Goal: Task Accomplishment & Management: Manage account settings

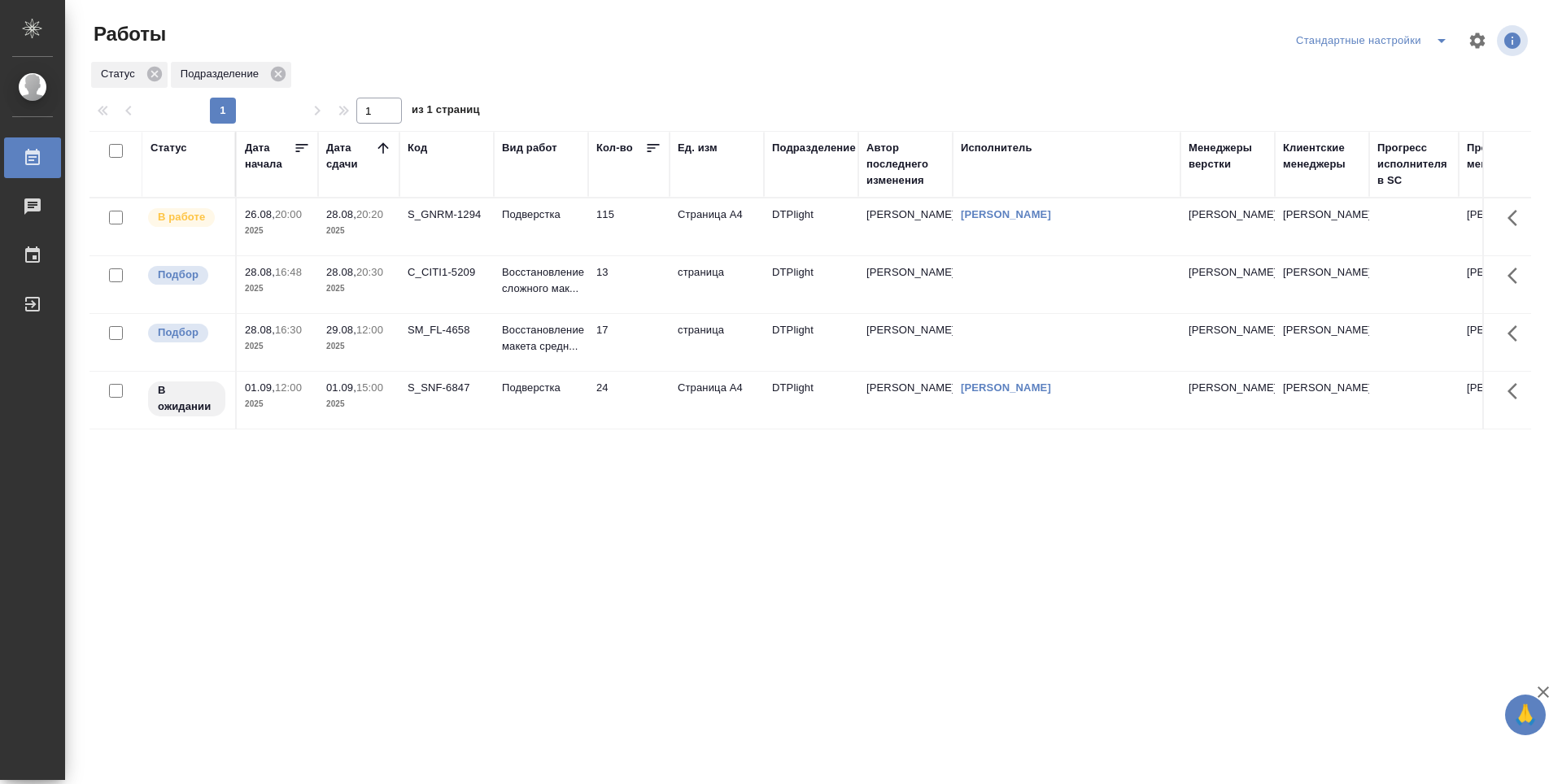
click at [490, 546] on div "Статус Дата начала Дата сдачи Код Вид работ Кол-во Ед. изм Подразделение Автор …" at bounding box center [810, 423] width 1442 height 586
click at [450, 335] on div "SM_FL-4658" at bounding box center [447, 331] width 78 height 17
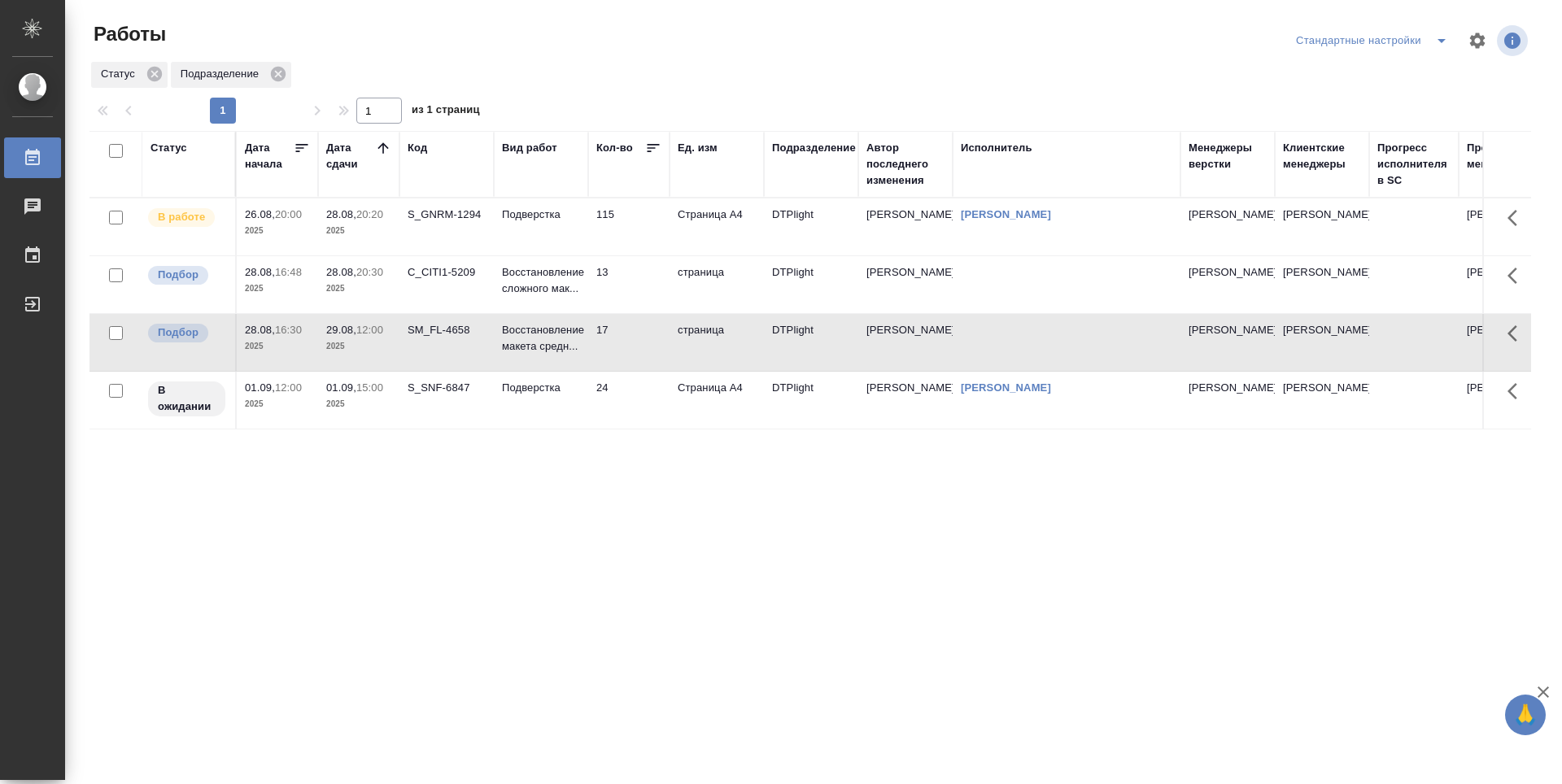
click at [449, 335] on div "SM_FL-4658" at bounding box center [447, 331] width 78 height 17
click at [689, 699] on div "Статус Дата начала Дата сдачи Код Вид работ Кол-во Ед. изм Подразделение Автор …" at bounding box center [810, 423] width 1442 height 586
click at [584, 626] on div "Статус Дата начала Дата сдачи Код Вид работ Кол-во Ед. изм Подразделение Автор …" at bounding box center [810, 423] width 1442 height 586
click at [588, 604] on div "Статус Дата начала Дата сдачи Код Вид работ Кол-во Ед. изм Подразделение Автор …" at bounding box center [810, 423] width 1442 height 586
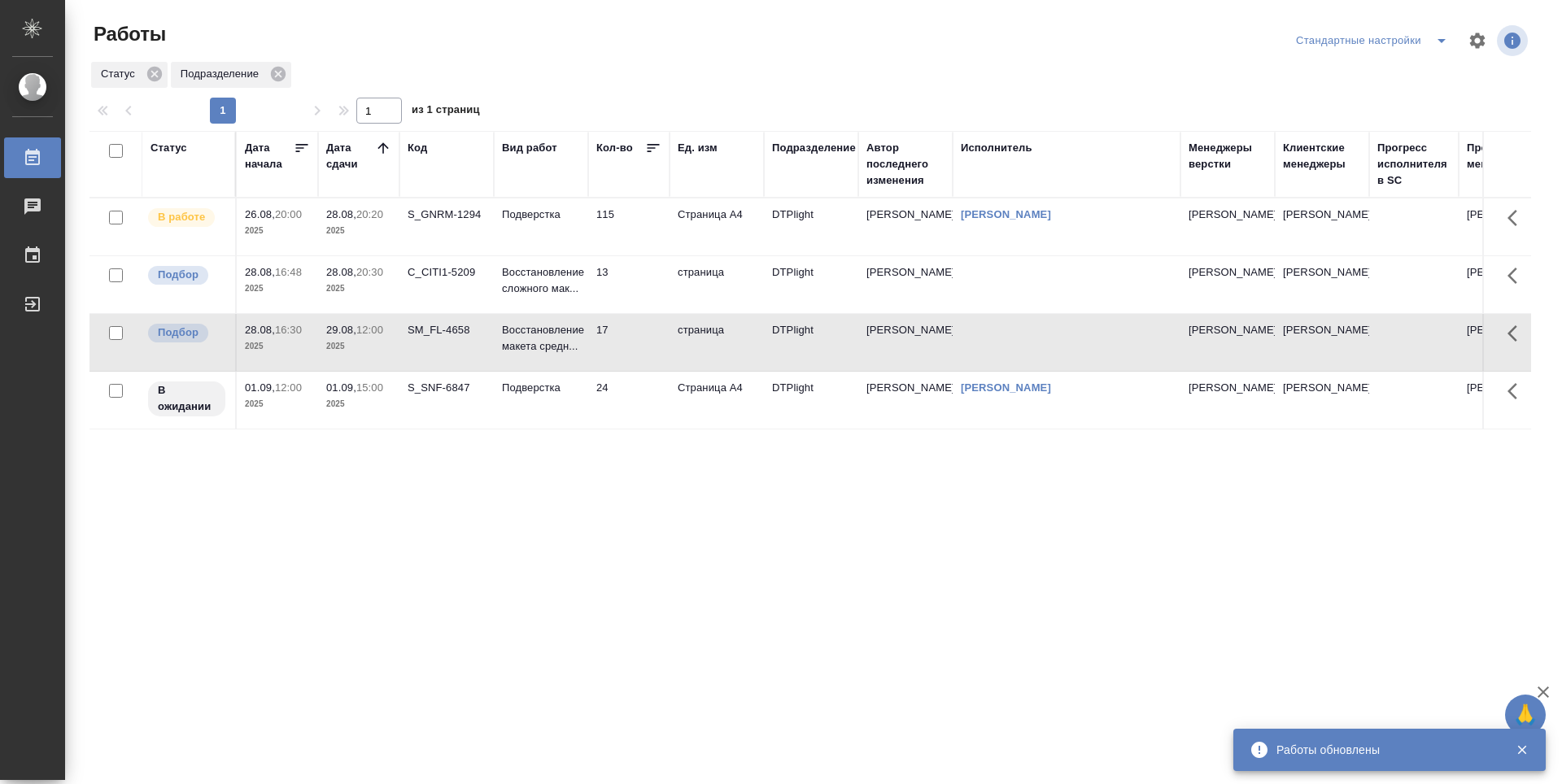
click at [619, 574] on div "Статус Дата начала Дата сдачи Код Вид работ Кол-во Ед. изм Подразделение Автор …" at bounding box center [810, 423] width 1442 height 586
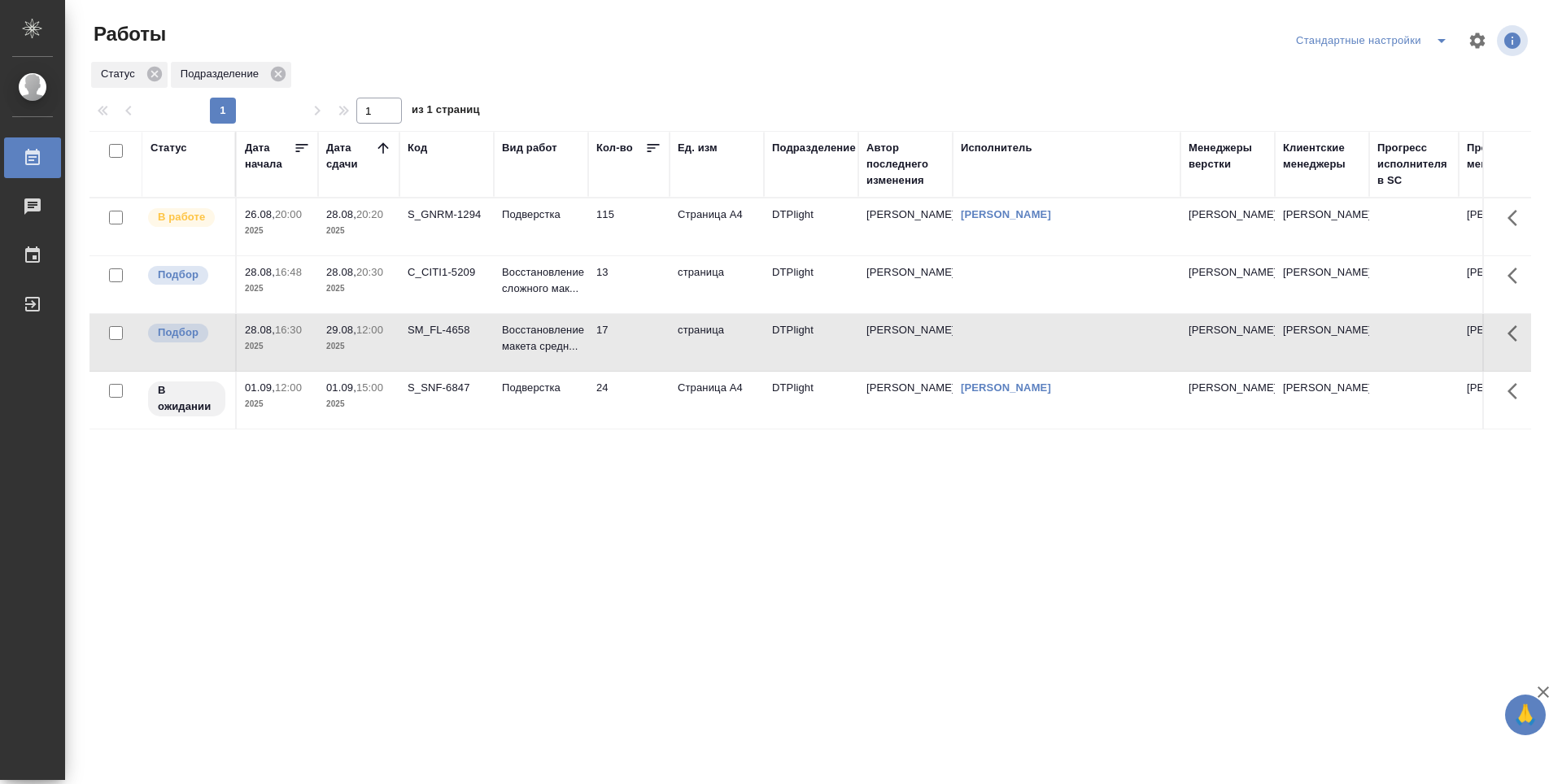
click at [463, 281] on td "C_CITI1-5209" at bounding box center [447, 284] width 95 height 57
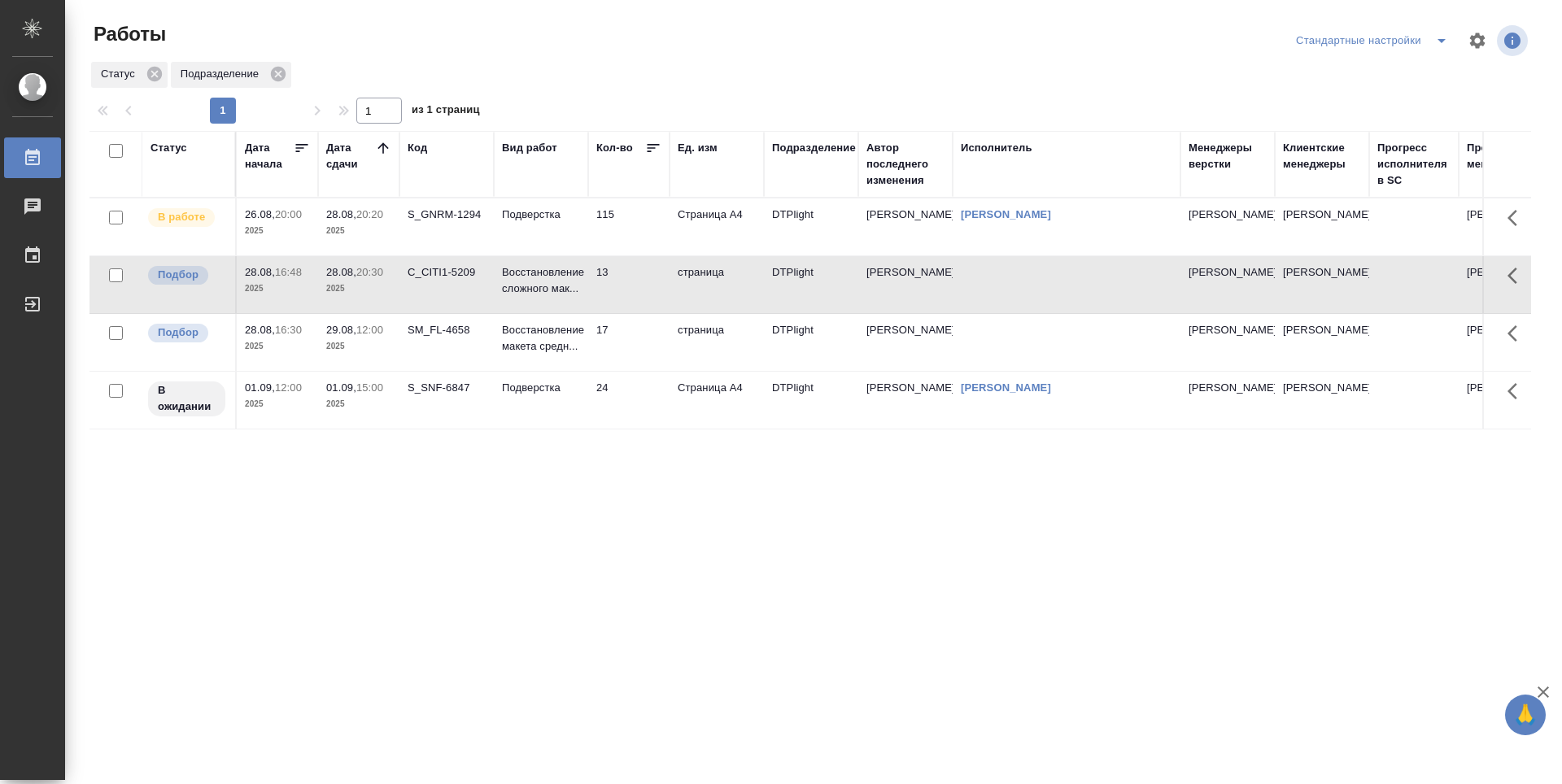
click at [463, 281] on td "C_CITI1-5209" at bounding box center [447, 284] width 95 height 57
click at [697, 516] on div "Статус Дата начала Дата сдачи Код Вид работ Кол-во Ед. изм Подразделение Автор …" at bounding box center [810, 423] width 1442 height 586
click at [926, 532] on div "Статус Дата начала Дата сдачи Код Вид работ Кол-во Ед. изм Подразделение Автор …" at bounding box center [810, 423] width 1442 height 586
click at [682, 491] on div "Статус Дата начала Дата сдачи Код Вид работ Кол-во Ед. изм Подразделение Автор …" at bounding box center [810, 423] width 1442 height 586
click at [774, 505] on div "Статус Дата начала Дата сдачи Код Вид работ Кол-во Ед. изм Подразделение Автор …" at bounding box center [810, 423] width 1442 height 586
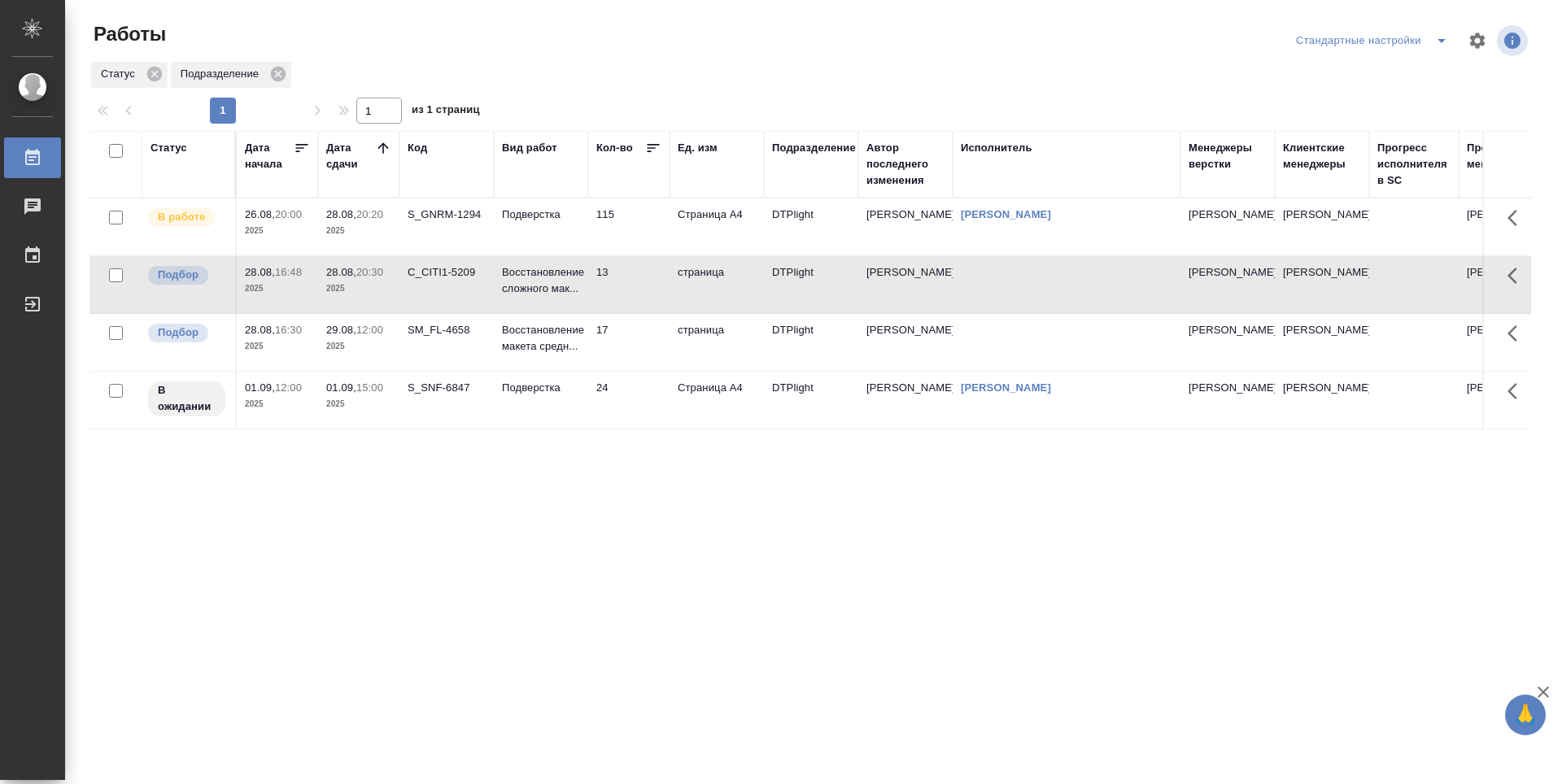
click at [843, 535] on div "Статус Дата начала Дата сдачи Код Вид работ Кол-во Ед. изм Подразделение Автор …" at bounding box center [810, 423] width 1442 height 586
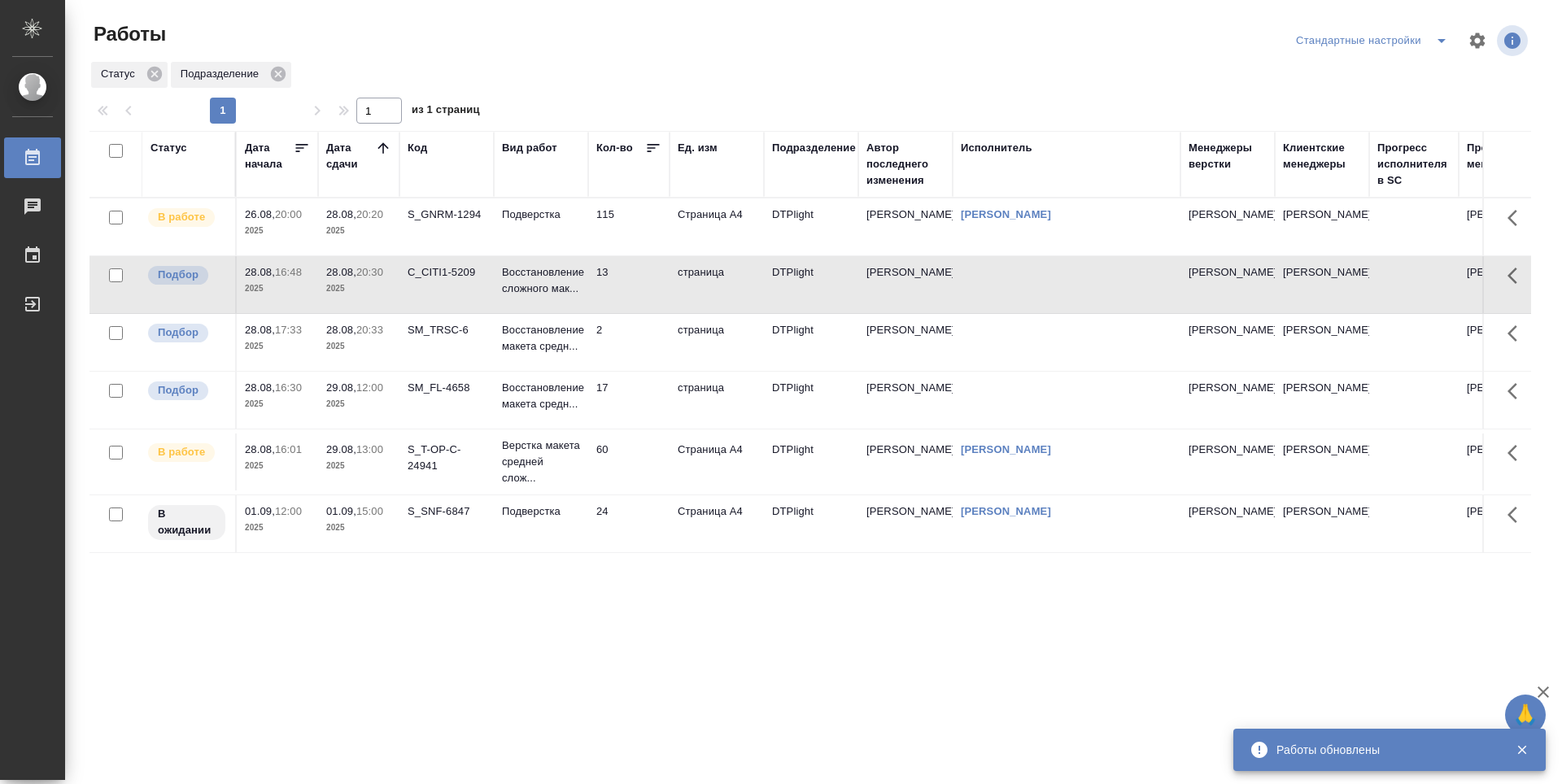
click at [614, 469] on td "60" at bounding box center [629, 462] width 81 height 57
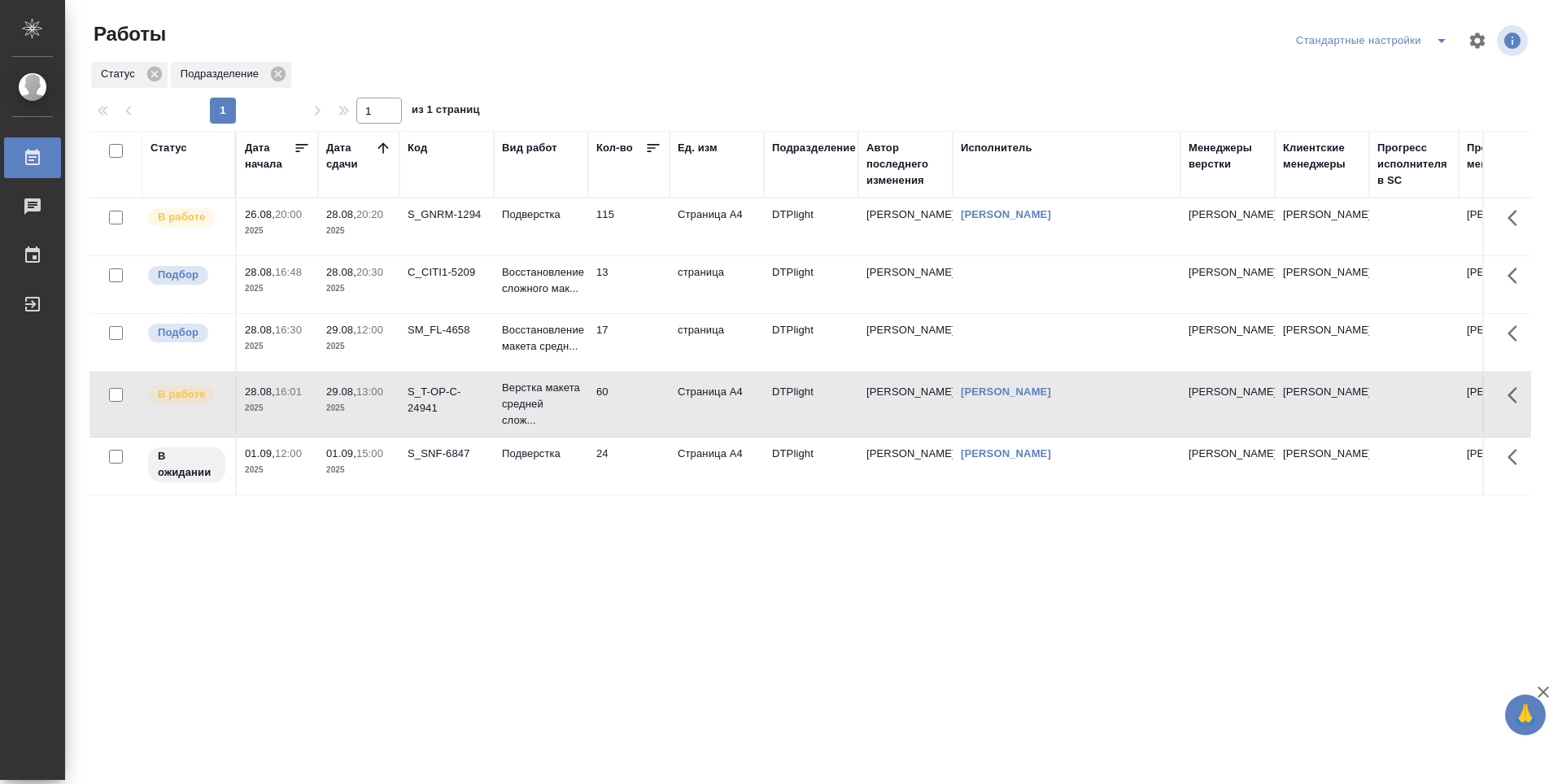
click at [593, 577] on div "Статус Дата начала Дата сдачи Код Вид работ Кол-во Ед. изм Подразделение Автор …" at bounding box center [810, 423] width 1442 height 586
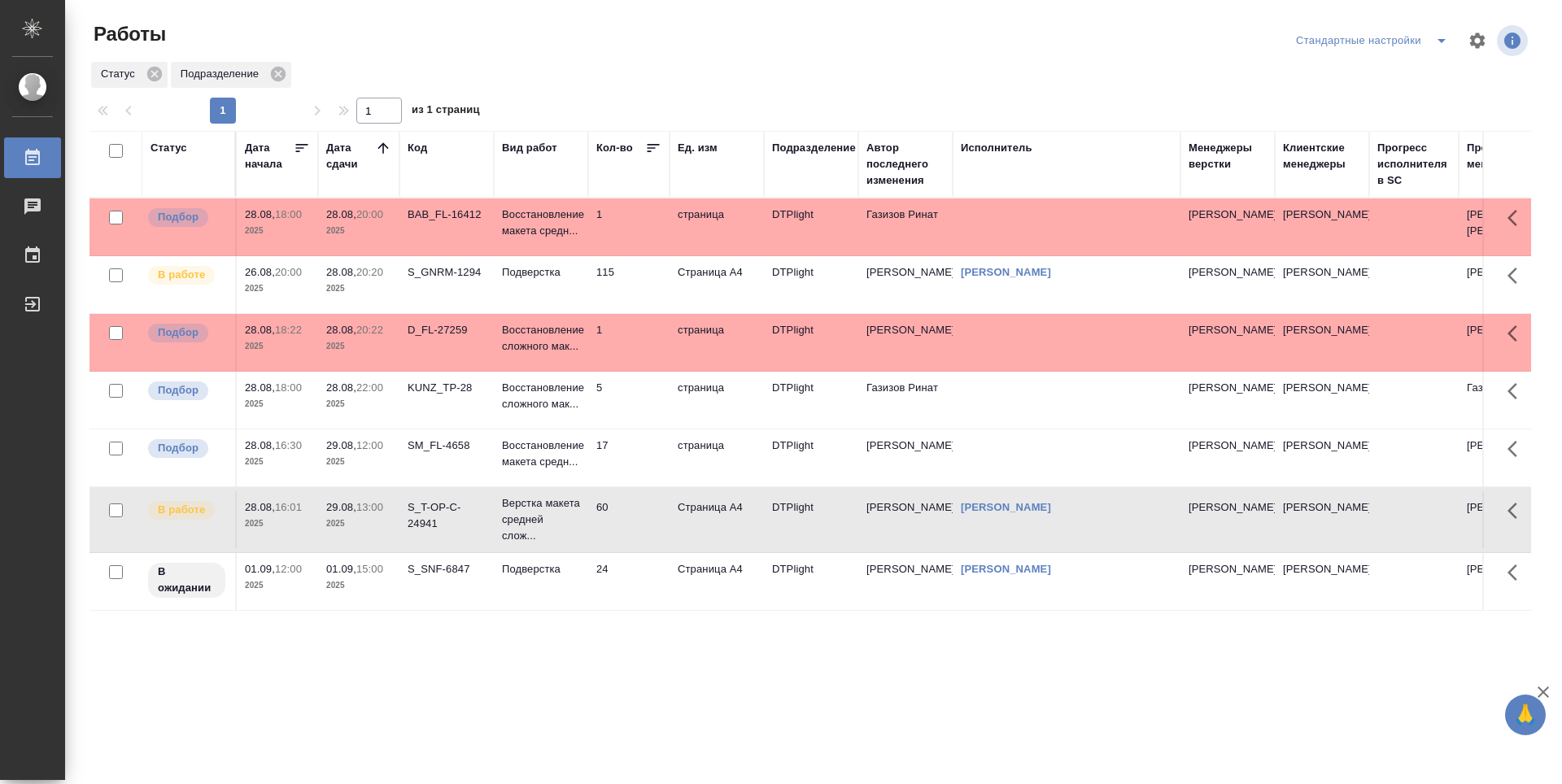
click at [634, 469] on td "17" at bounding box center [629, 457] width 81 height 57
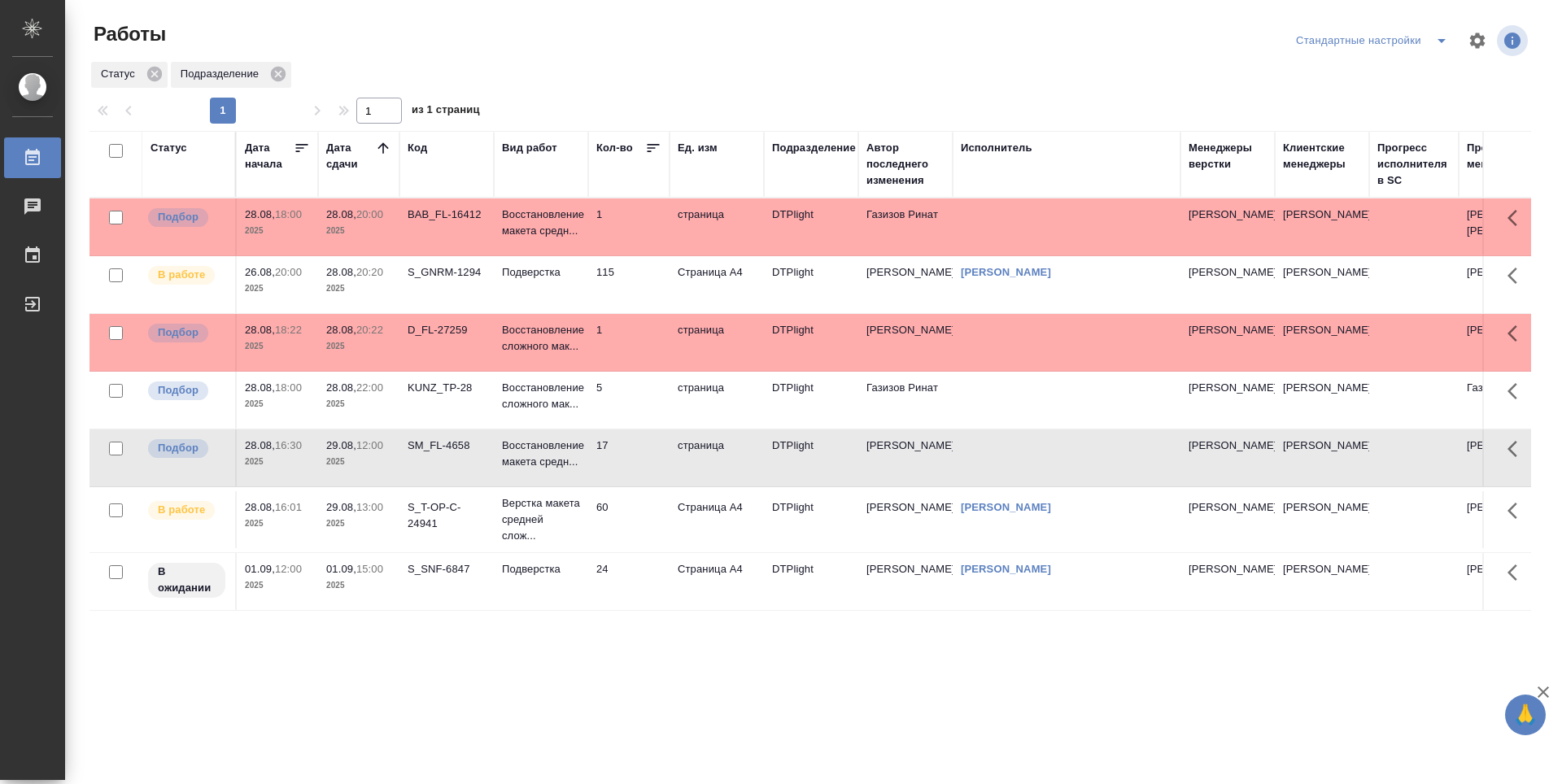
click at [618, 414] on td "5" at bounding box center [629, 399] width 81 height 57
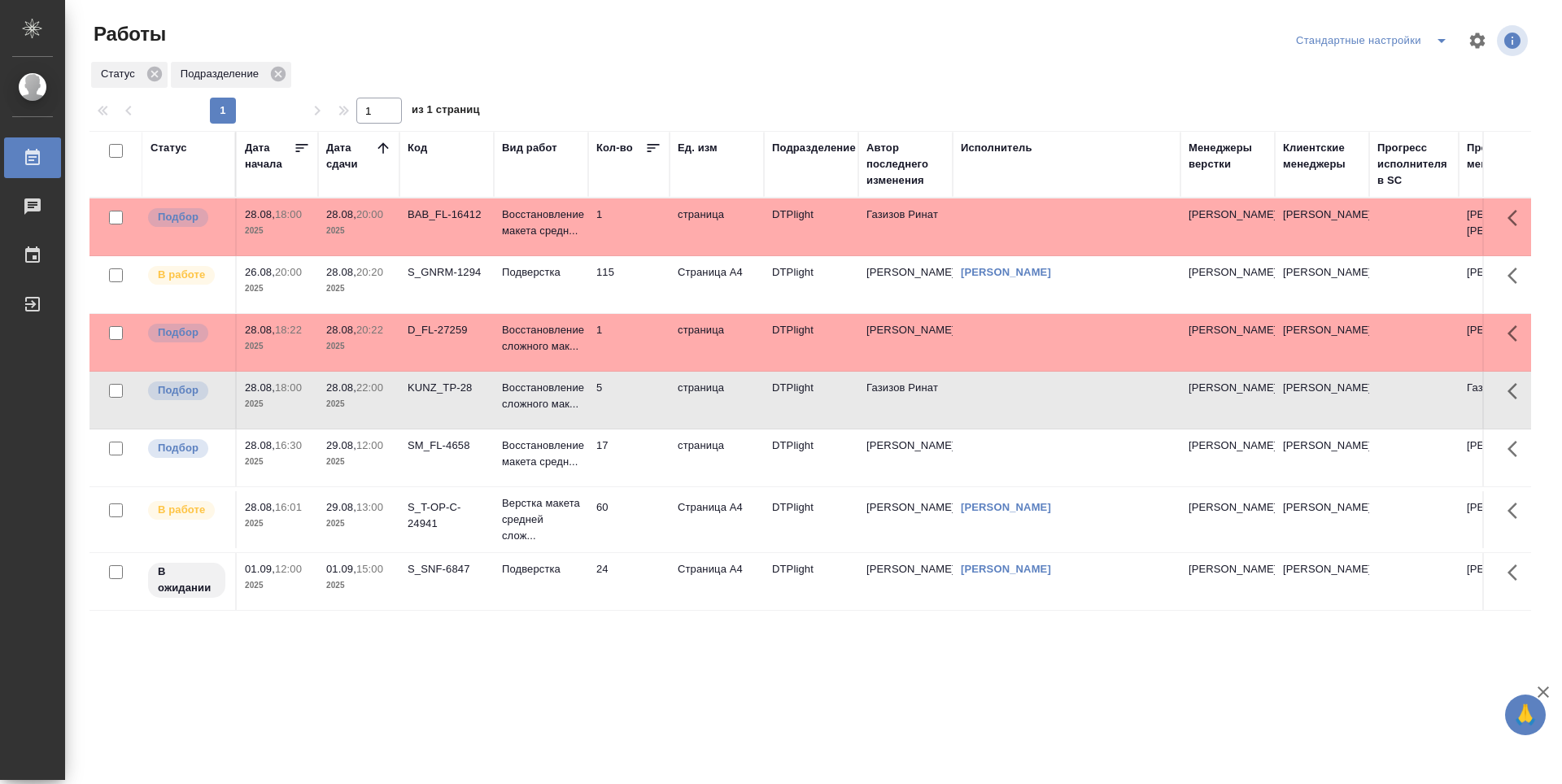
click at [636, 474] on td "17" at bounding box center [629, 457] width 81 height 57
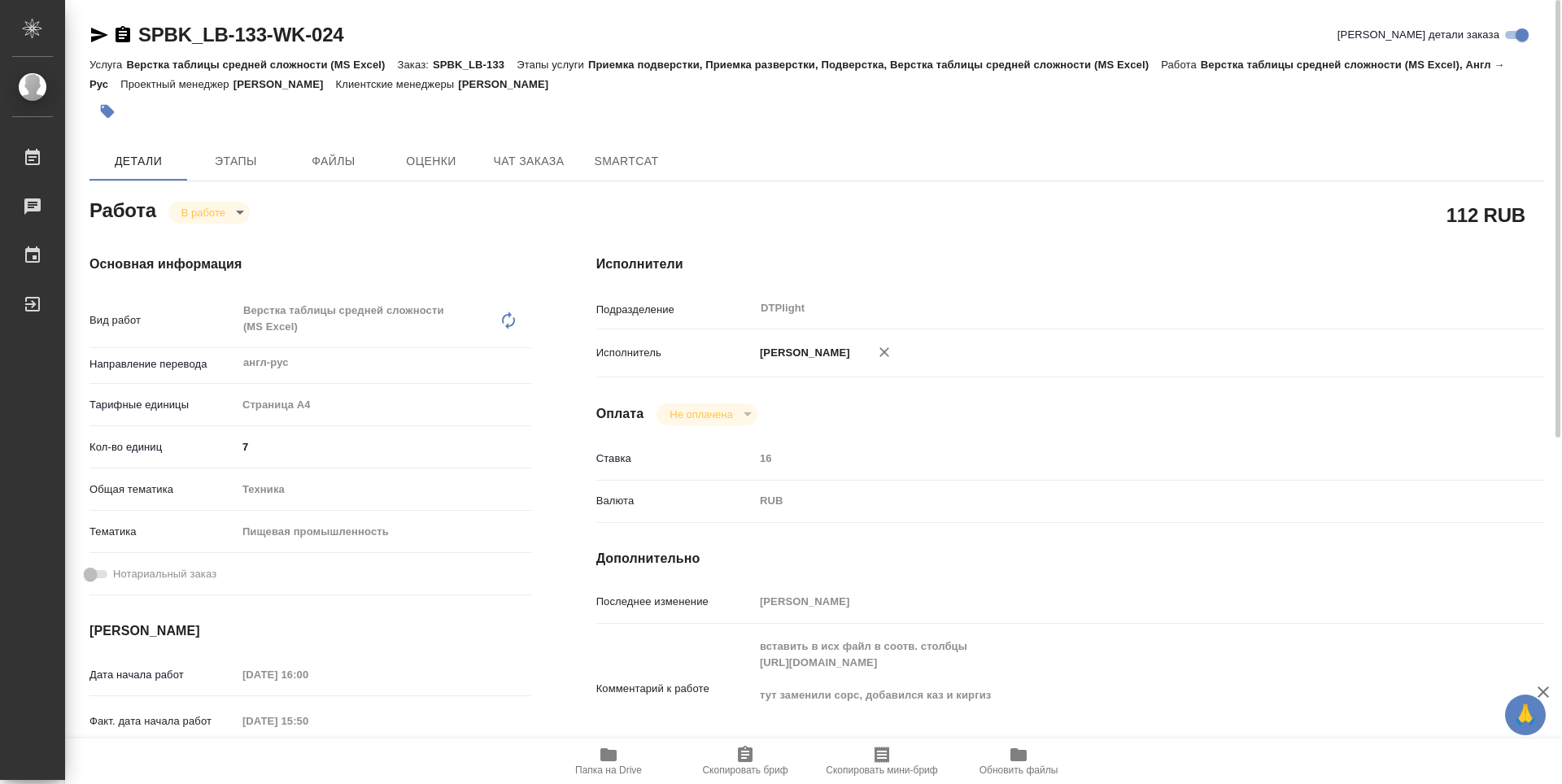
click at [608, 759] on icon "button" at bounding box center [609, 755] width 17 height 13
click at [235, 219] on body "🙏 .cls-1 fill:#fff; AWATERA Guselnikov Roman Работы 0 Чаты График Выйти SPBK_LB…" at bounding box center [781, 392] width 1562 height 784
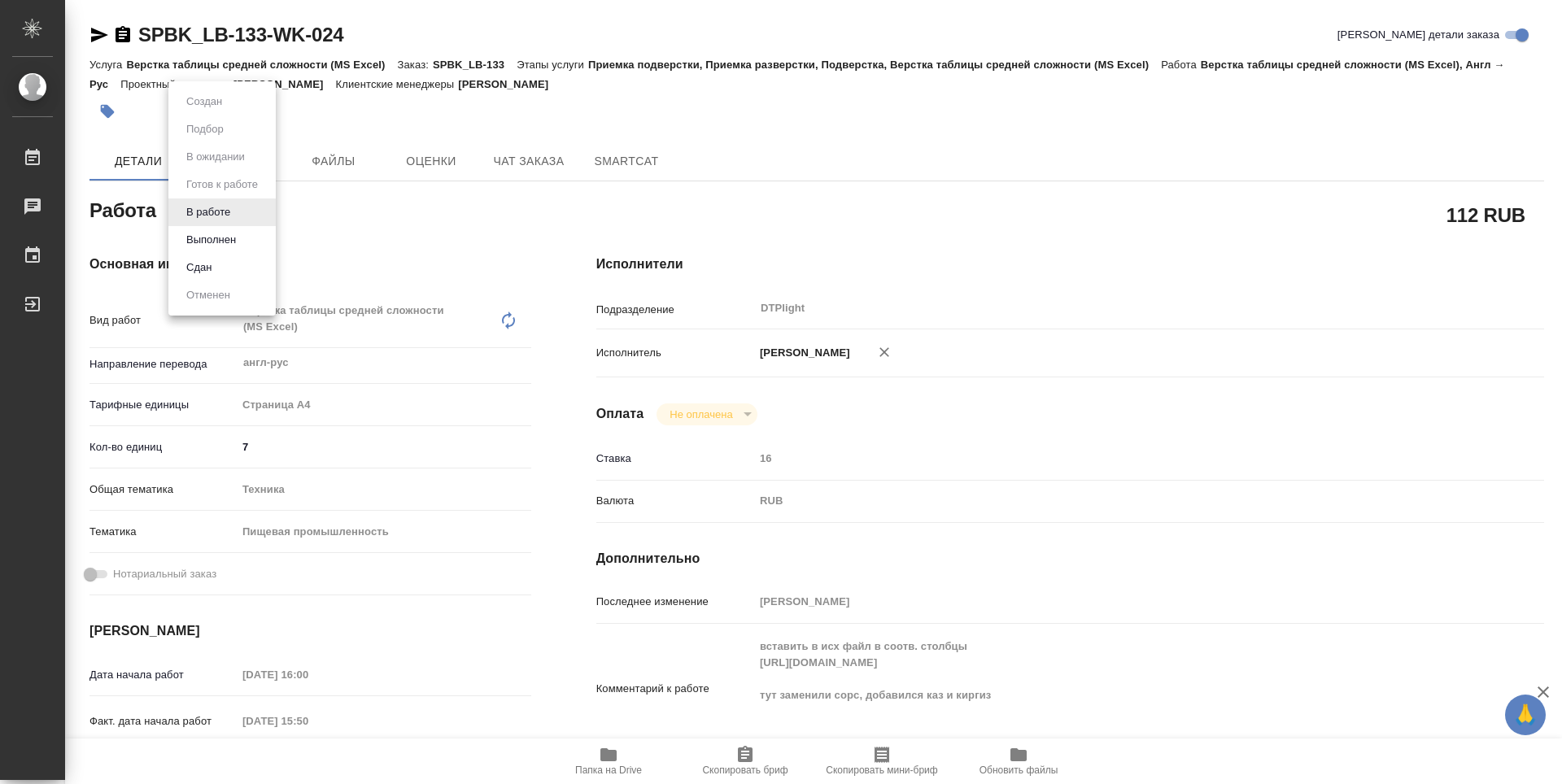
click at [207, 234] on button "Выполнен" at bounding box center [211, 240] width 60 height 18
type textarea "x"
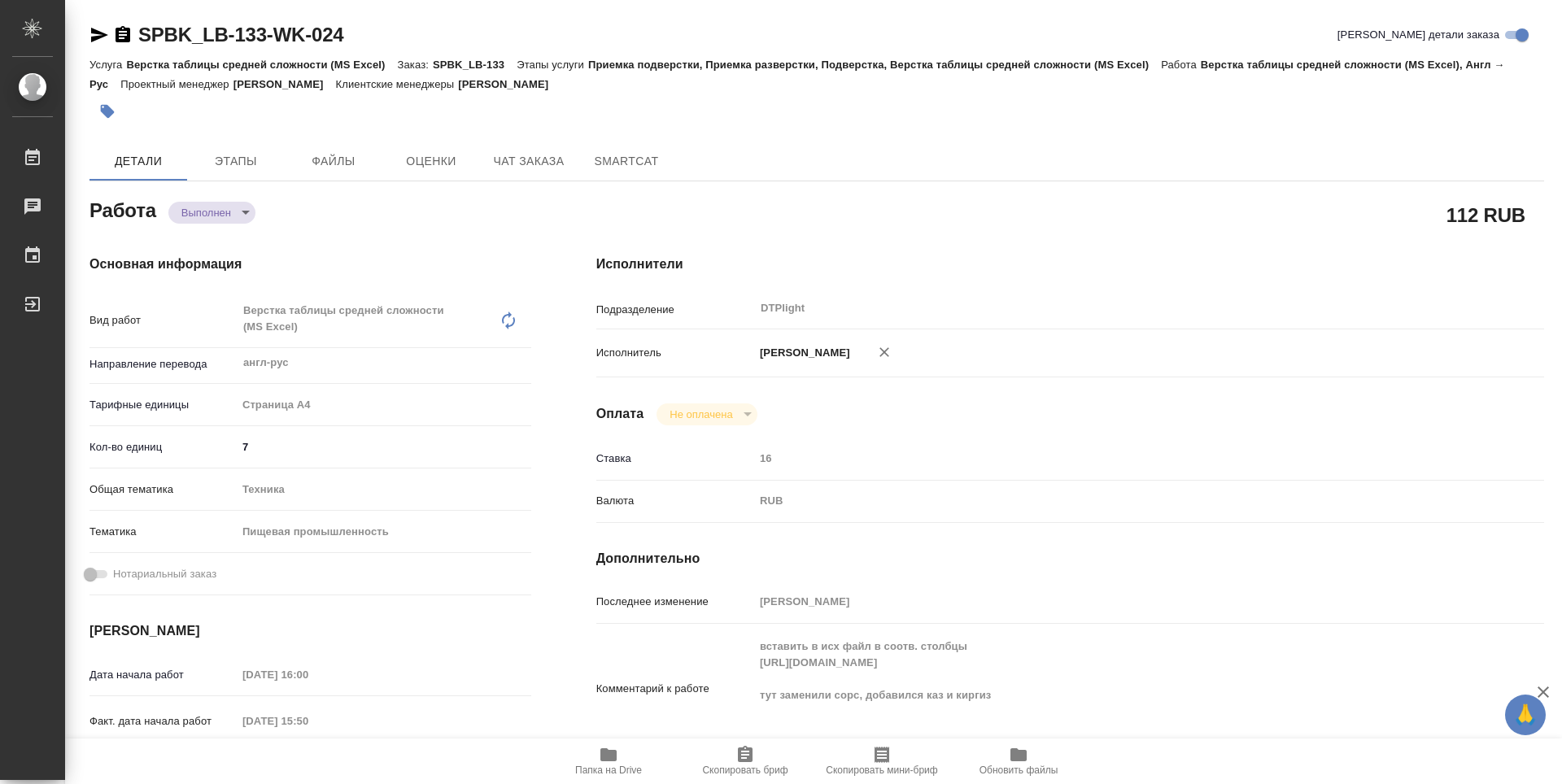
type textarea "x"
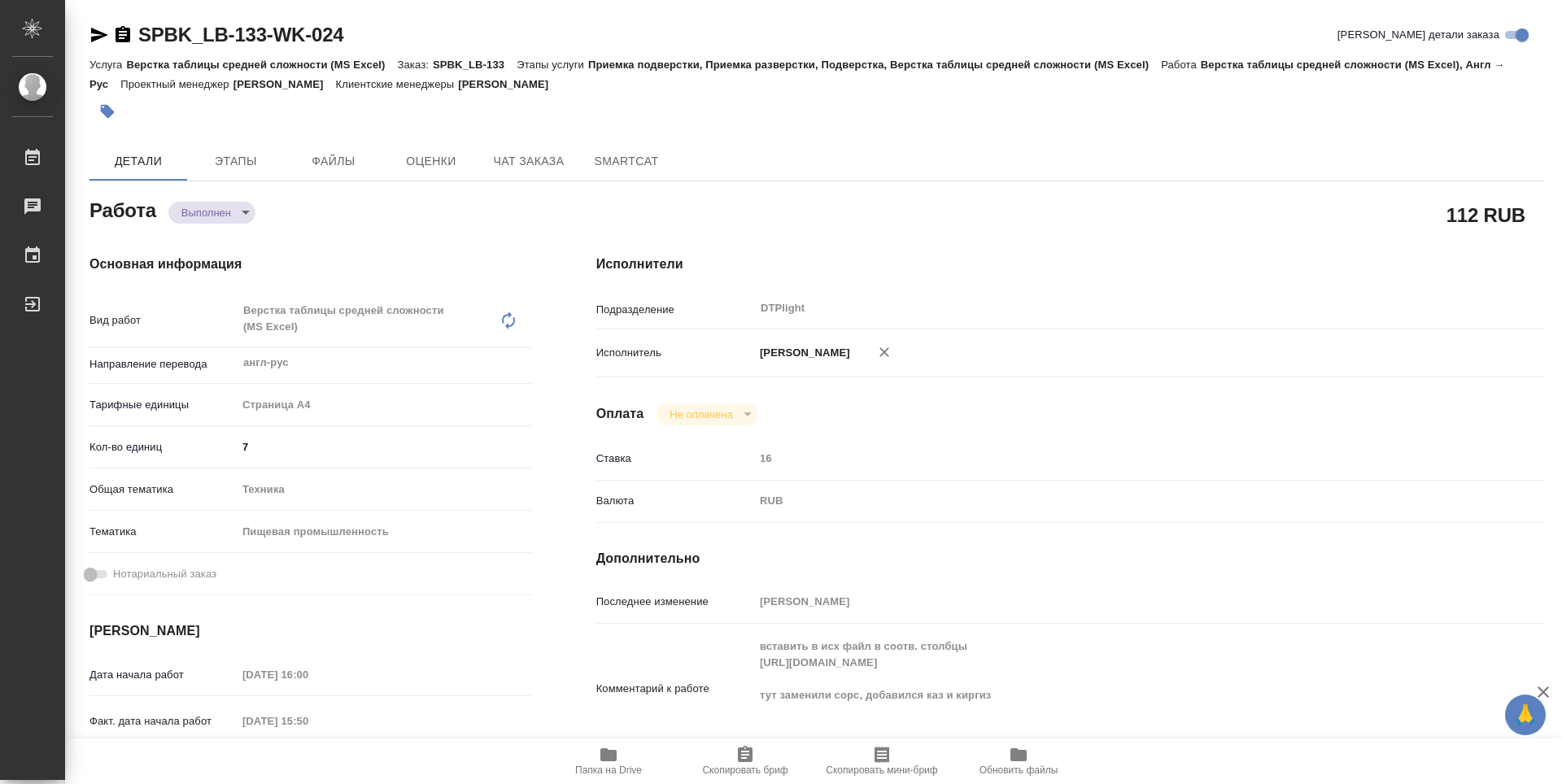
type textarea "x"
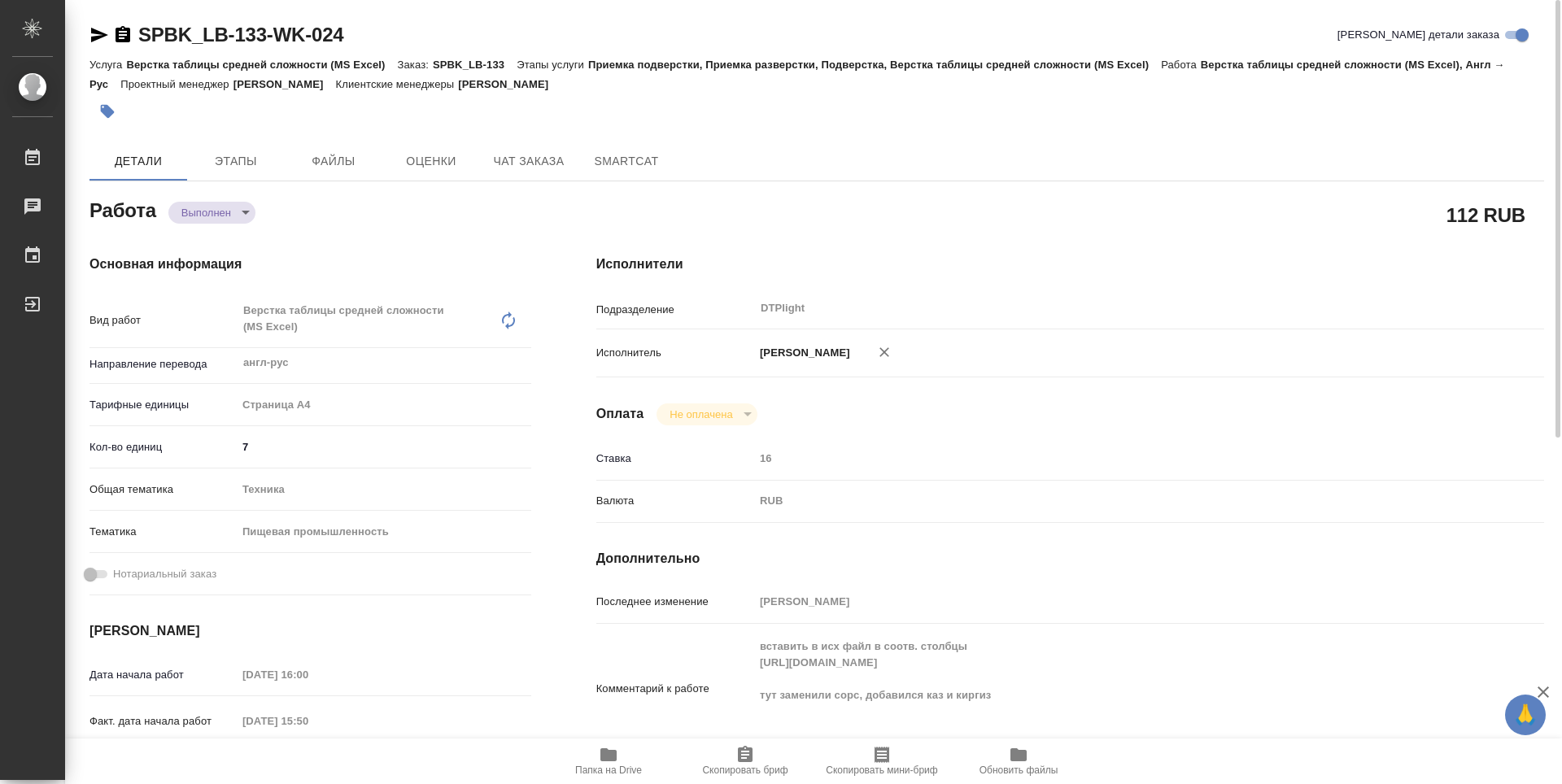
type textarea "x"
click at [121, 32] on icon "button" at bounding box center [123, 34] width 15 height 17
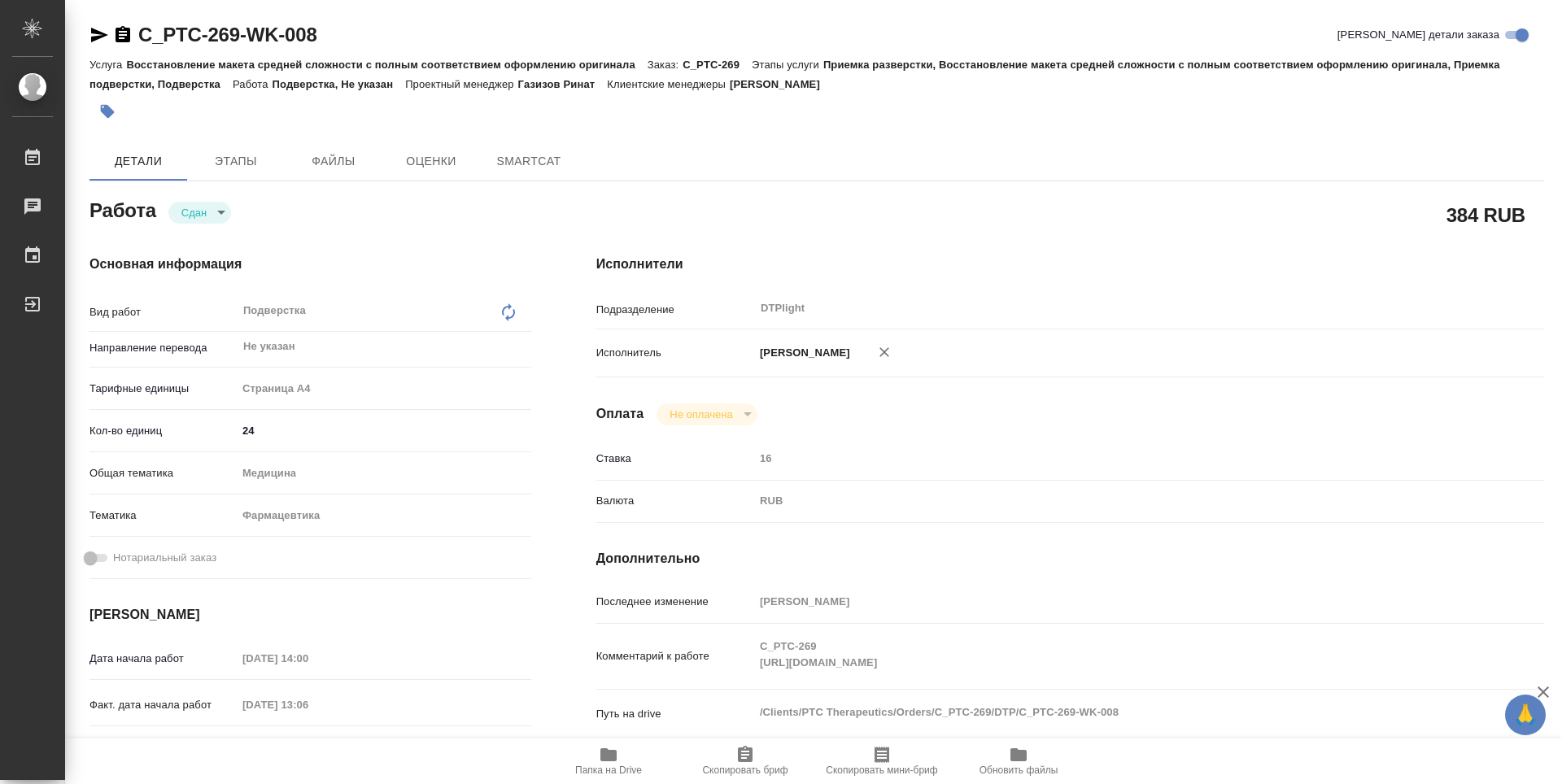
type textarea "x"
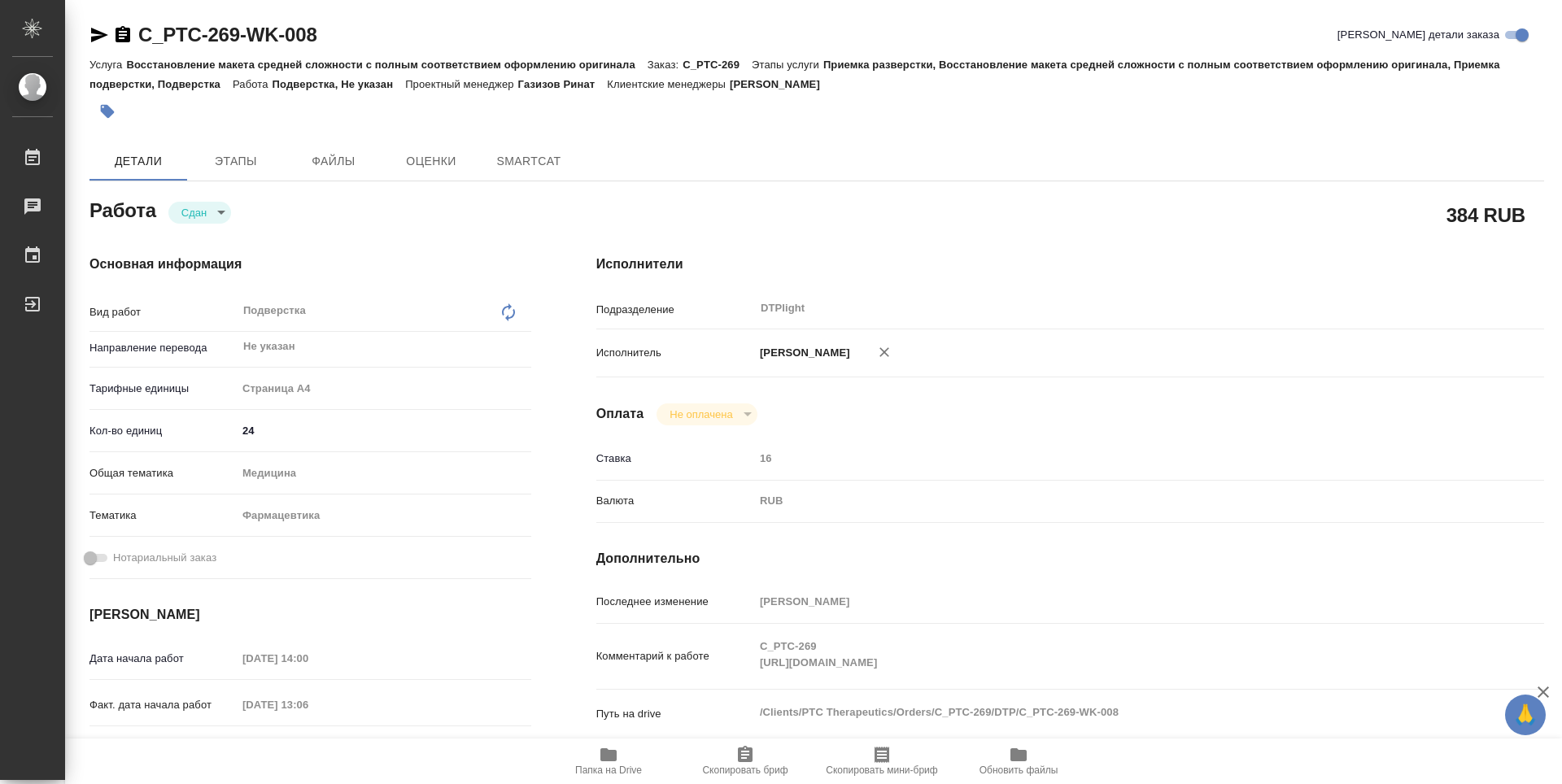
type textarea "x"
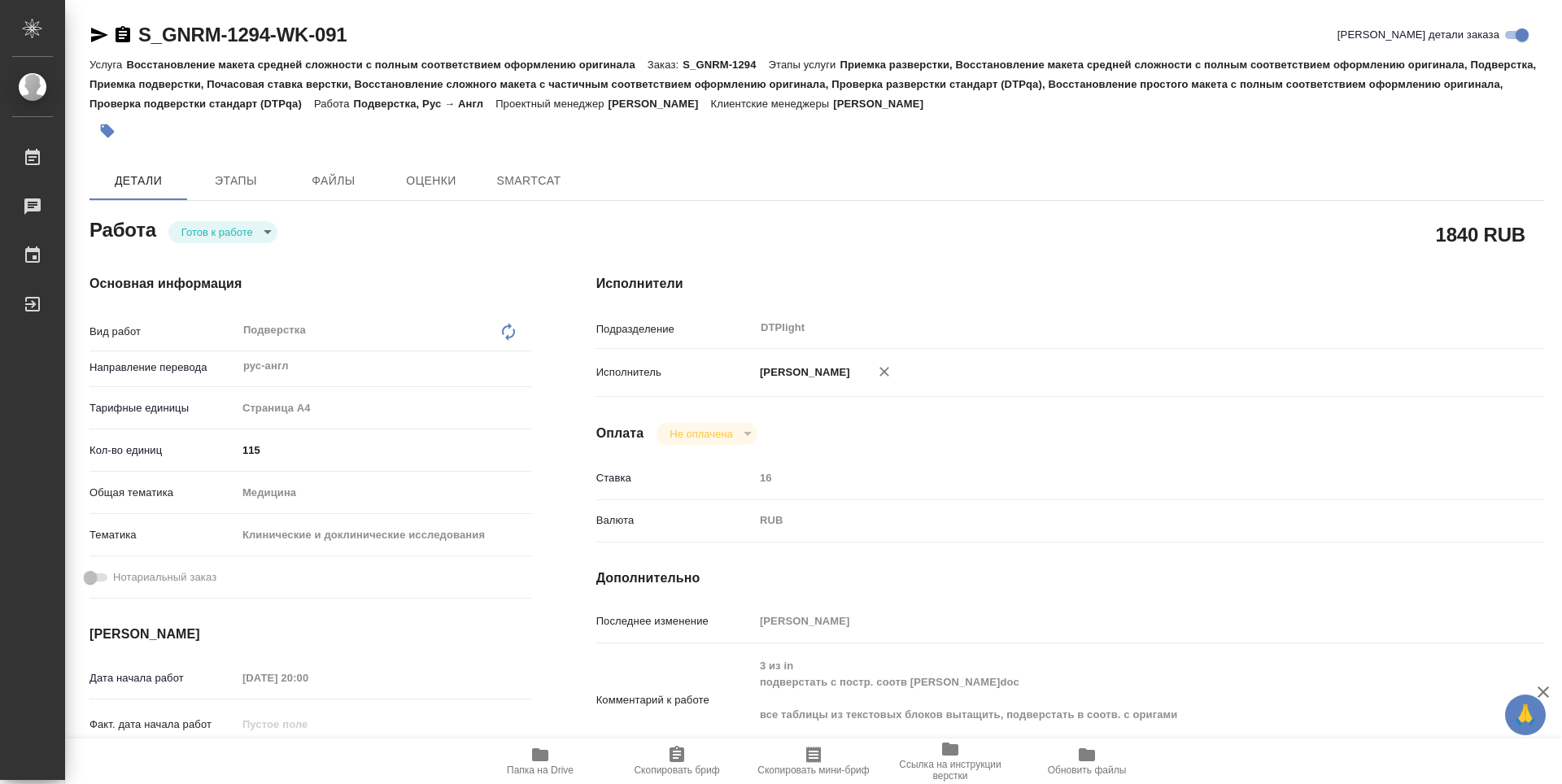
type textarea "x"
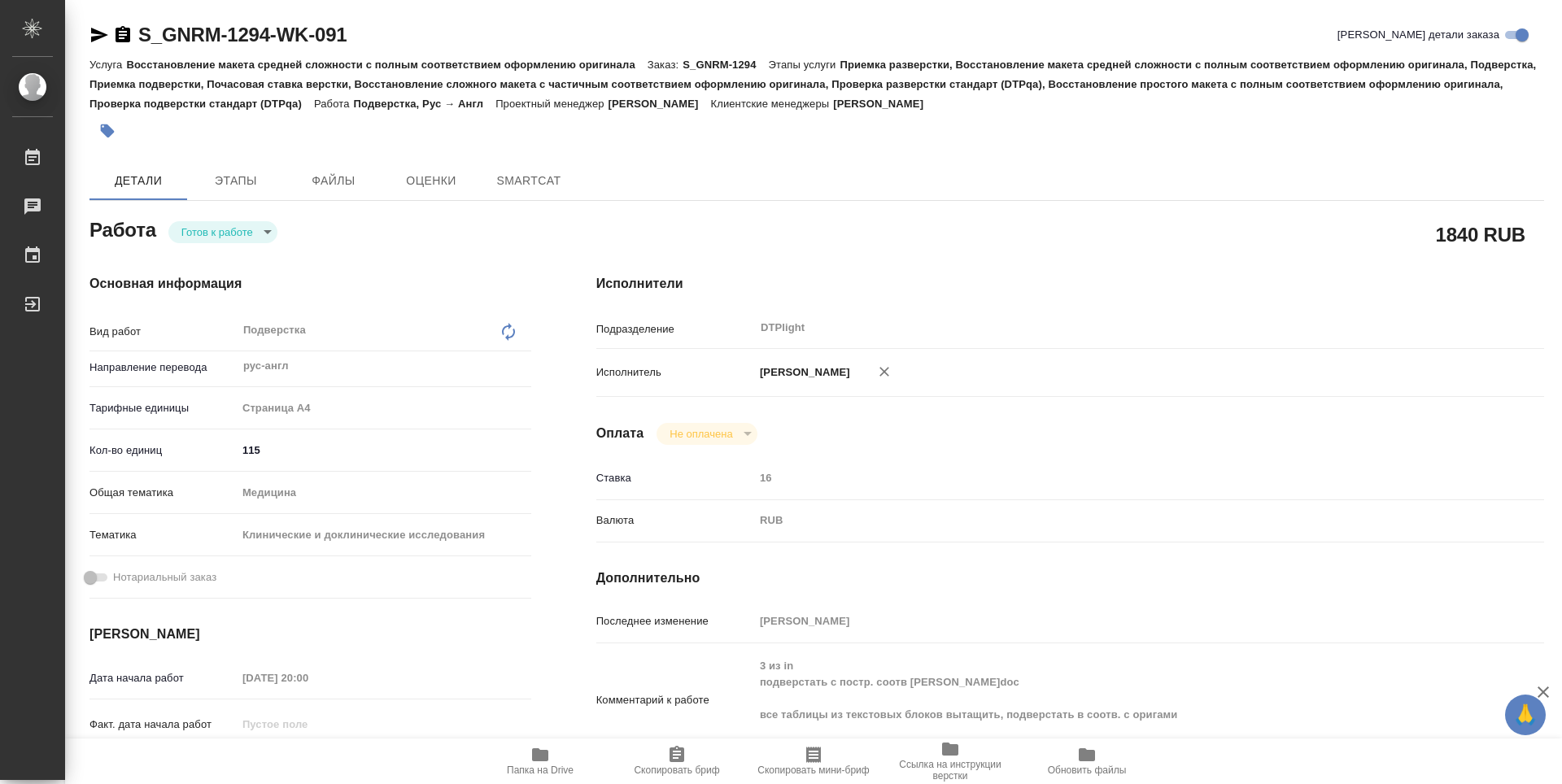
type textarea "x"
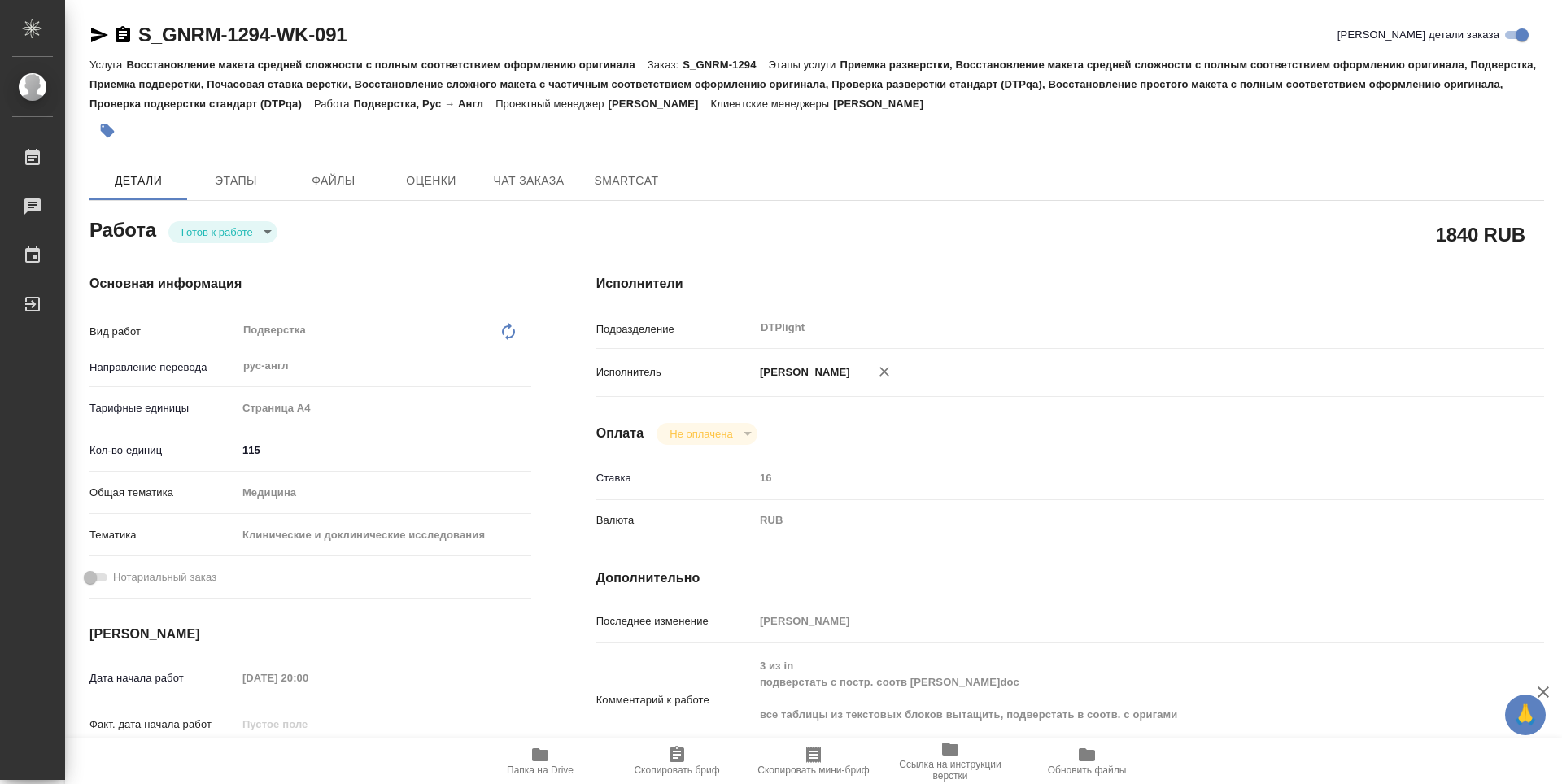
type textarea "x"
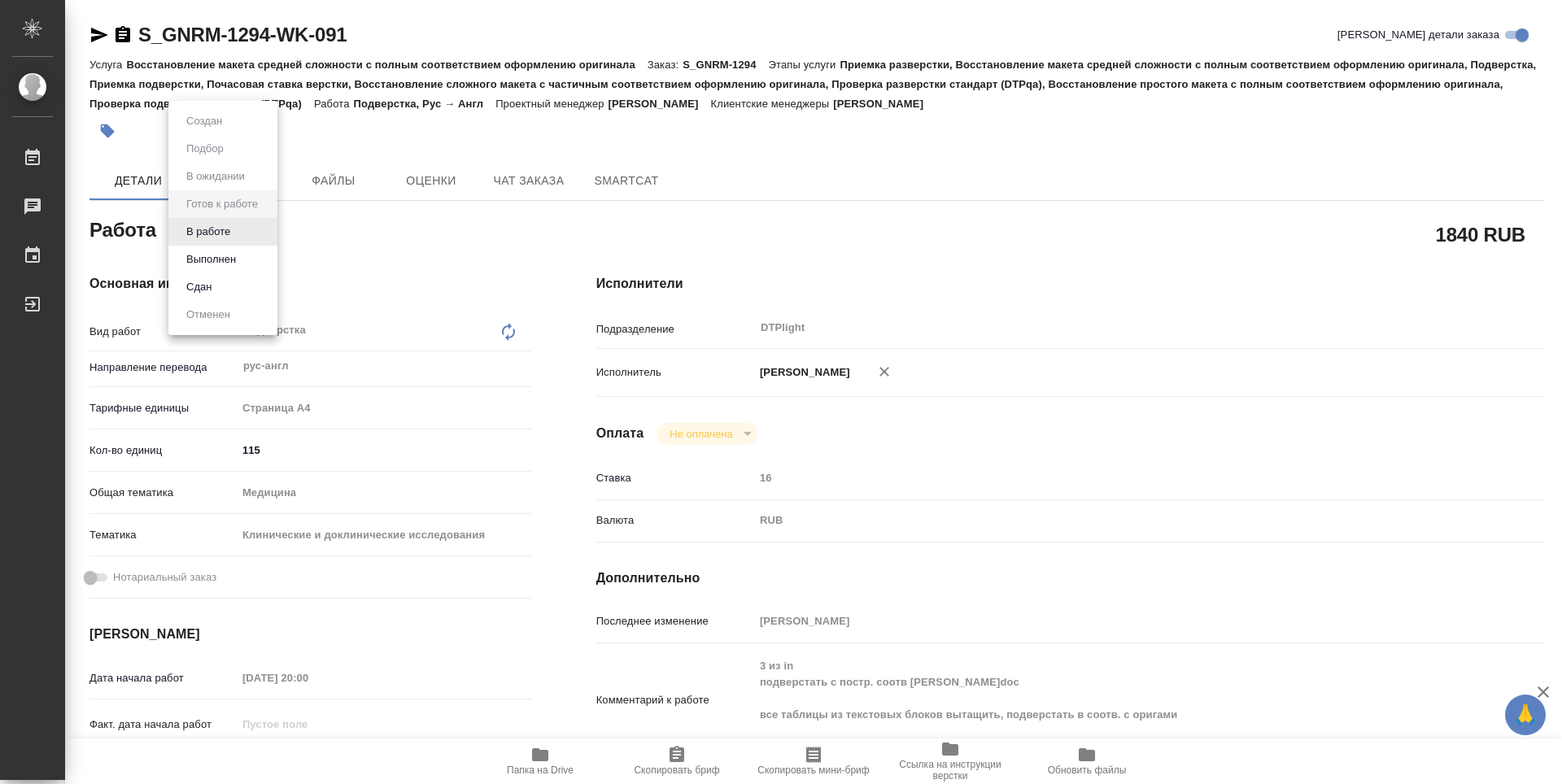
click at [271, 231] on body "🙏 .cls-1 fill:#fff; AWATERA Guselnikov Roman Работы Чаты График Выйти S_GNRM-12…" at bounding box center [781, 392] width 1562 height 784
click at [221, 231] on button "В работе" at bounding box center [208, 232] width 54 height 18
type textarea "x"
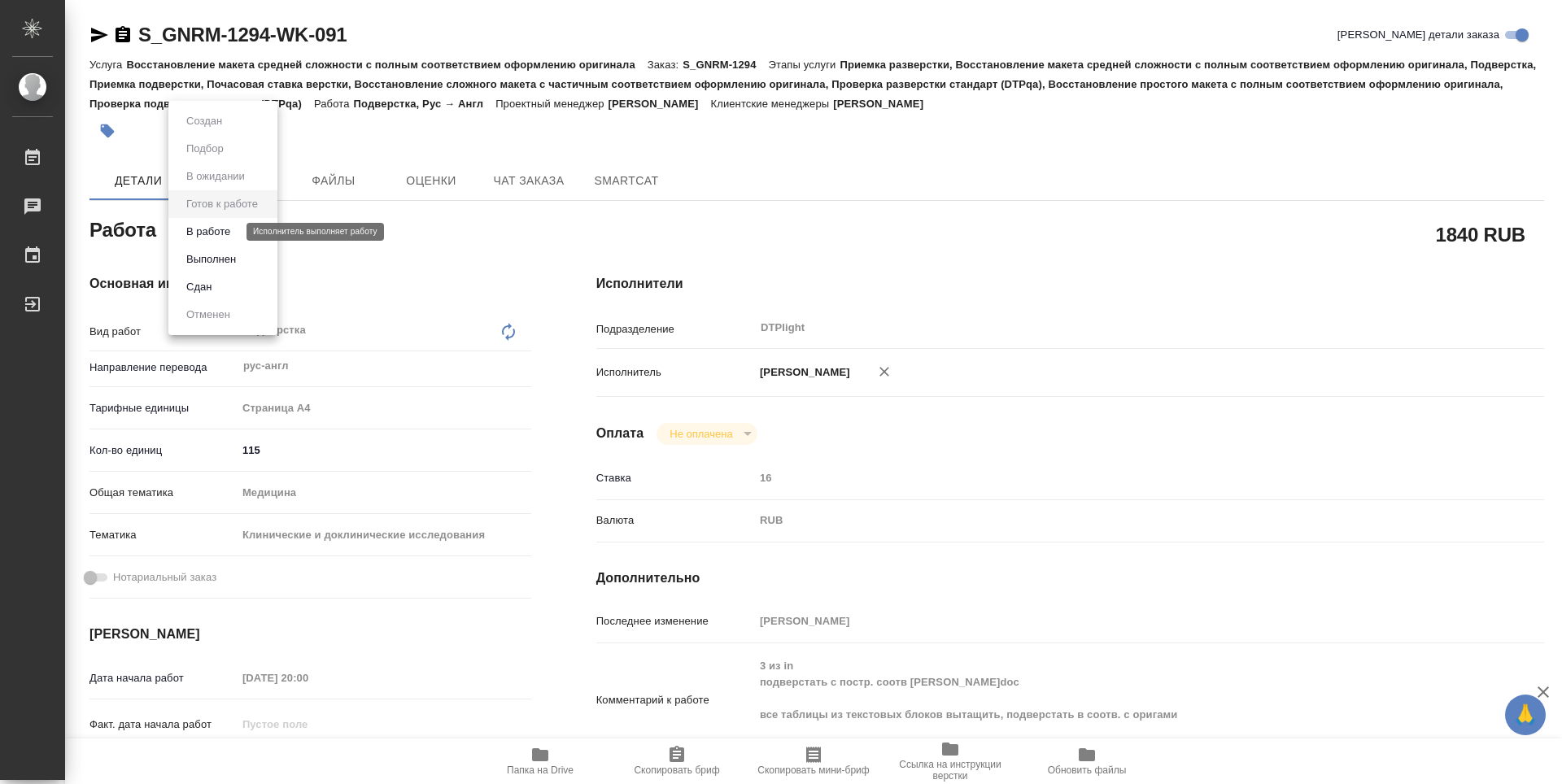
type textarea "x"
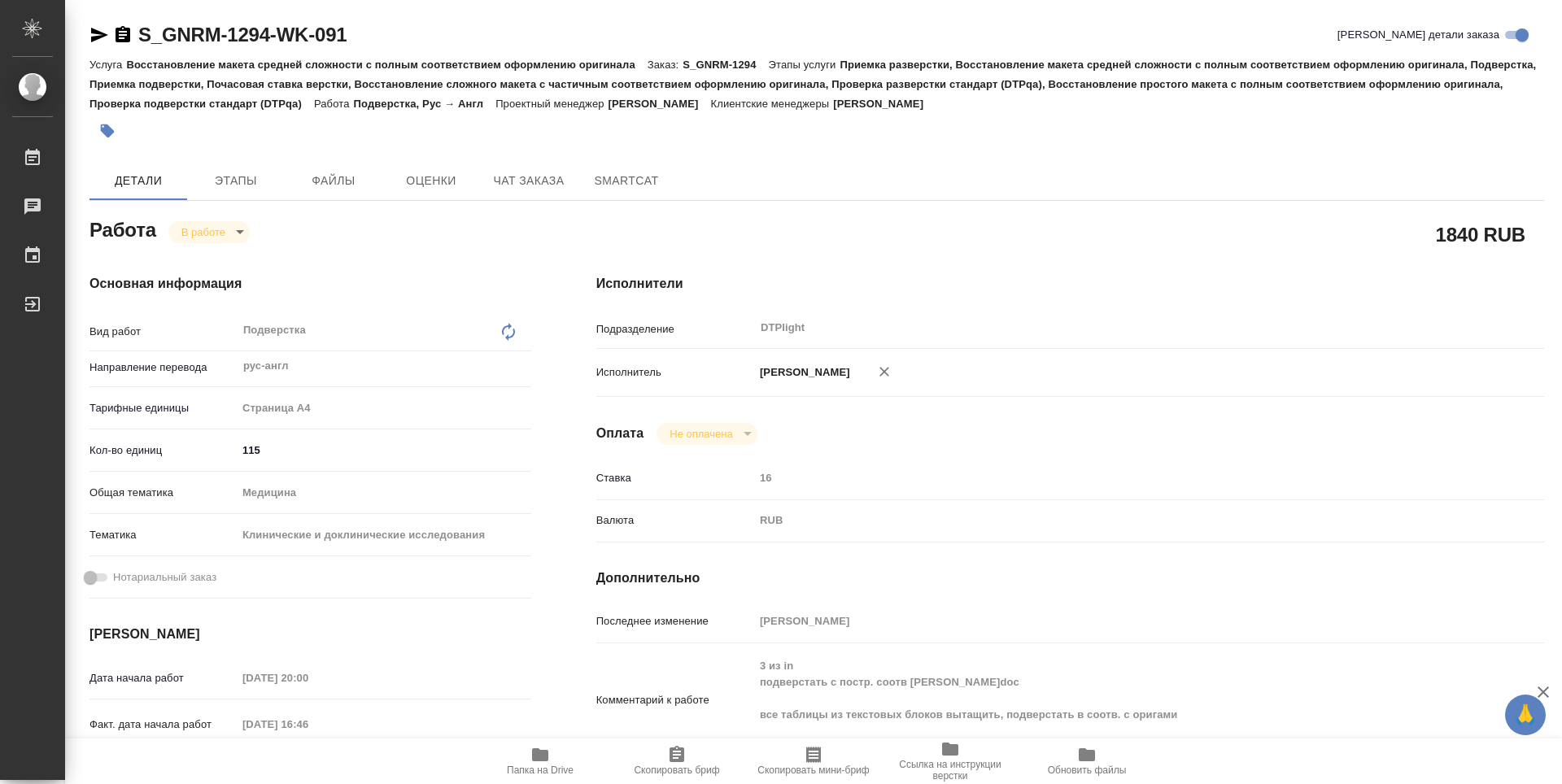
type textarea "x"
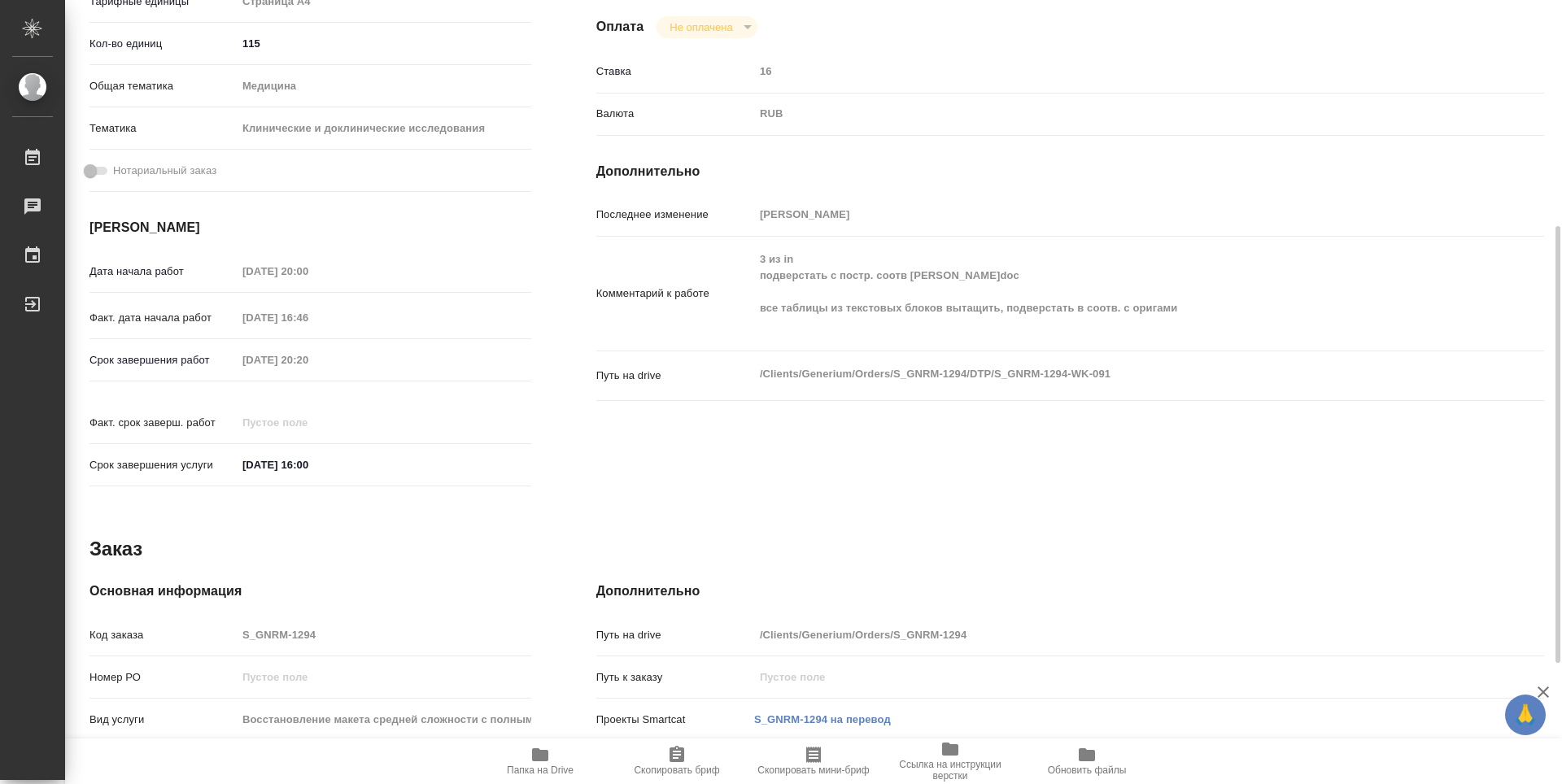
type textarea "x"
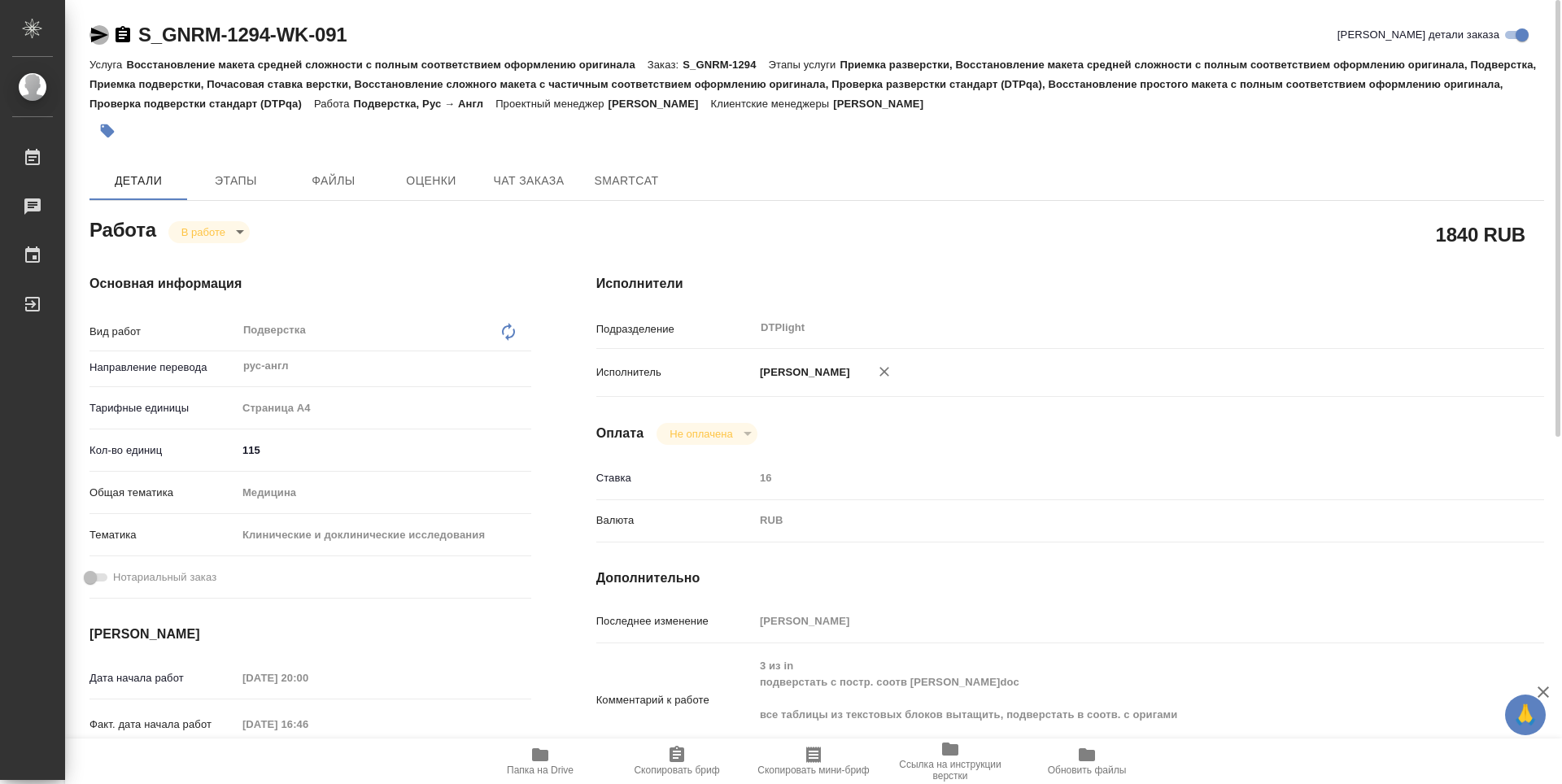
click at [102, 37] on icon "button" at bounding box center [99, 35] width 17 height 15
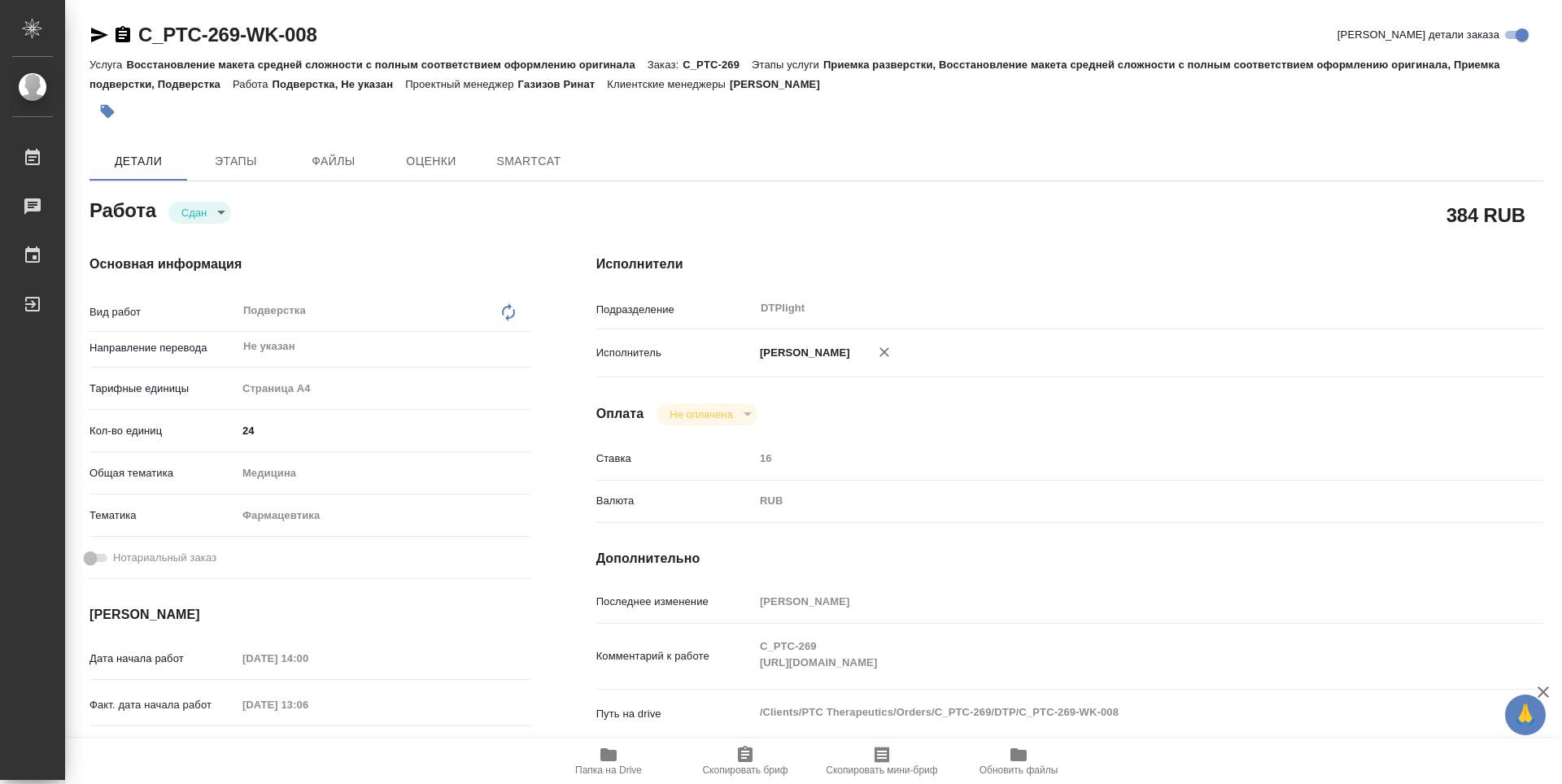
type textarea "x"
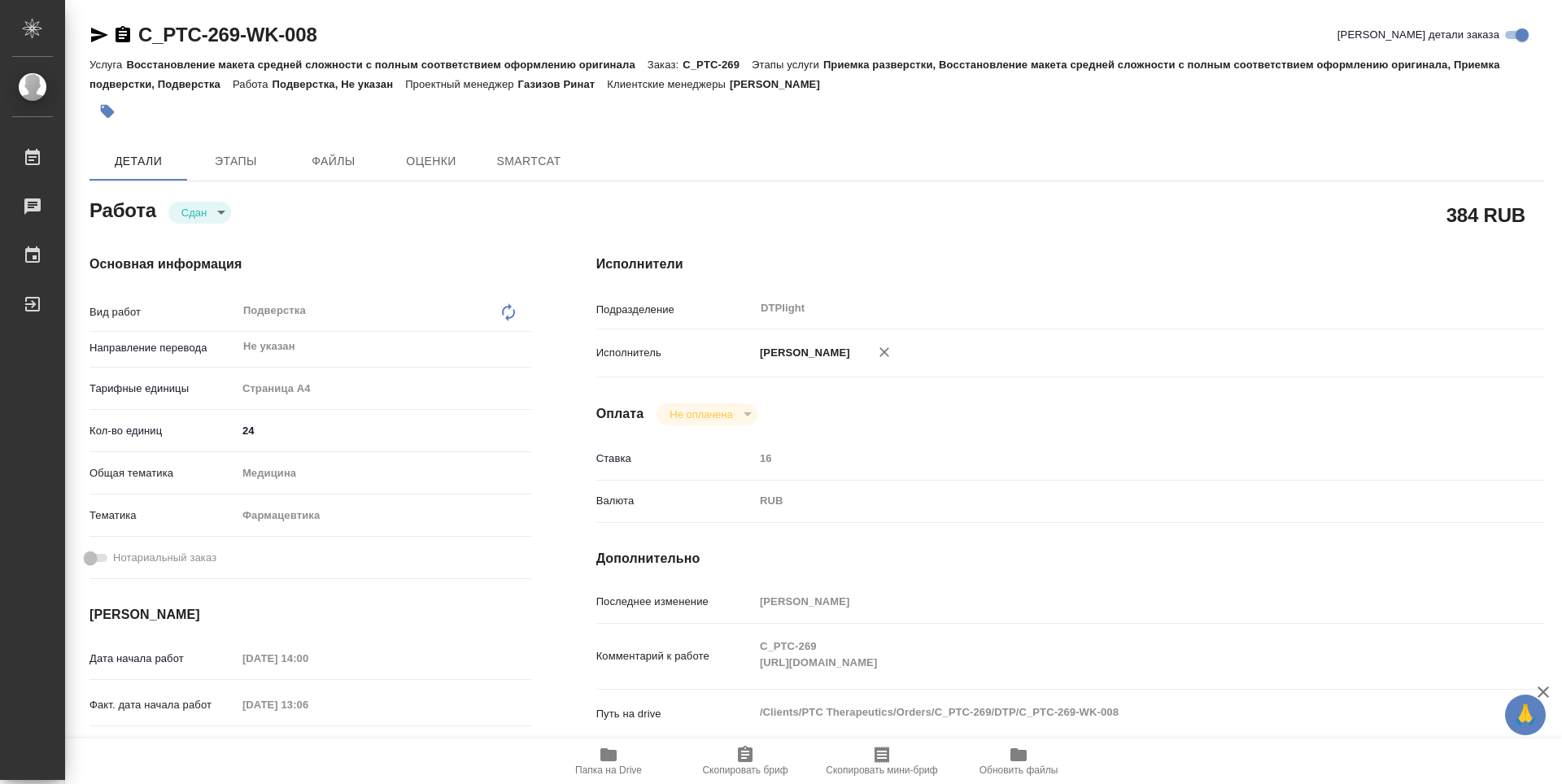
type textarea "x"
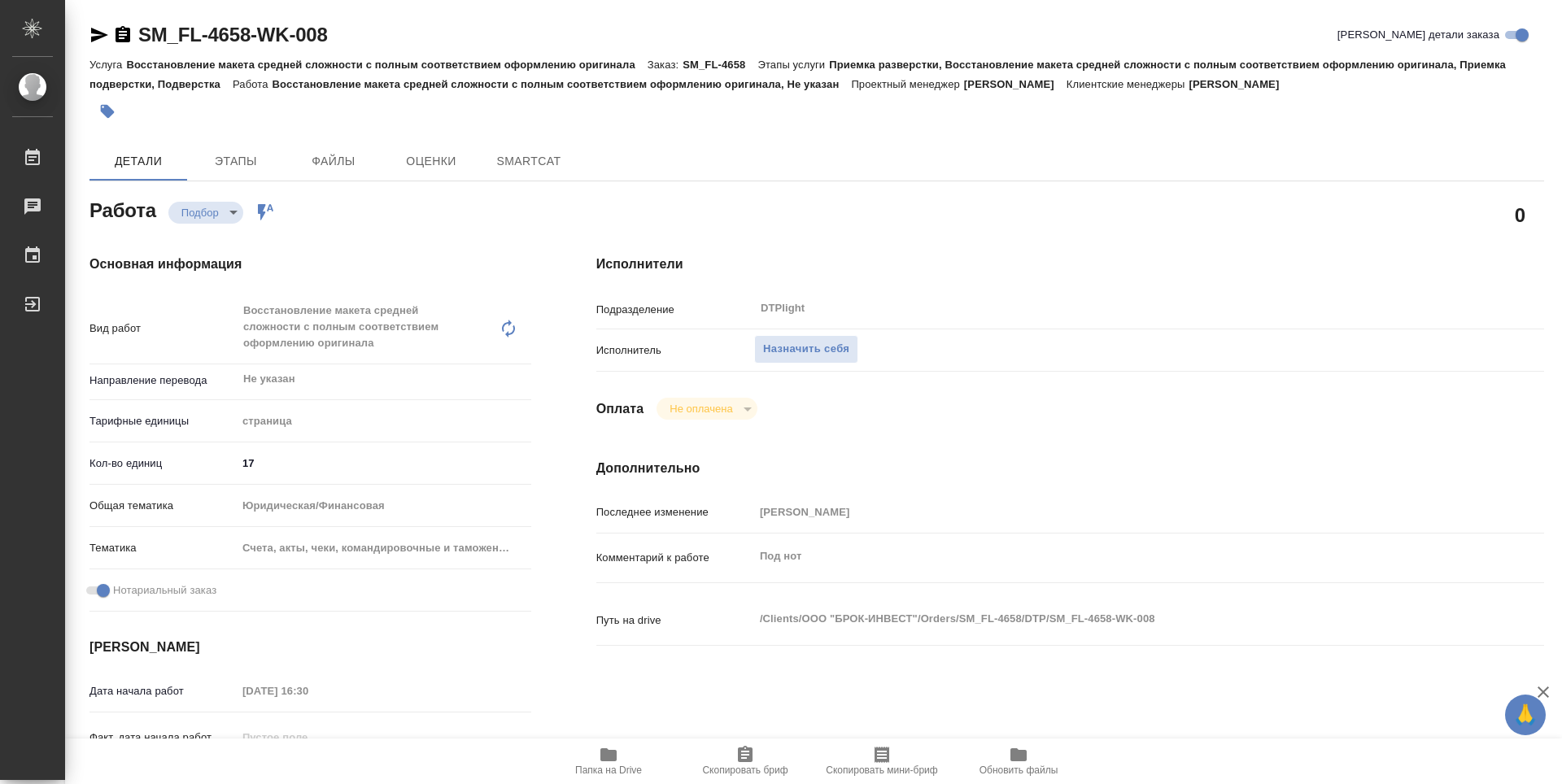
type textarea "x"
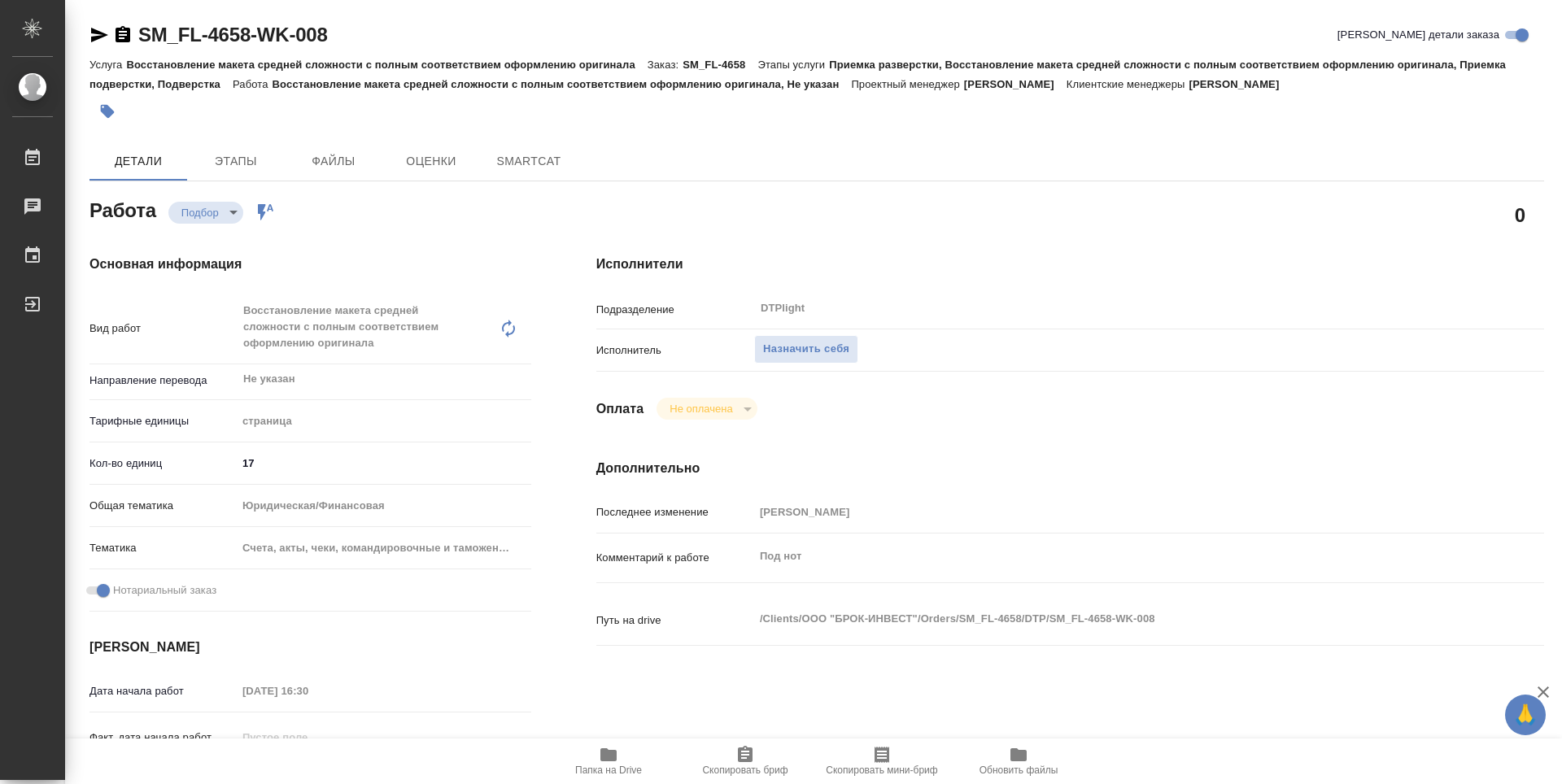
type textarea "x"
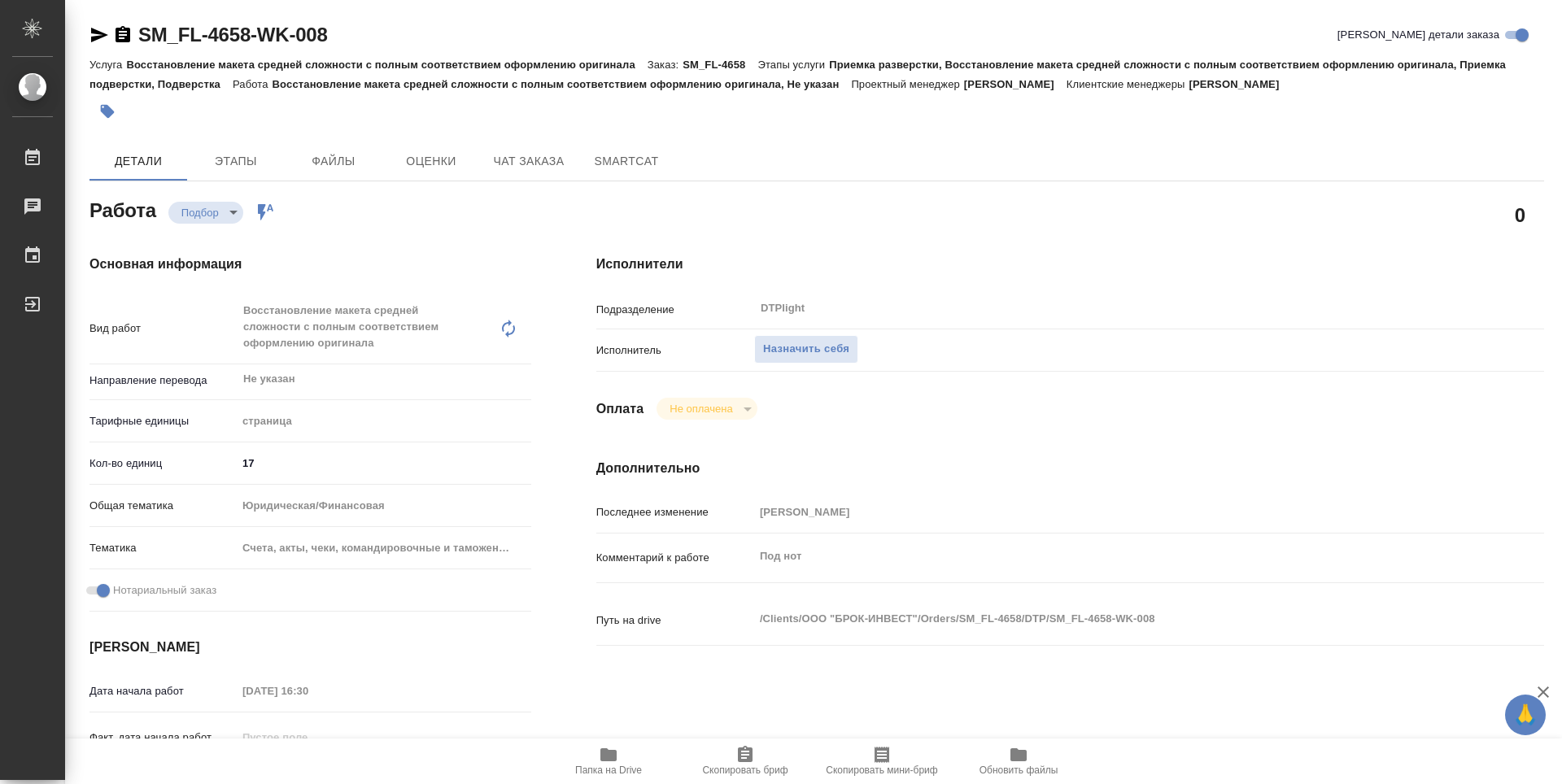
click at [610, 755] on icon "button" at bounding box center [609, 755] width 17 height 13
type textarea "x"
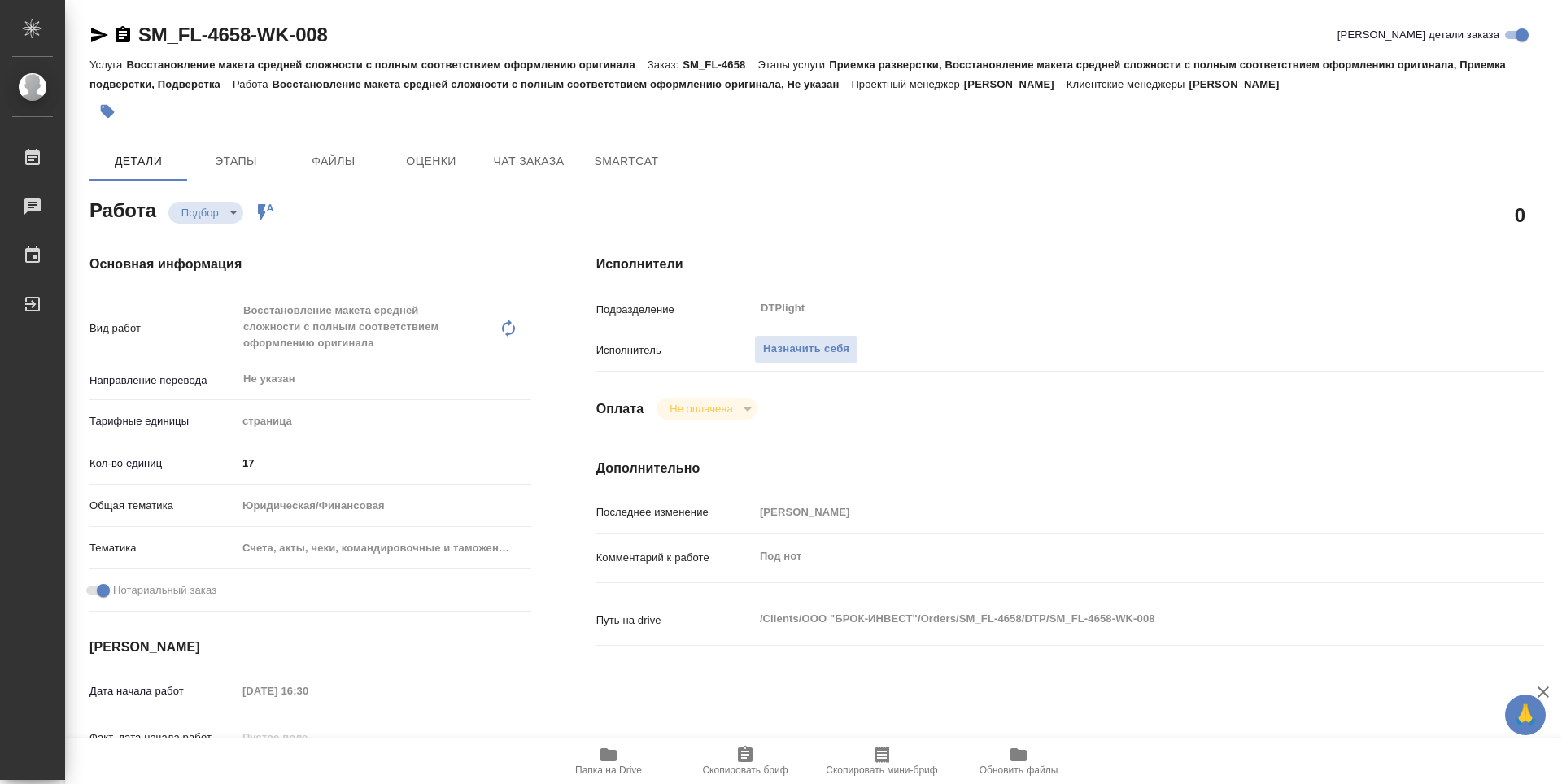
type textarea "x"
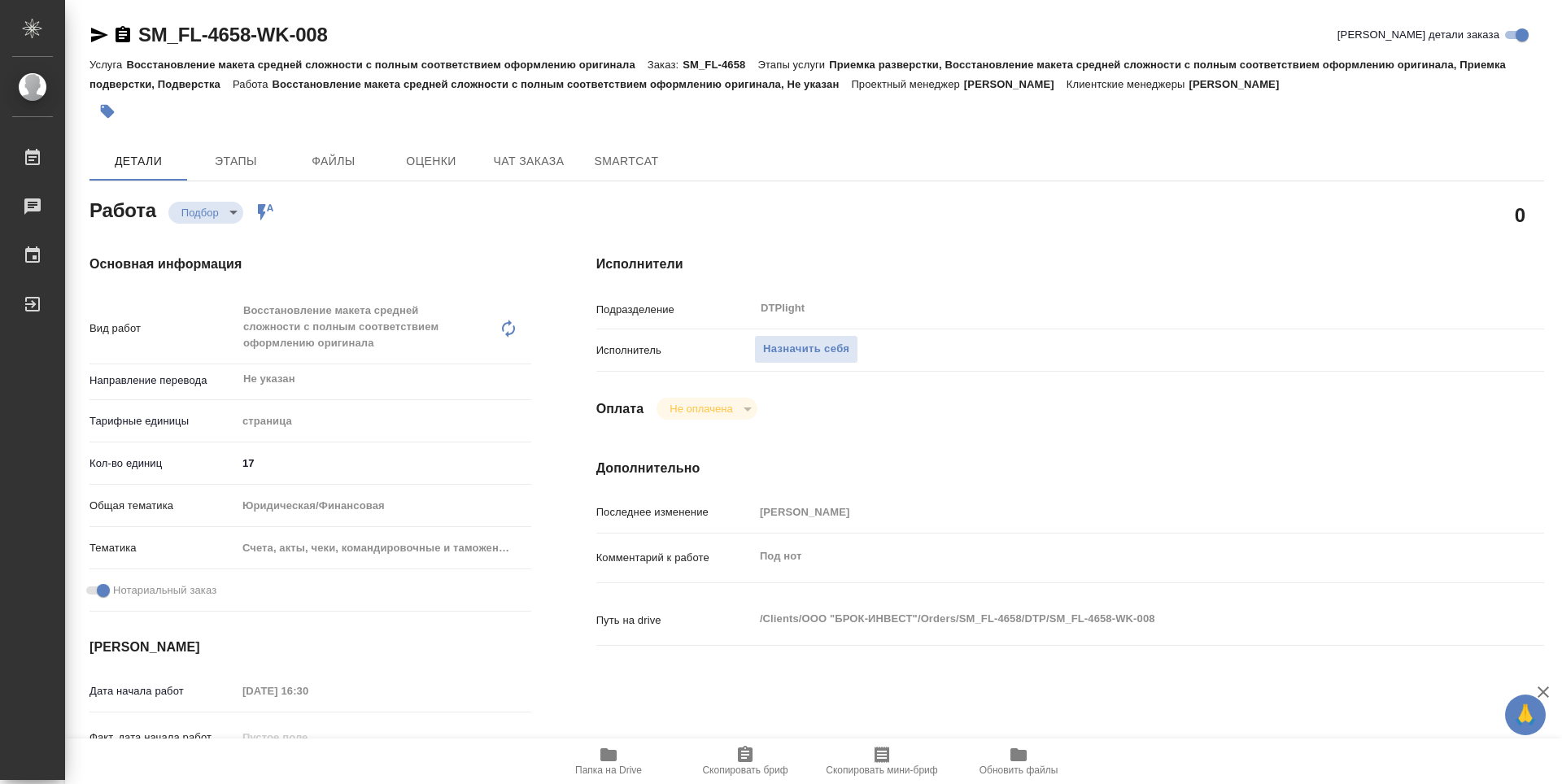
type textarea "x"
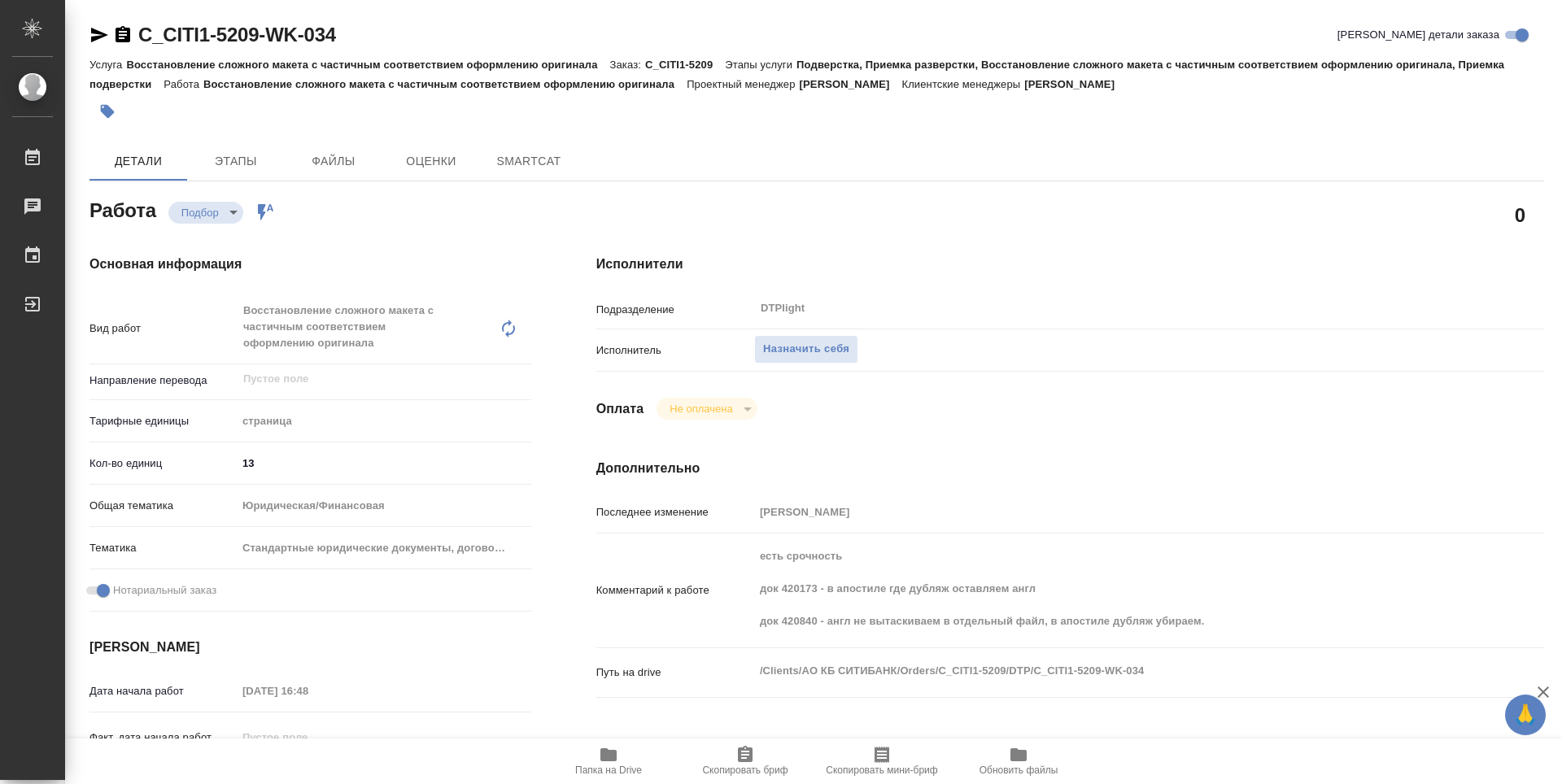
type textarea "x"
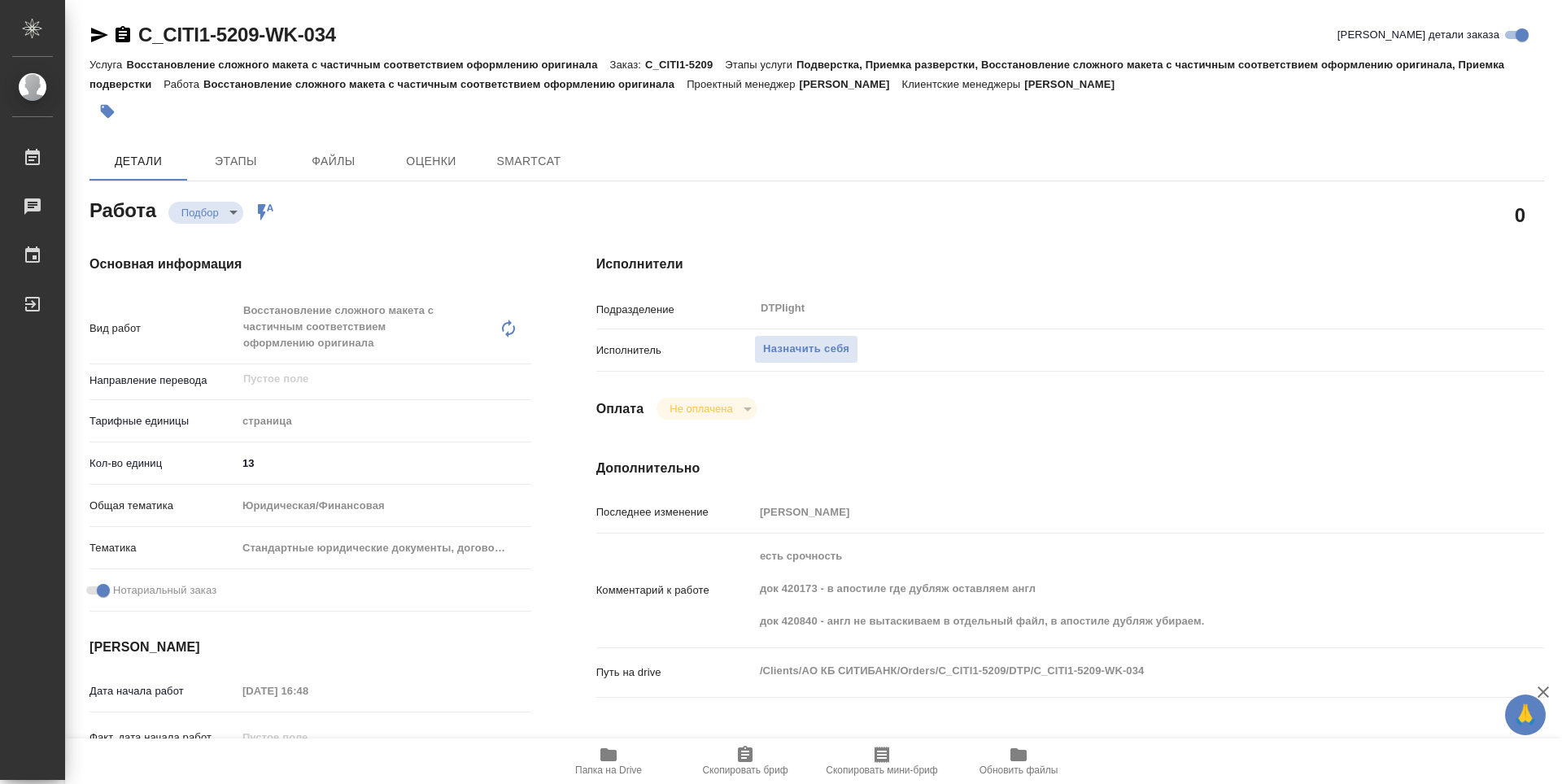
type textarea "x"
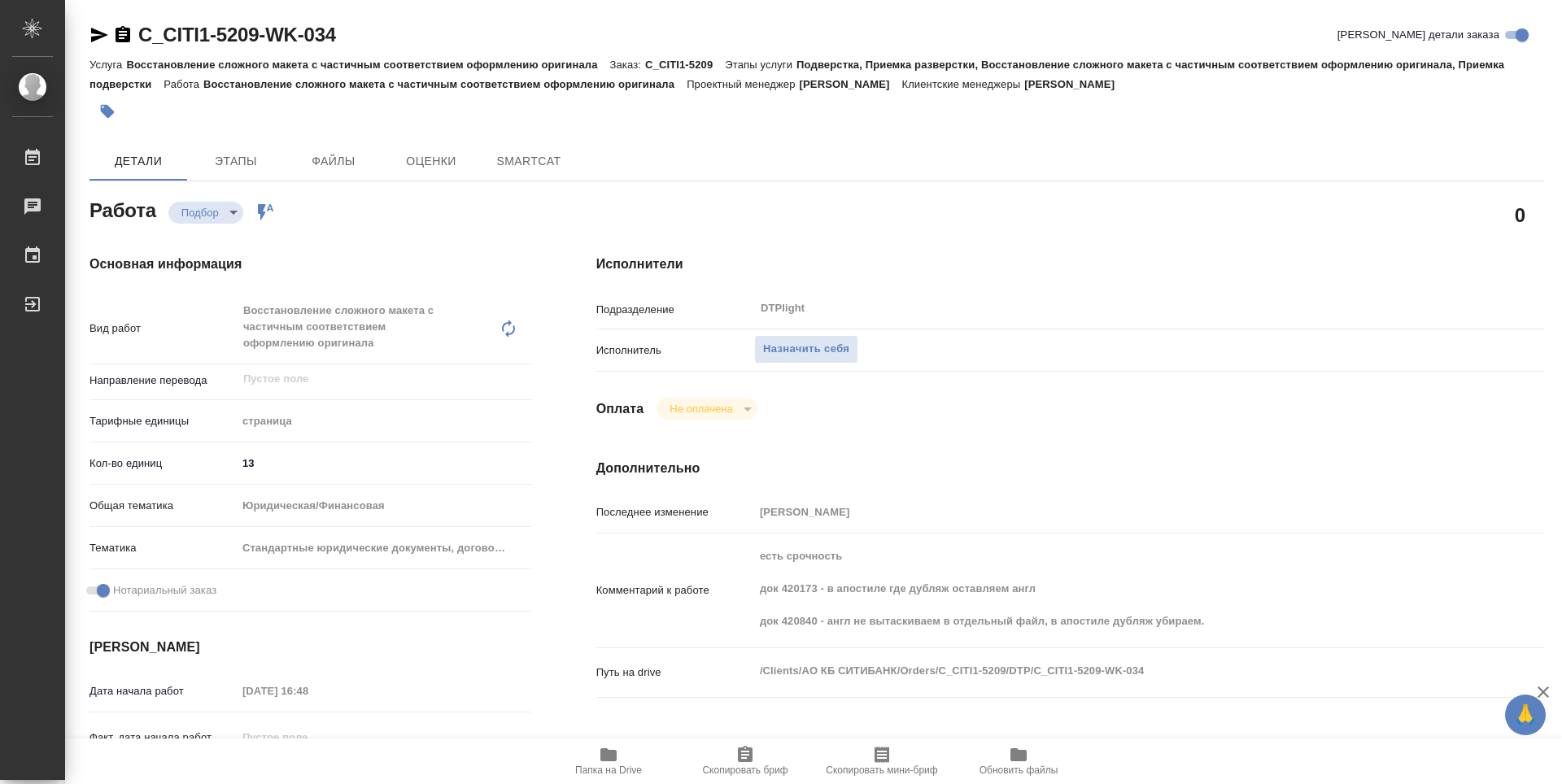
type textarea "x"
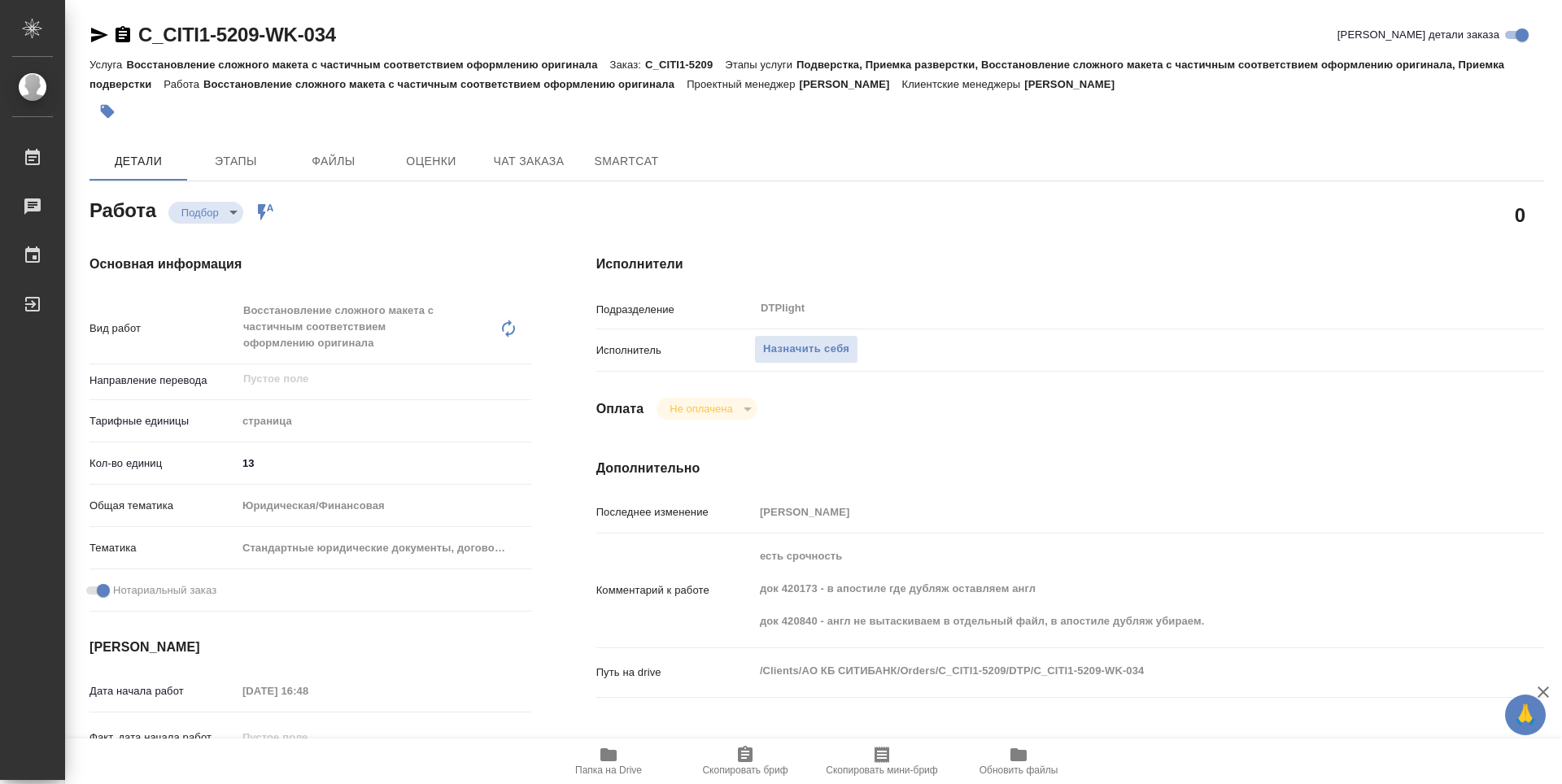
type textarea "x"
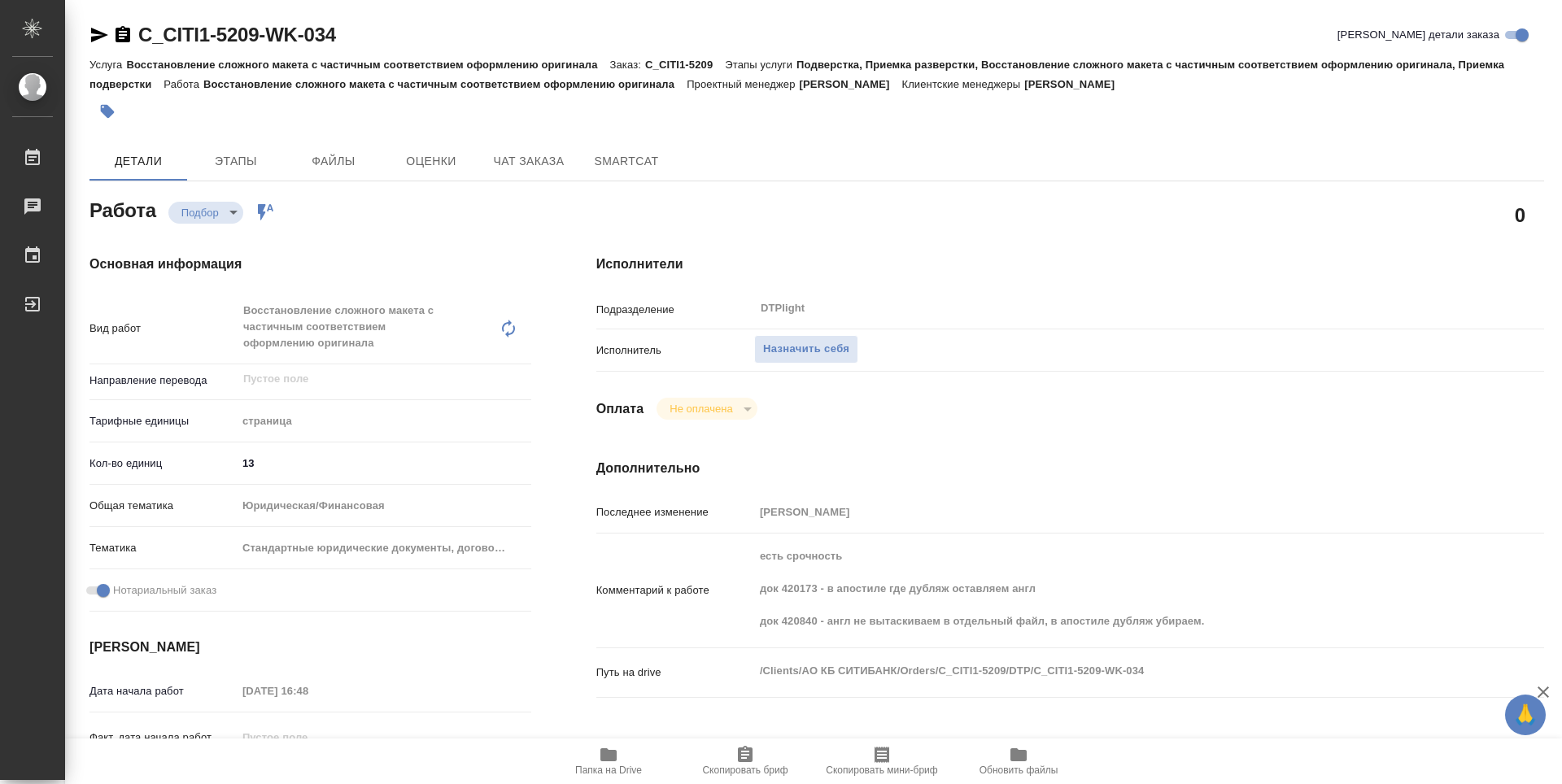
type textarea "x"
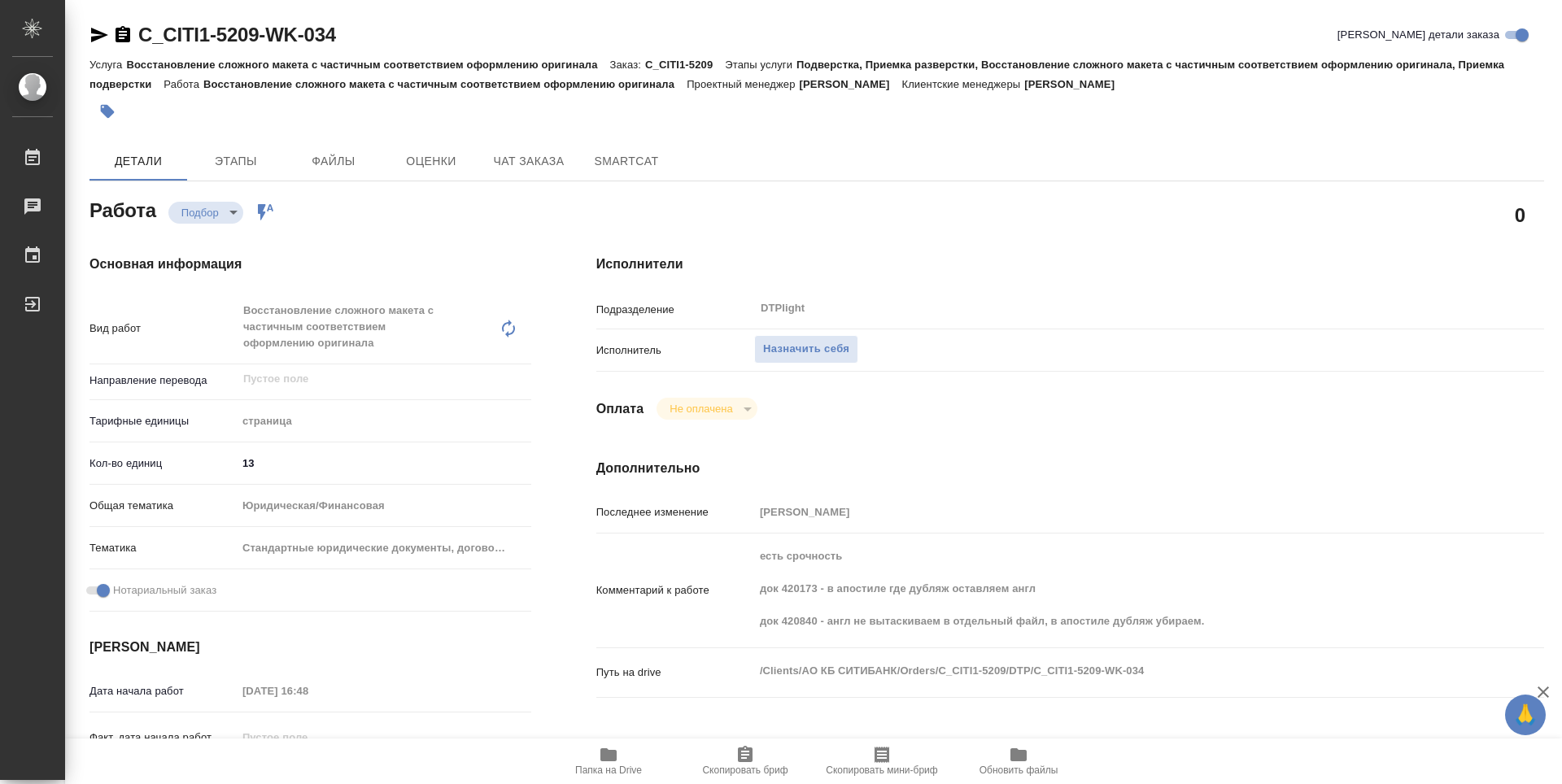
click at [611, 760] on icon "button" at bounding box center [609, 755] width 17 height 13
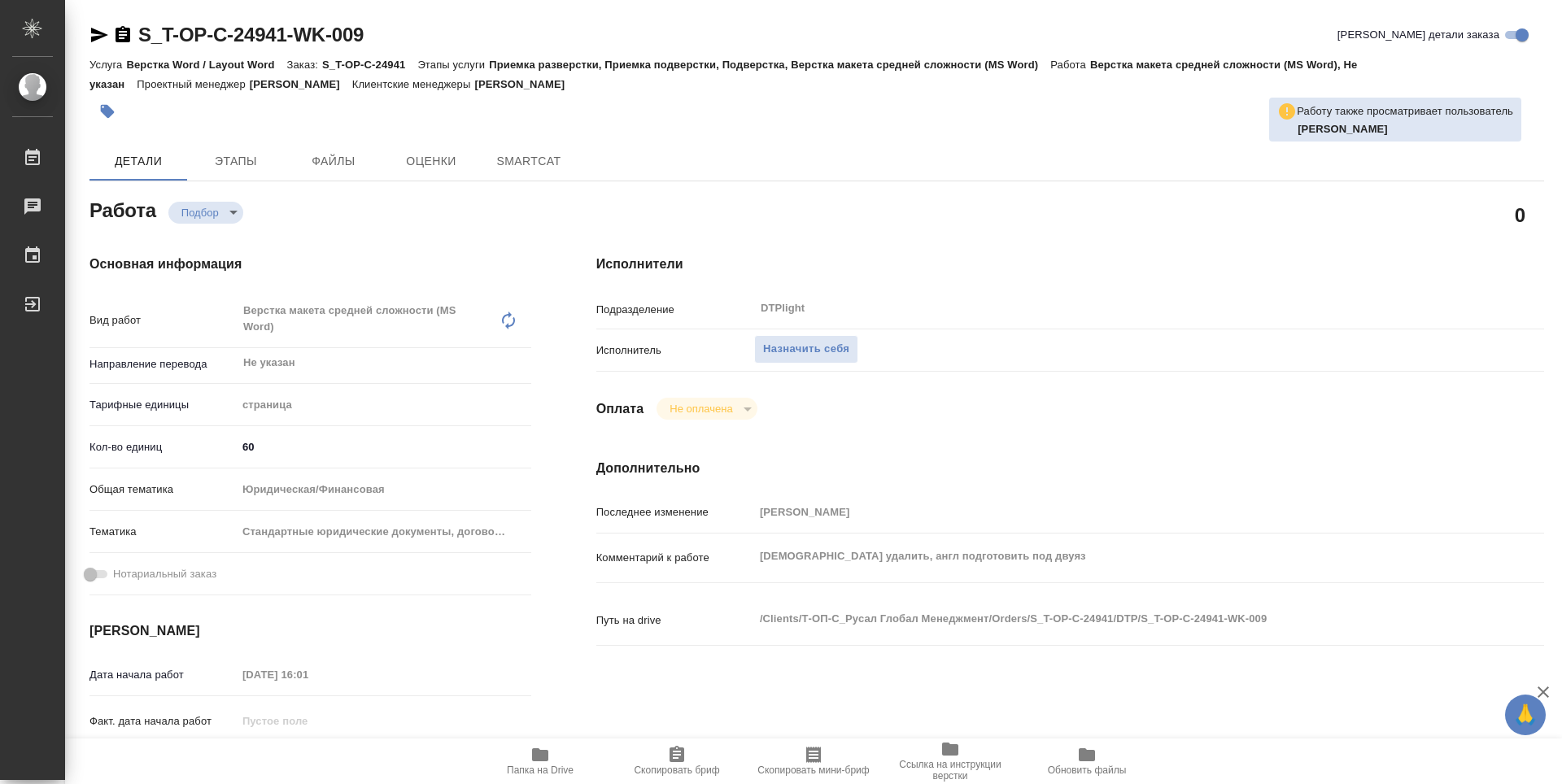
type textarea "x"
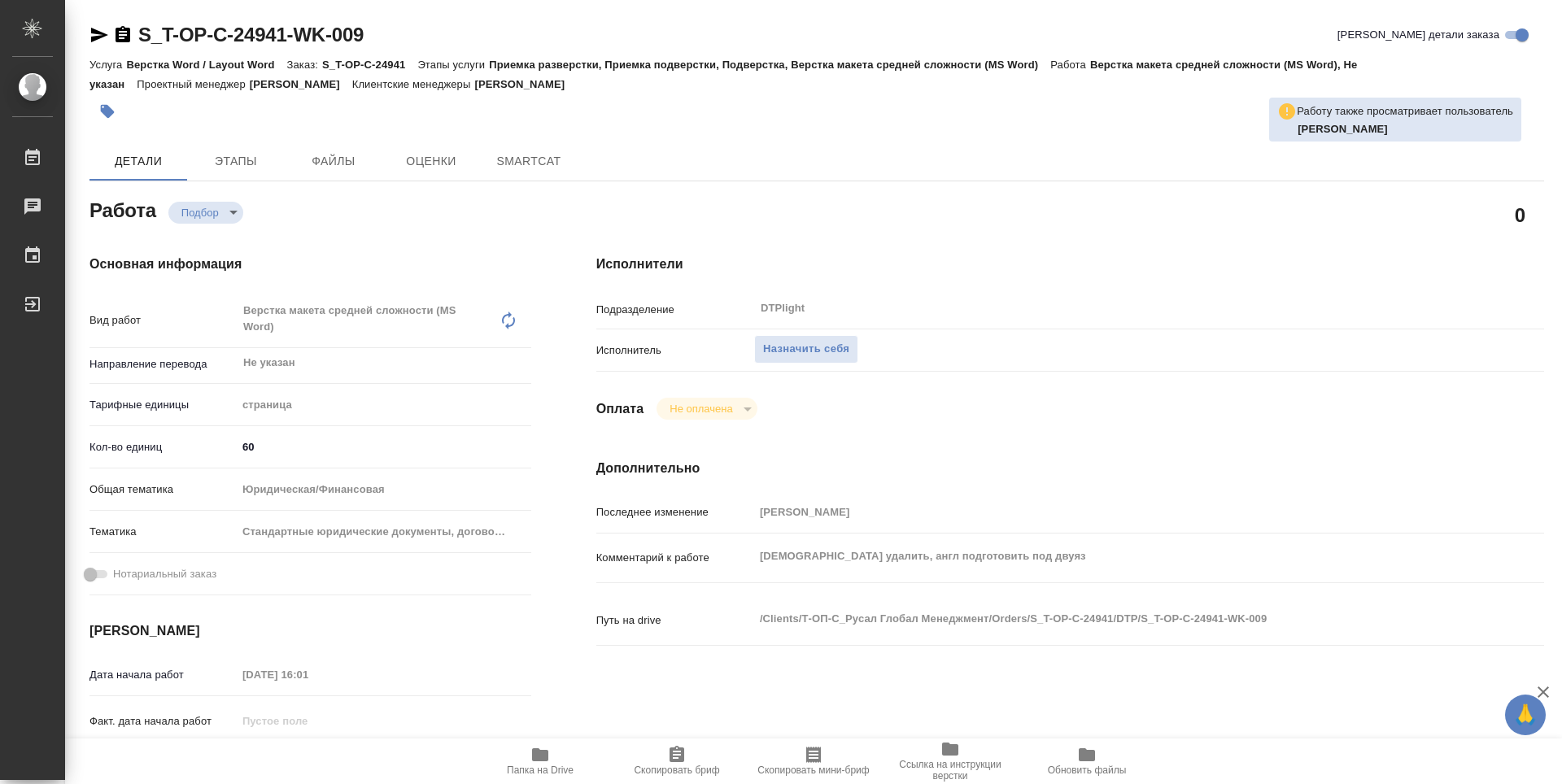
type textarea "x"
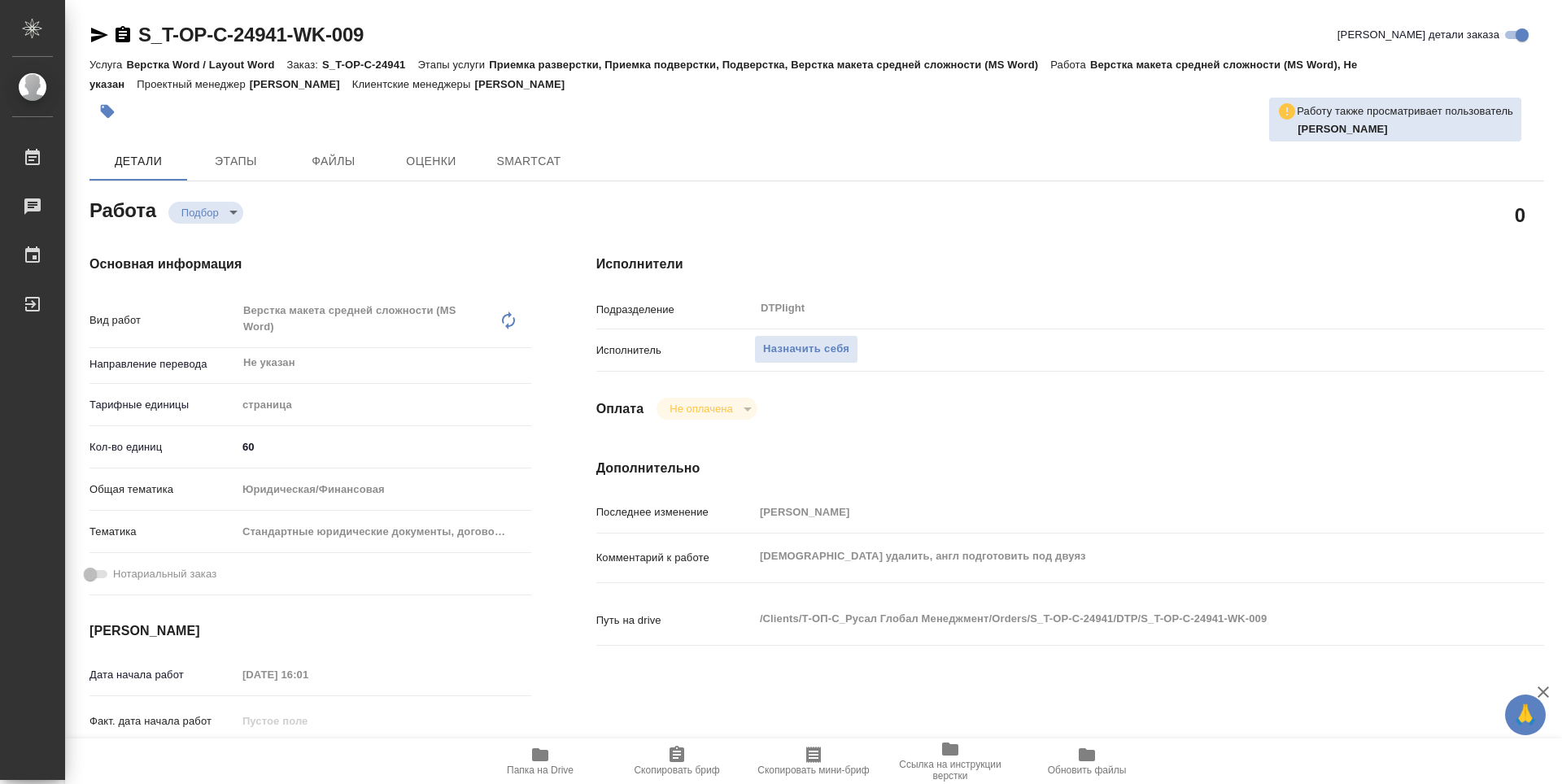
type textarea "x"
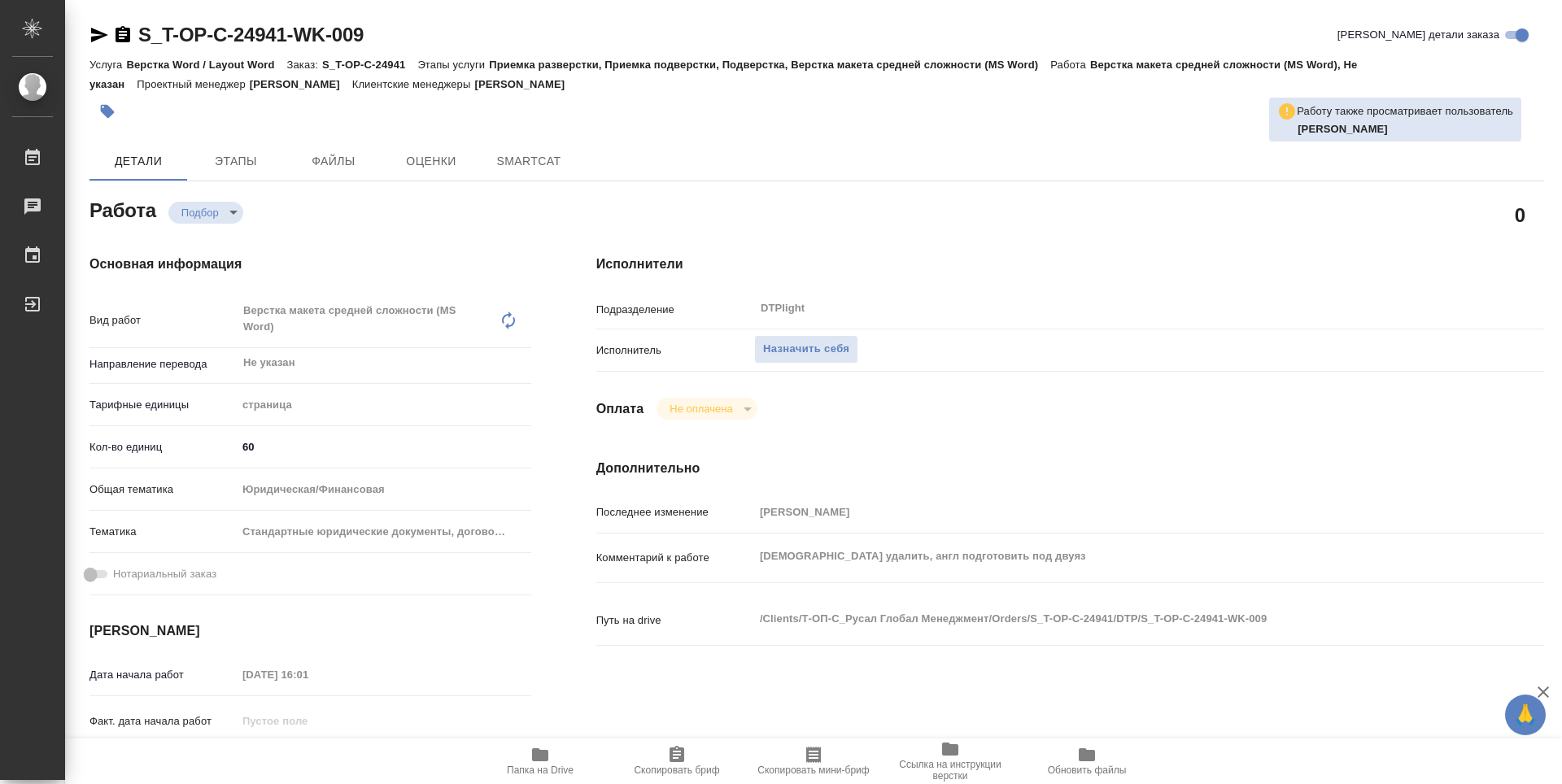
type textarea "x"
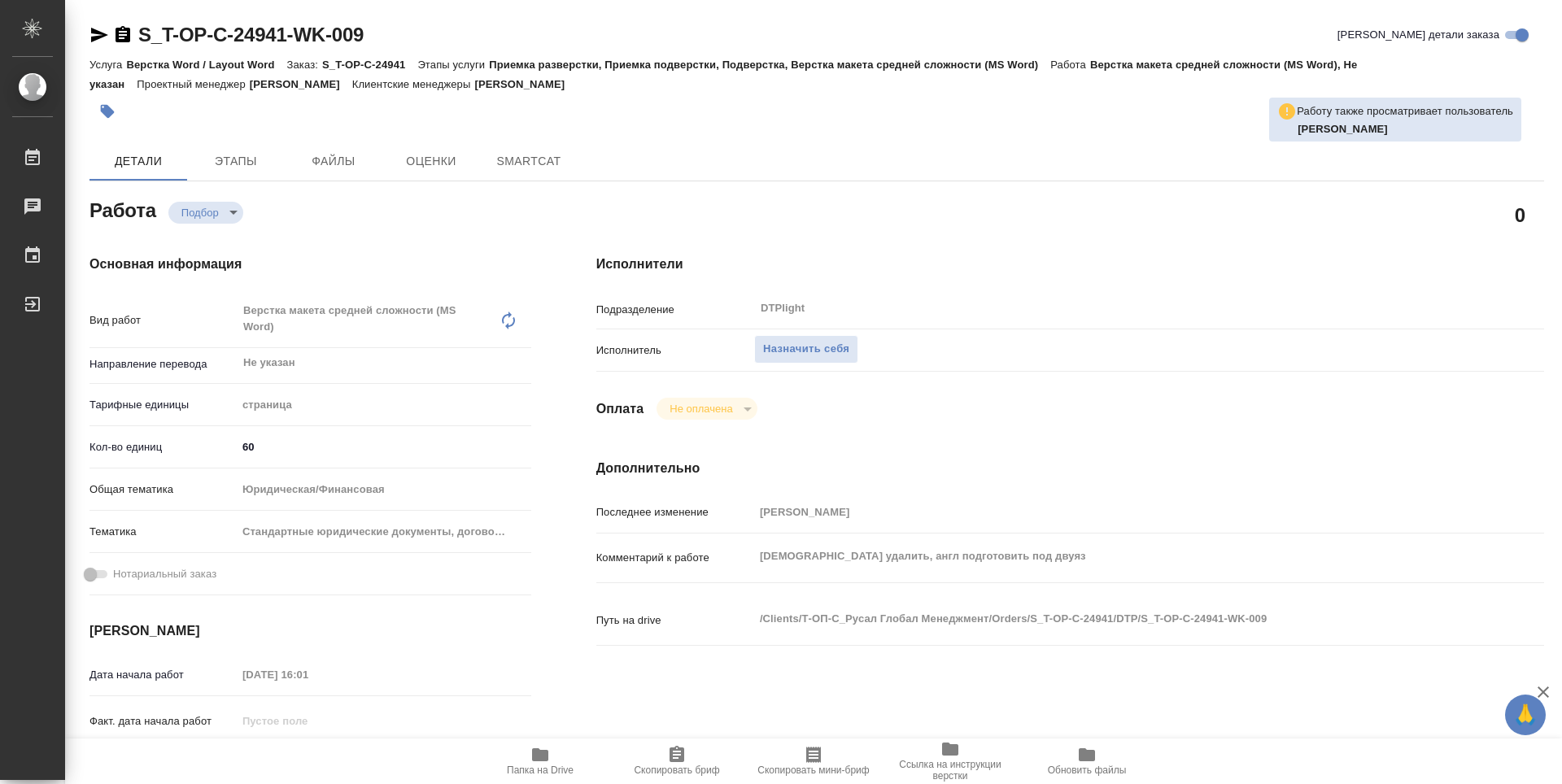
type textarea "x"
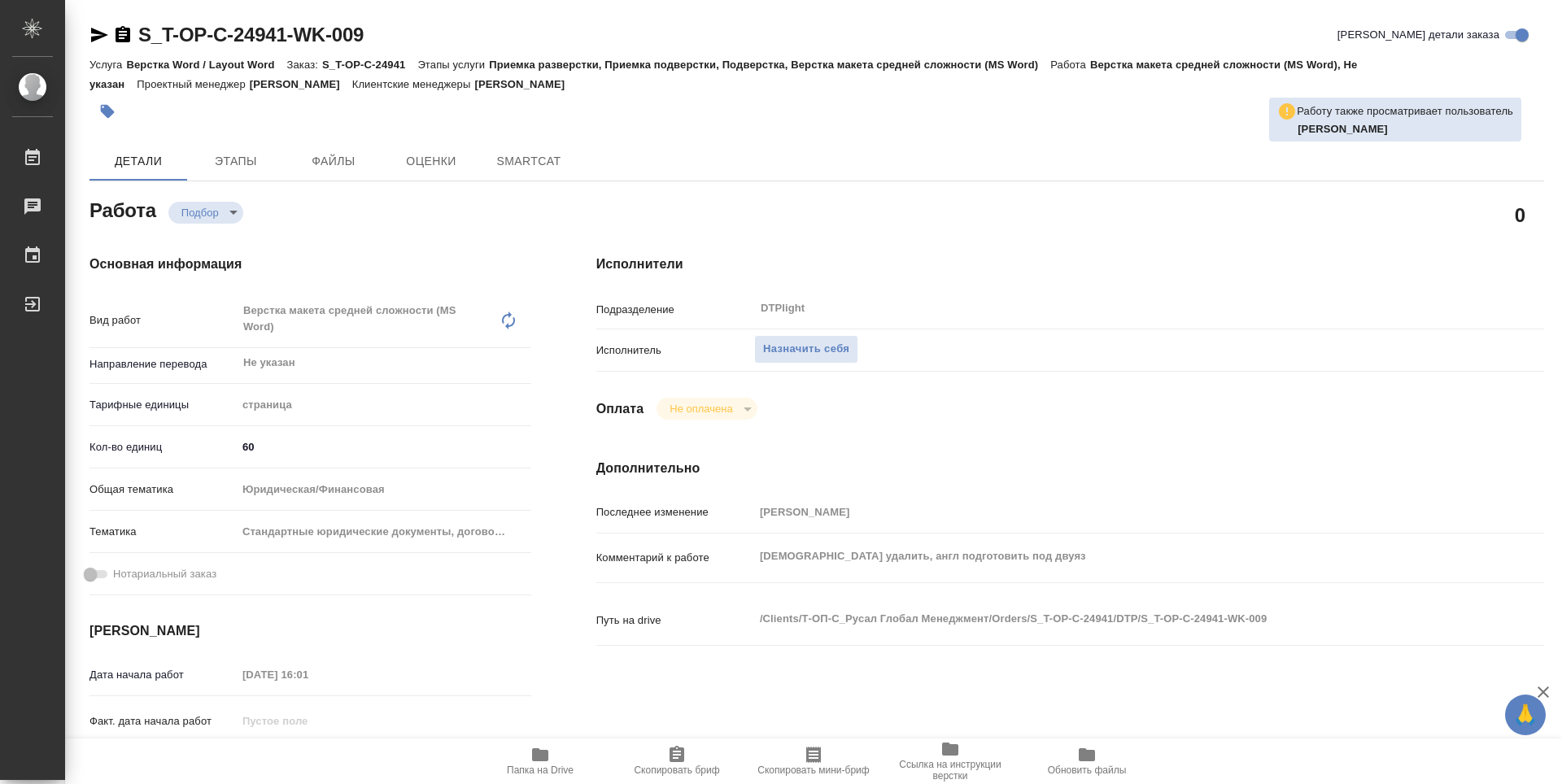
type textarea "x"
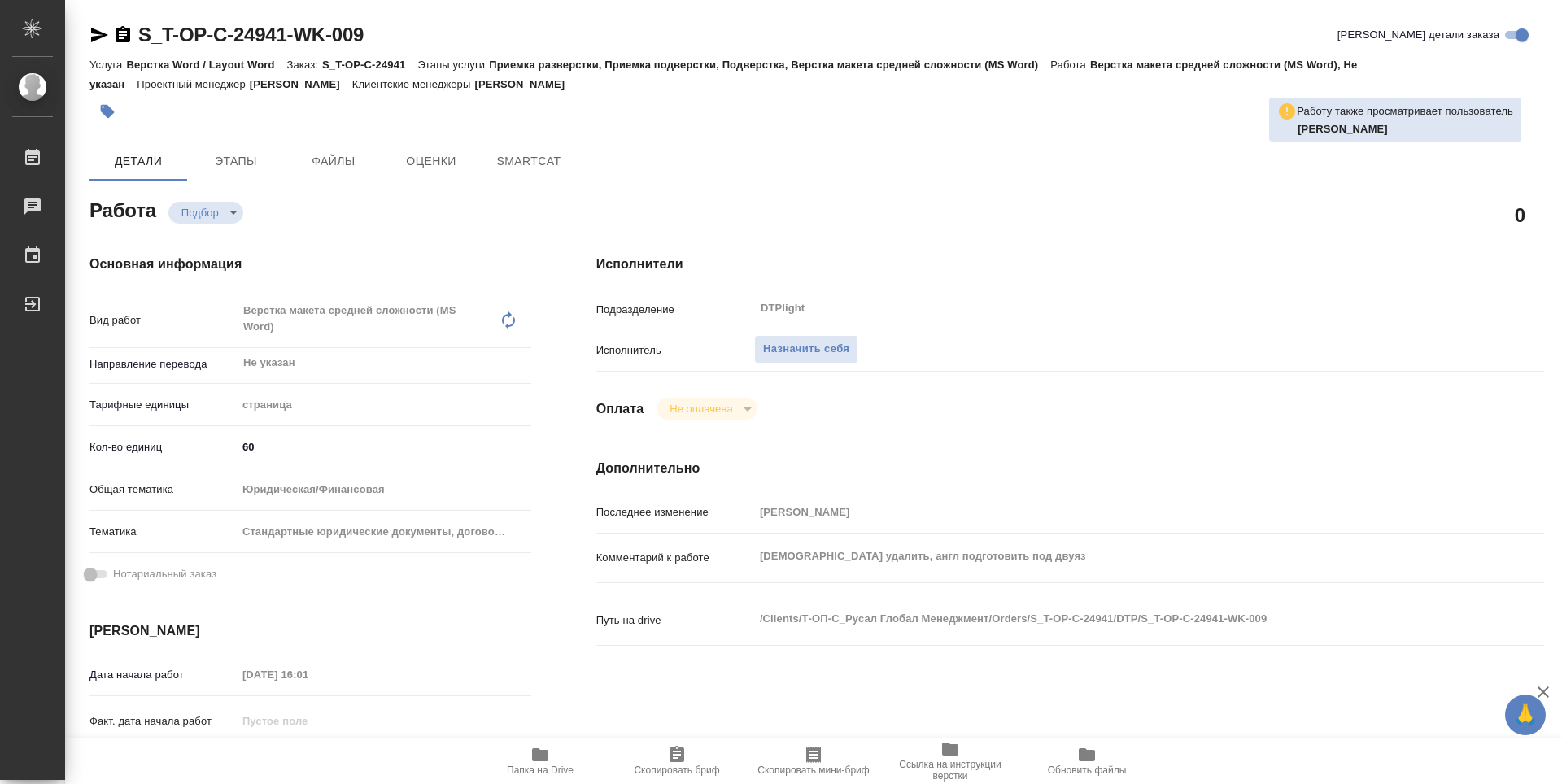
scroll to position [162, 0]
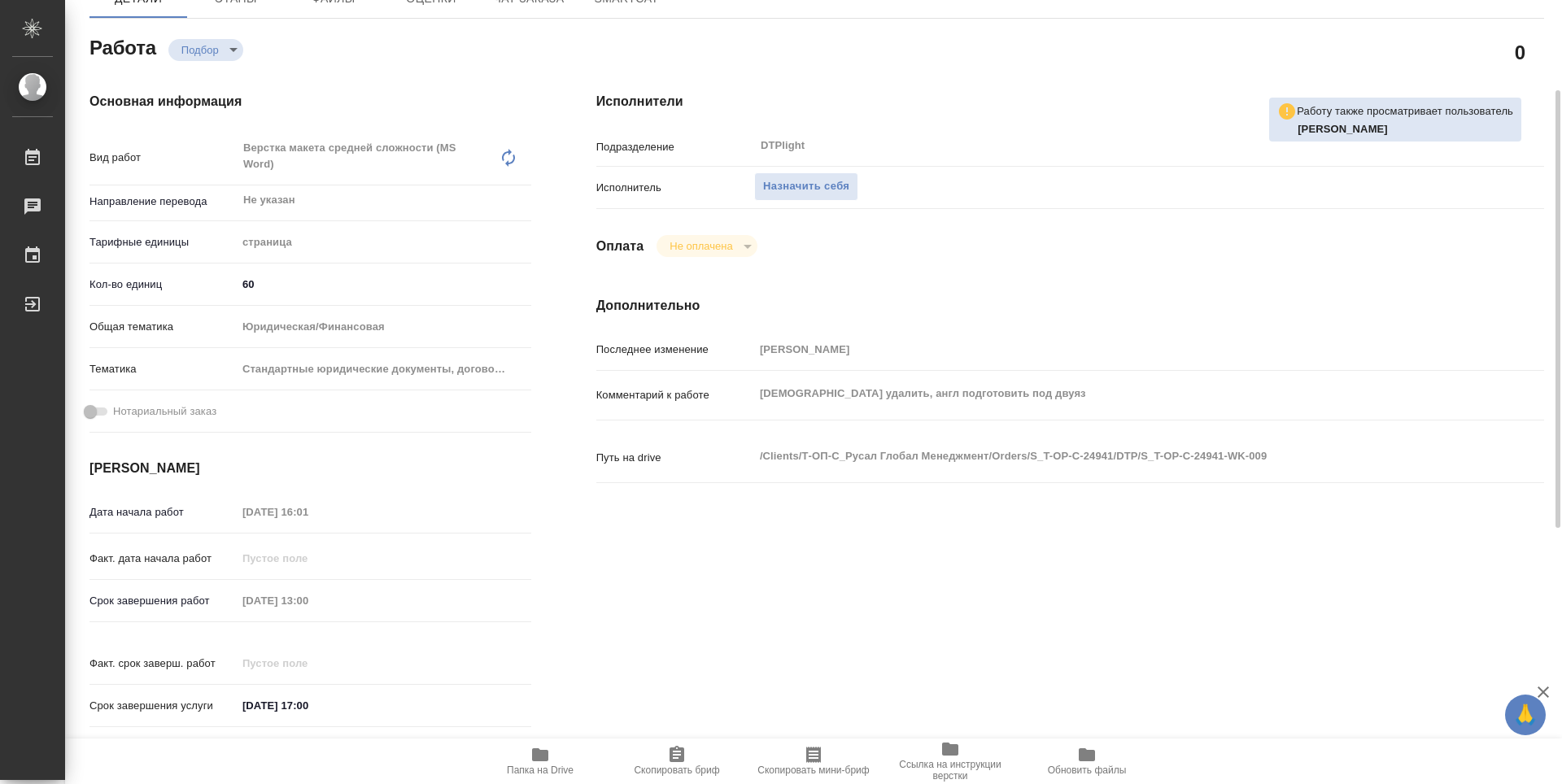
type textarea "x"
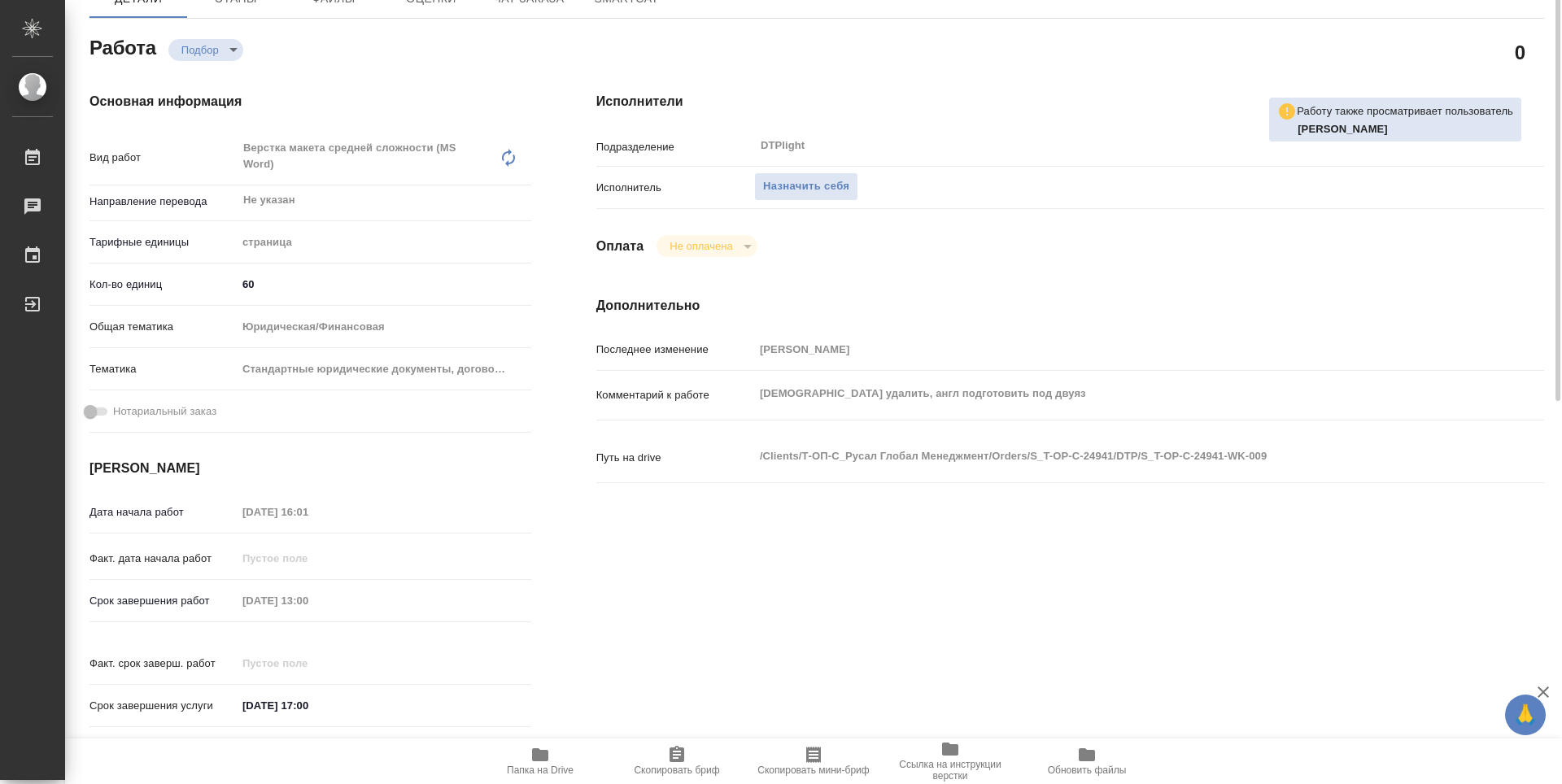
scroll to position [81, 0]
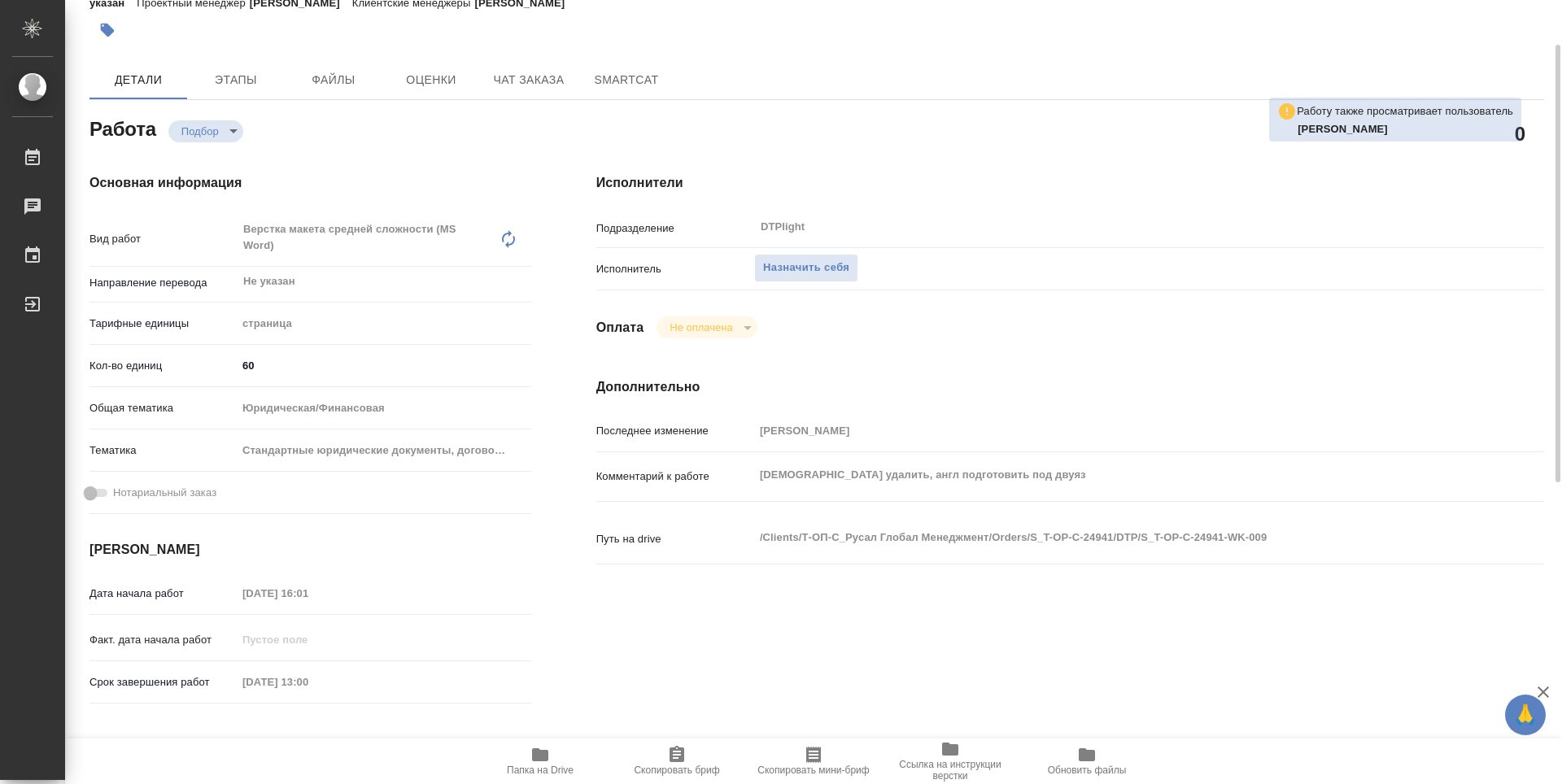
type textarea "x"
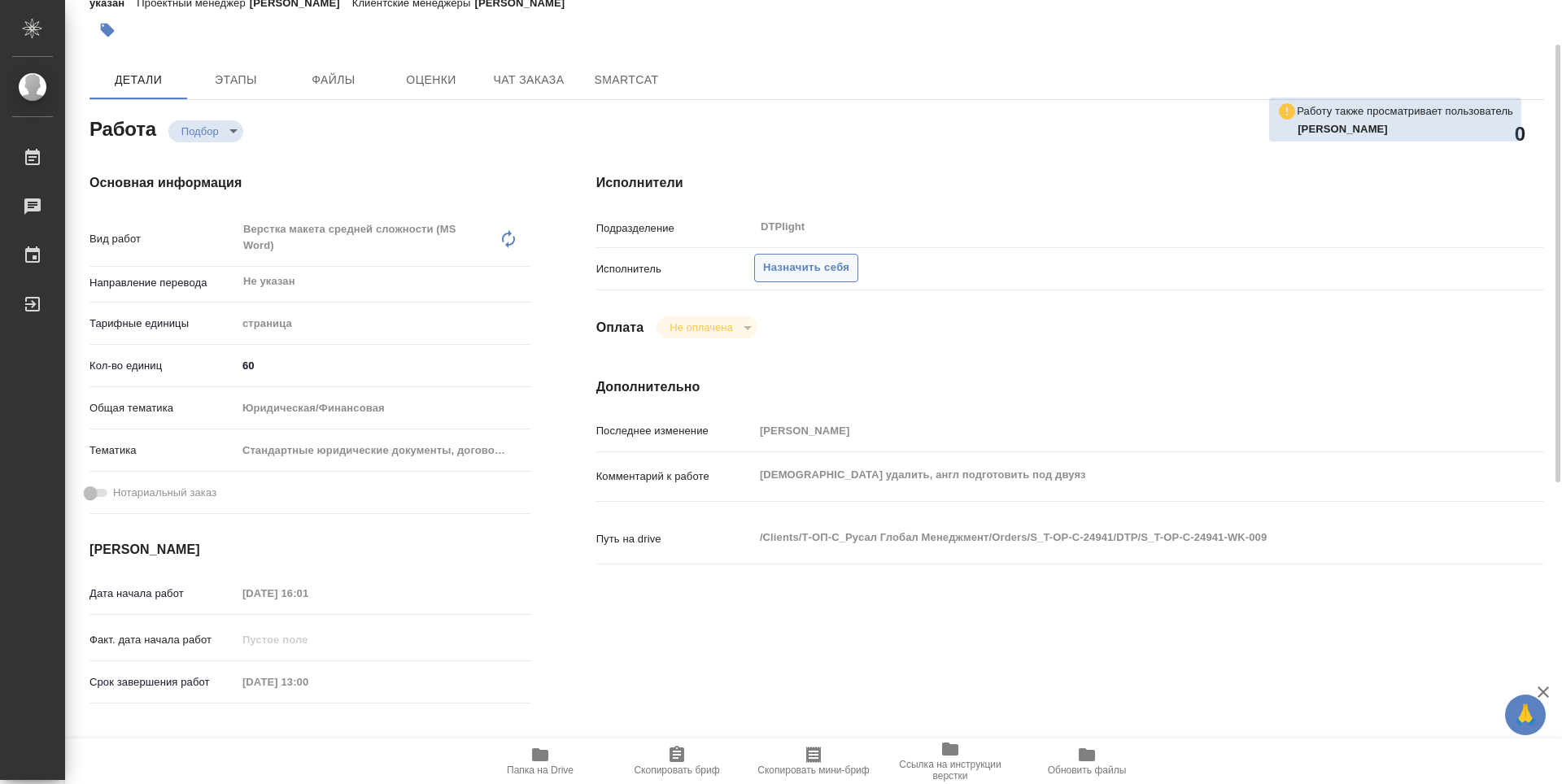
click at [827, 273] on span "Назначить себя" at bounding box center [807, 268] width 86 height 19
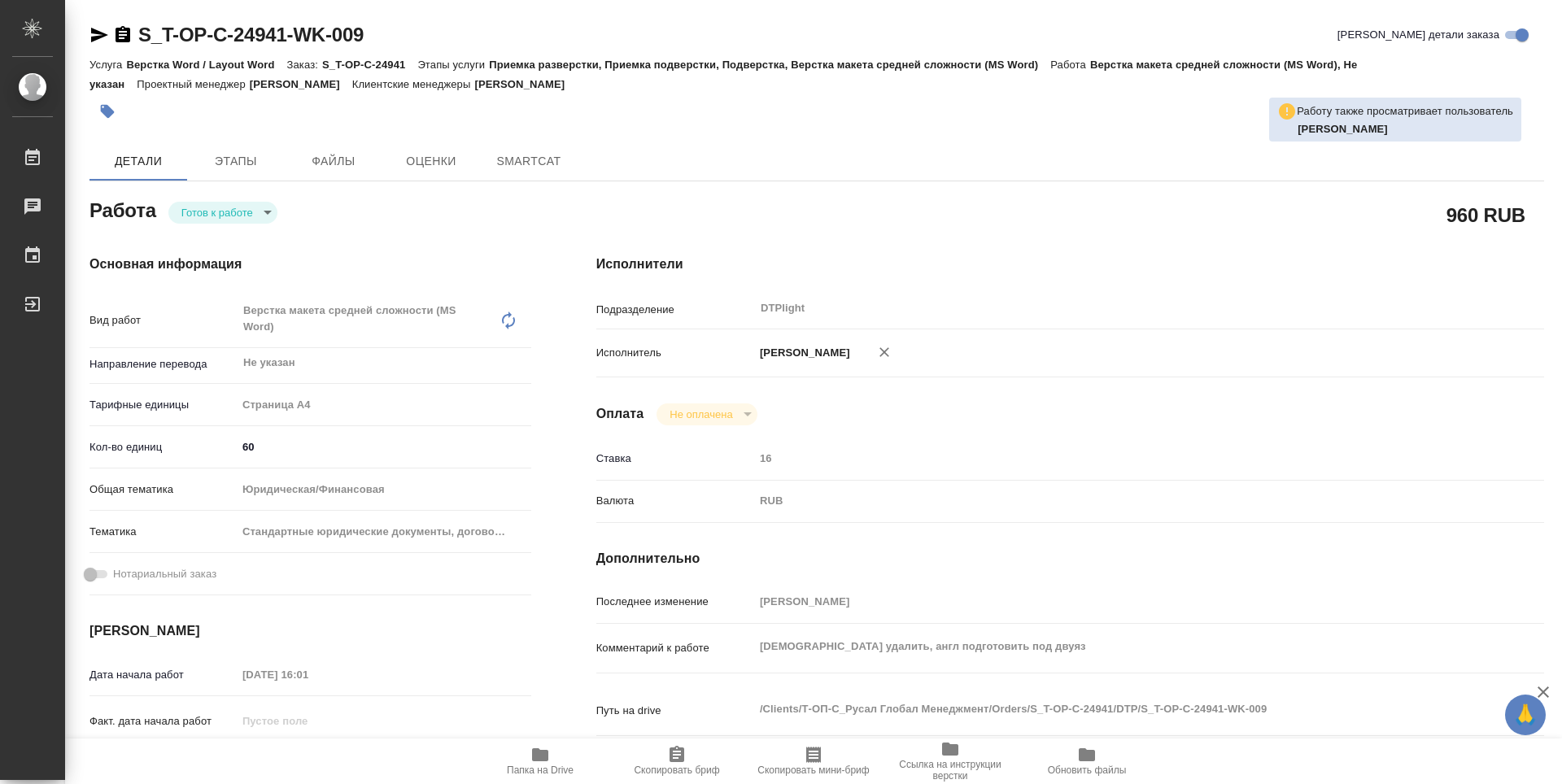
type textarea "x"
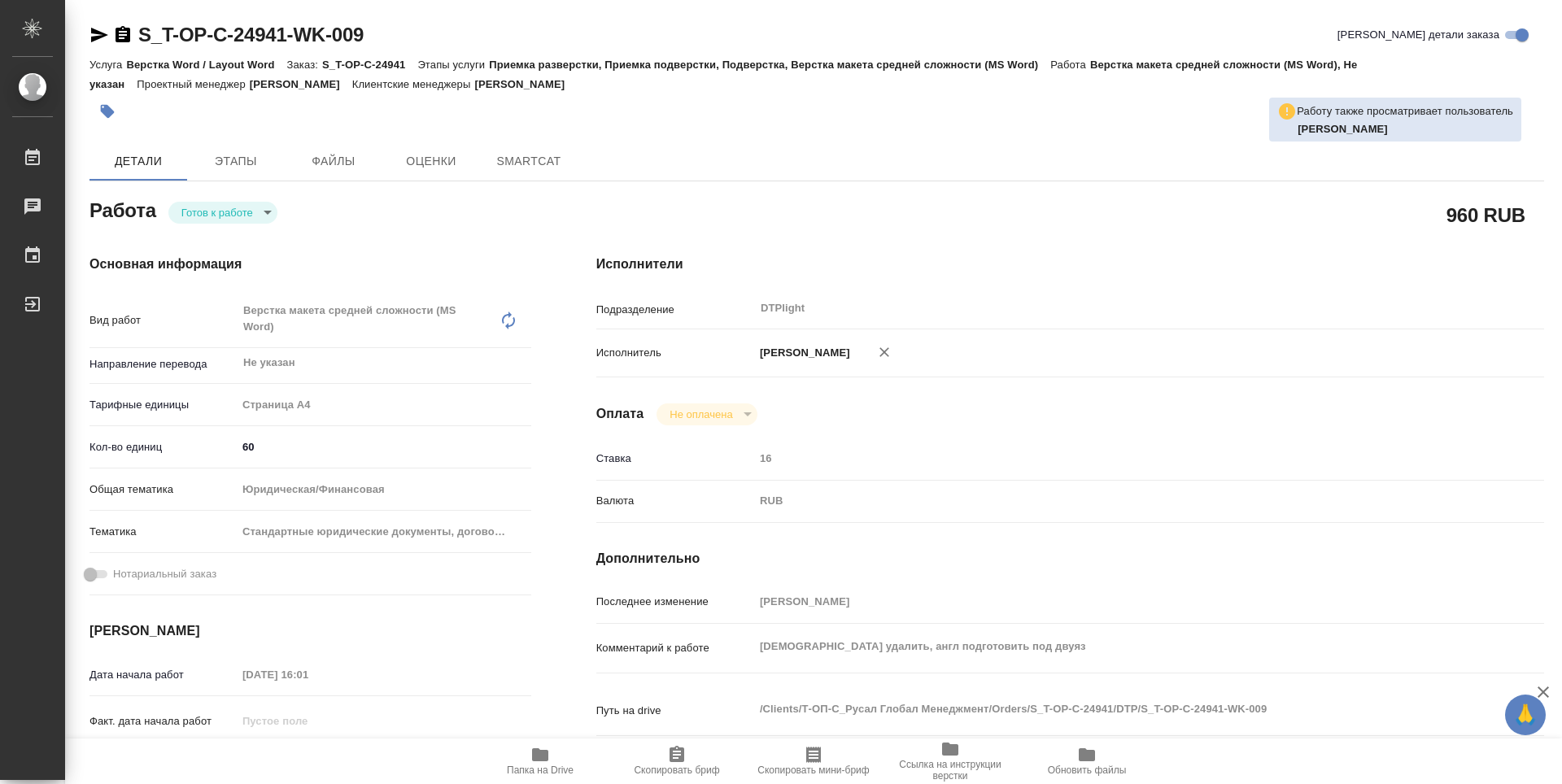
type textarea "x"
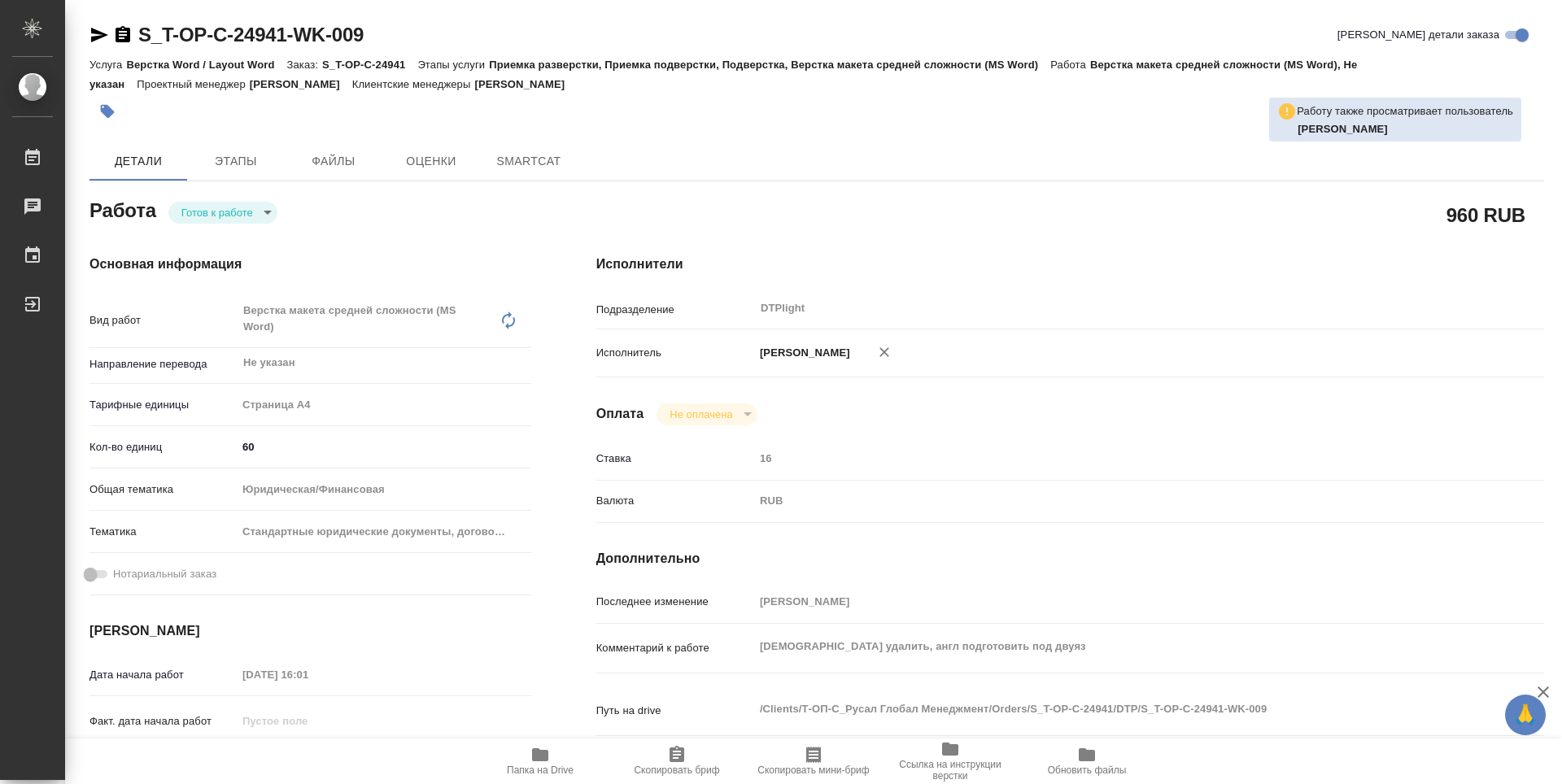
type textarea "x"
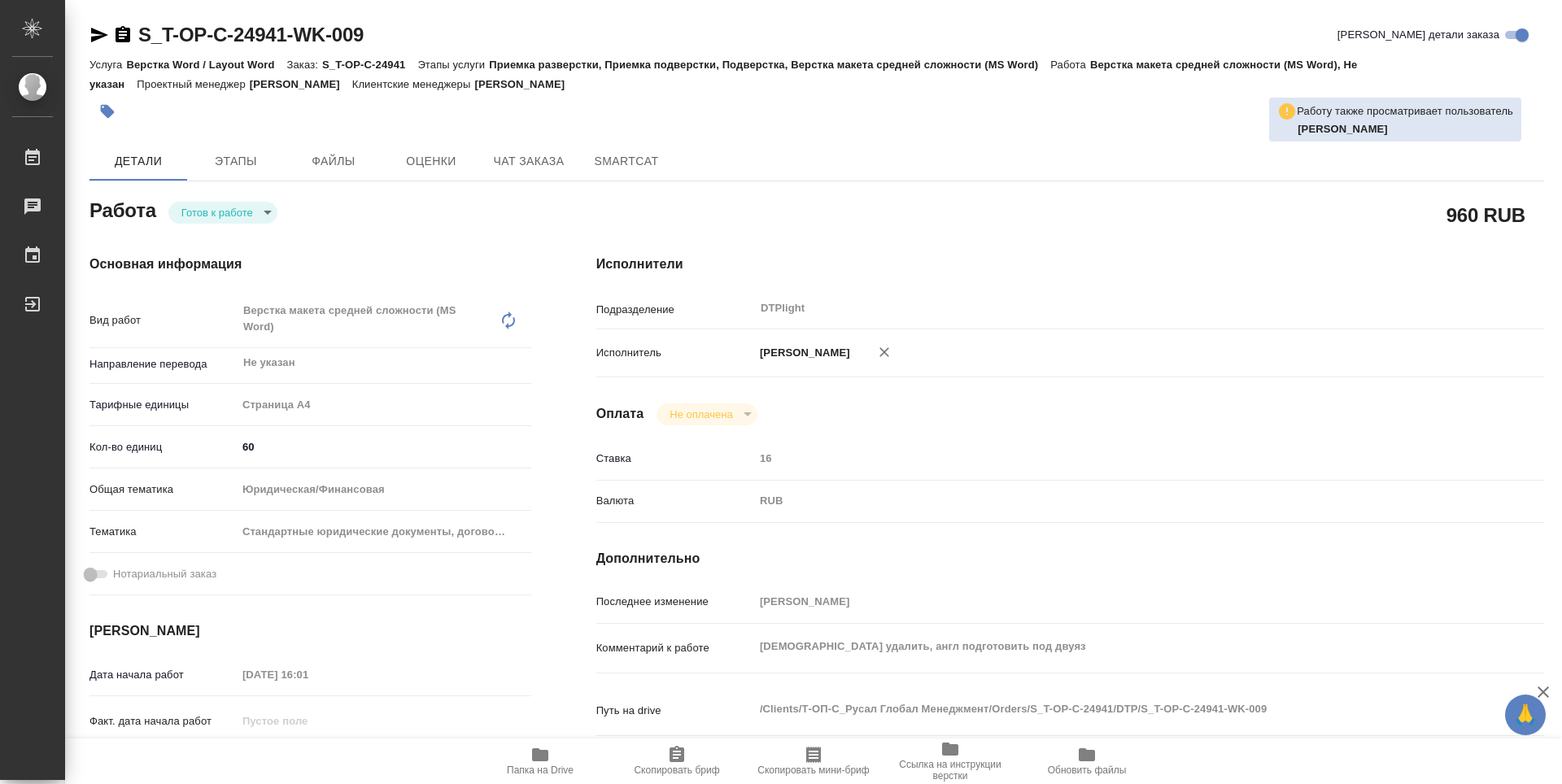
type textarea "x"
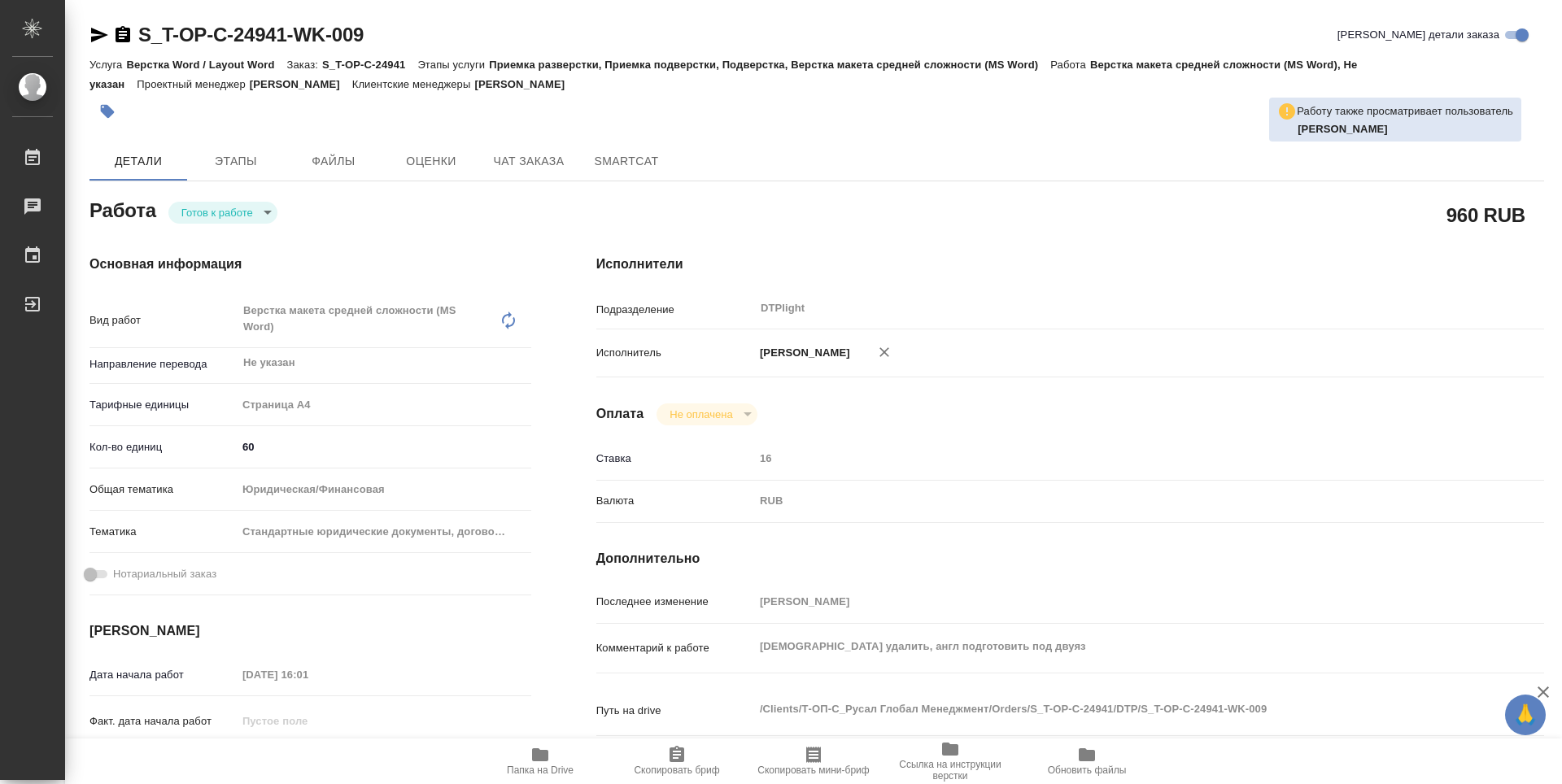
type textarea "x"
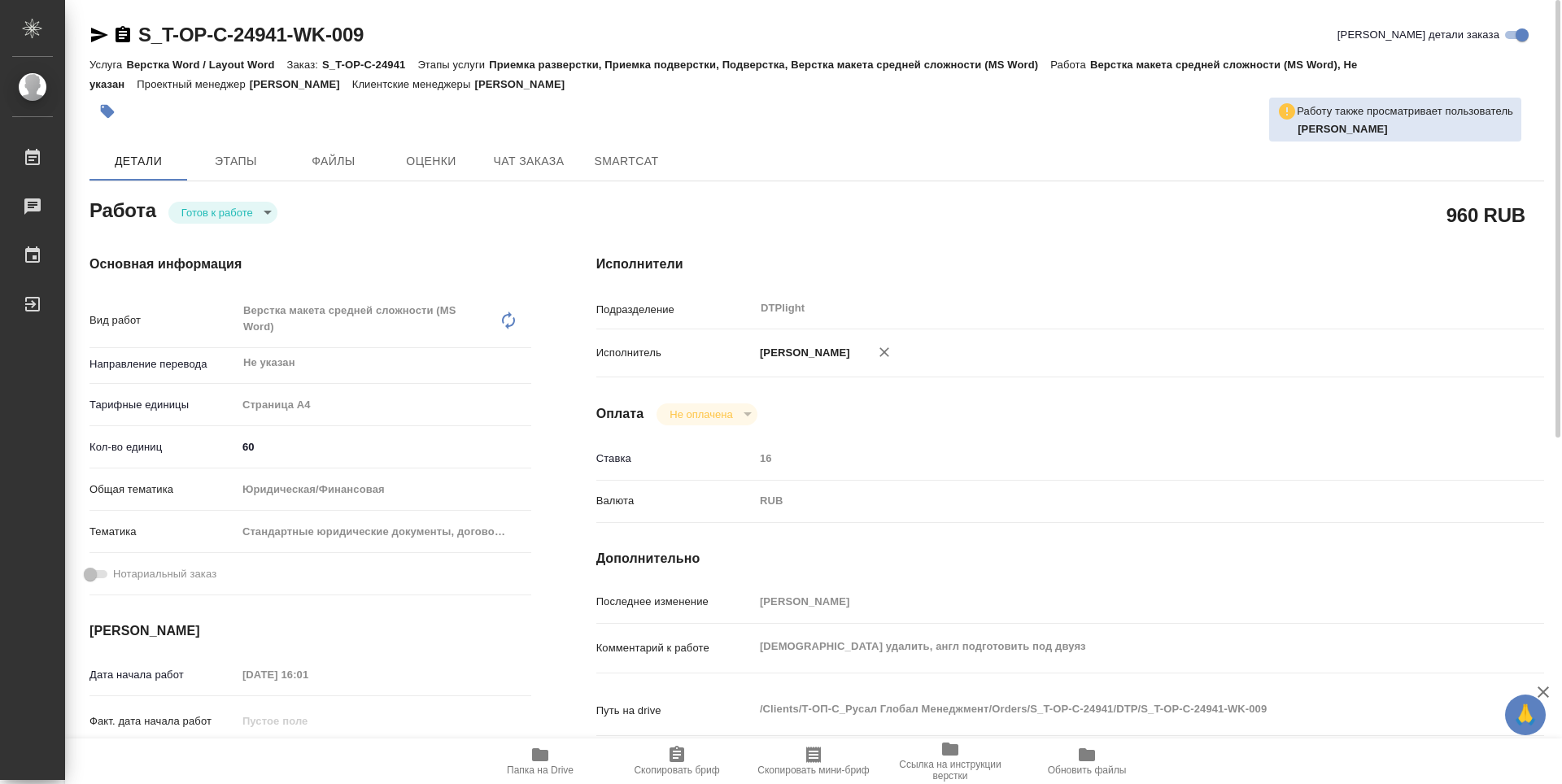
click at [265, 215] on body "🙏 .cls-1 fill:#fff; AWATERA Guselnikov Roman Работы 0 Чаты График Выйти S_T-OP-…" at bounding box center [781, 392] width 1562 height 784
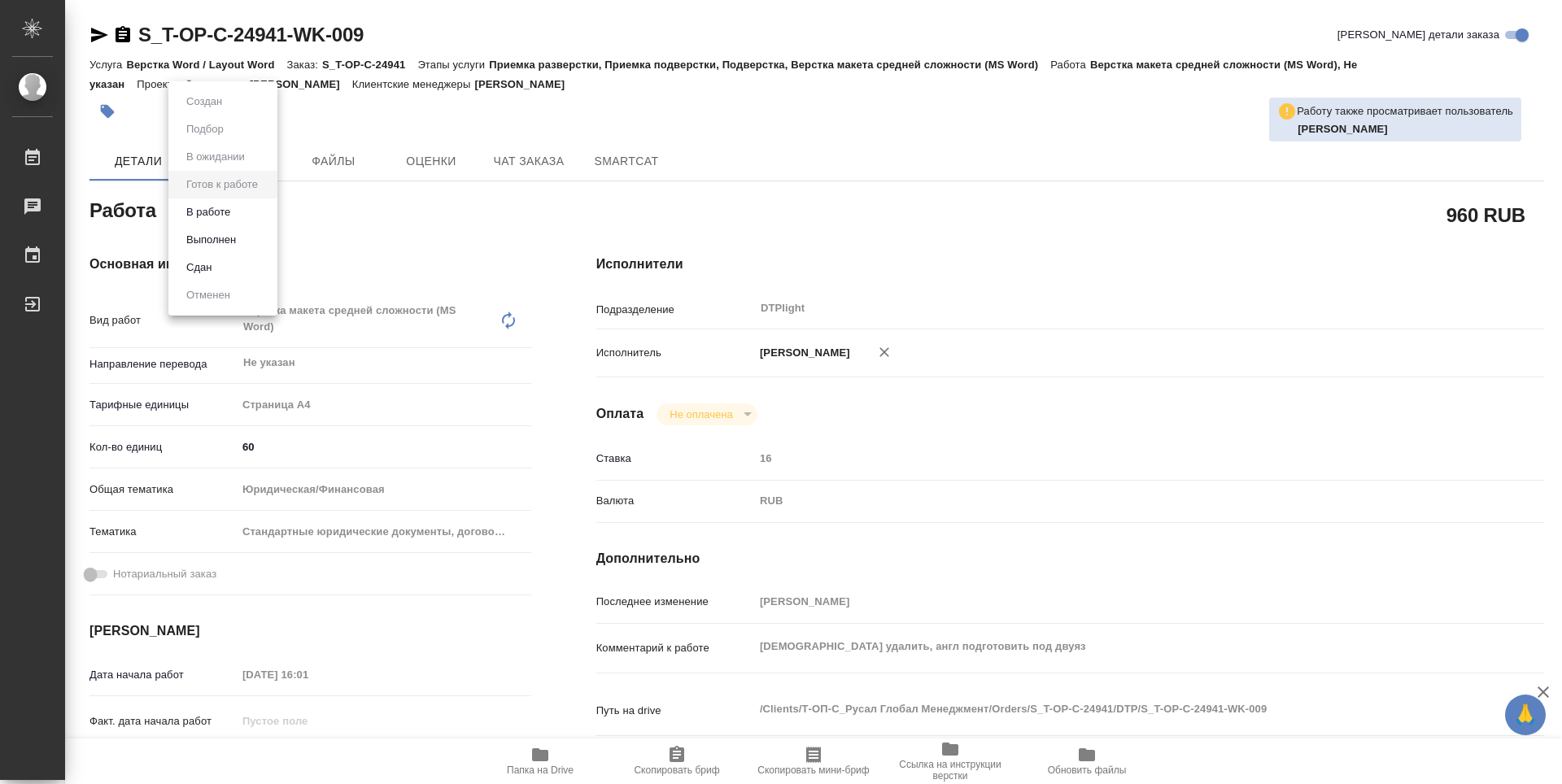
click at [226, 215] on button "В работе" at bounding box center [208, 212] width 54 height 18
type textarea "x"
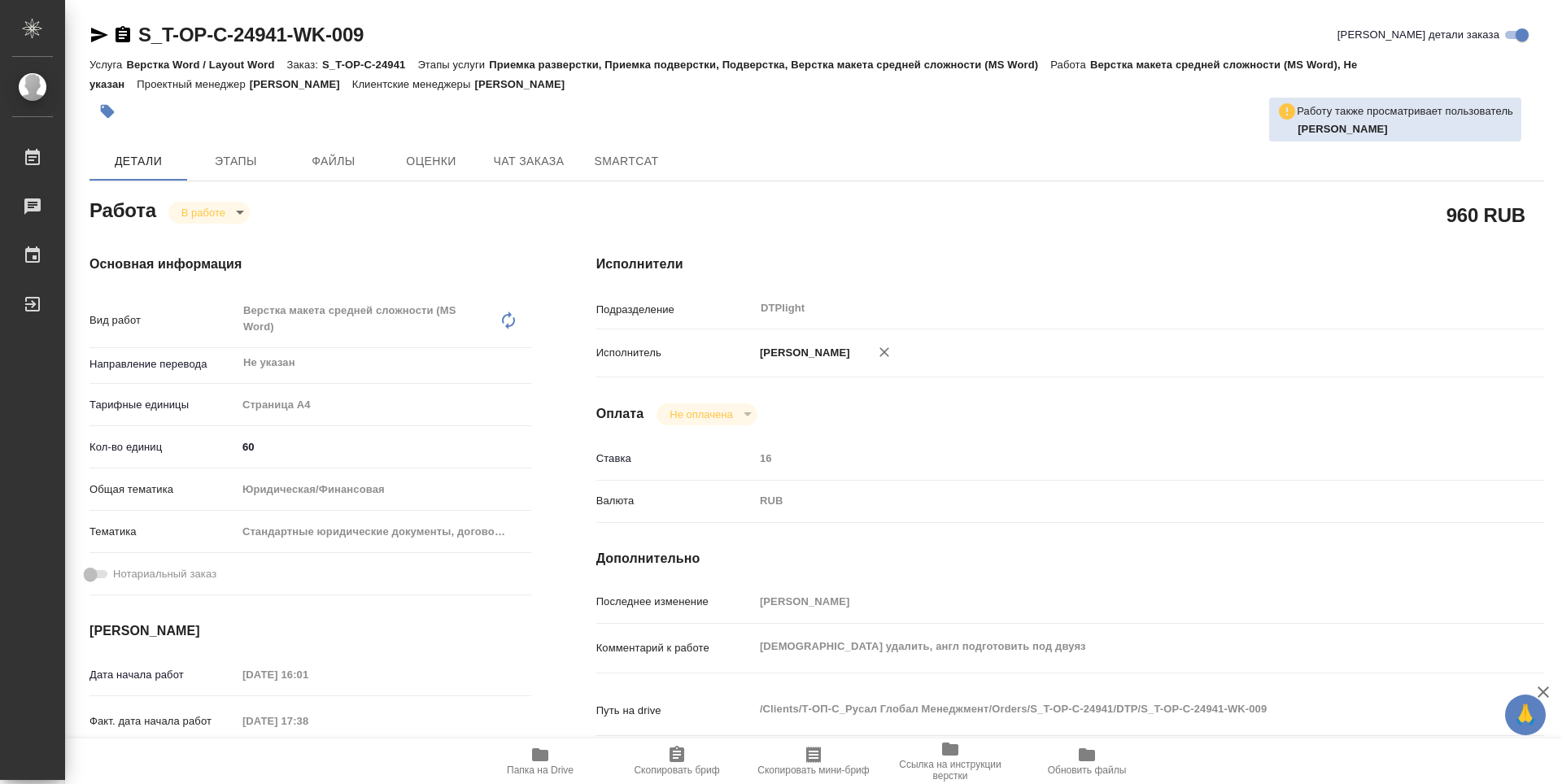
type textarea "x"
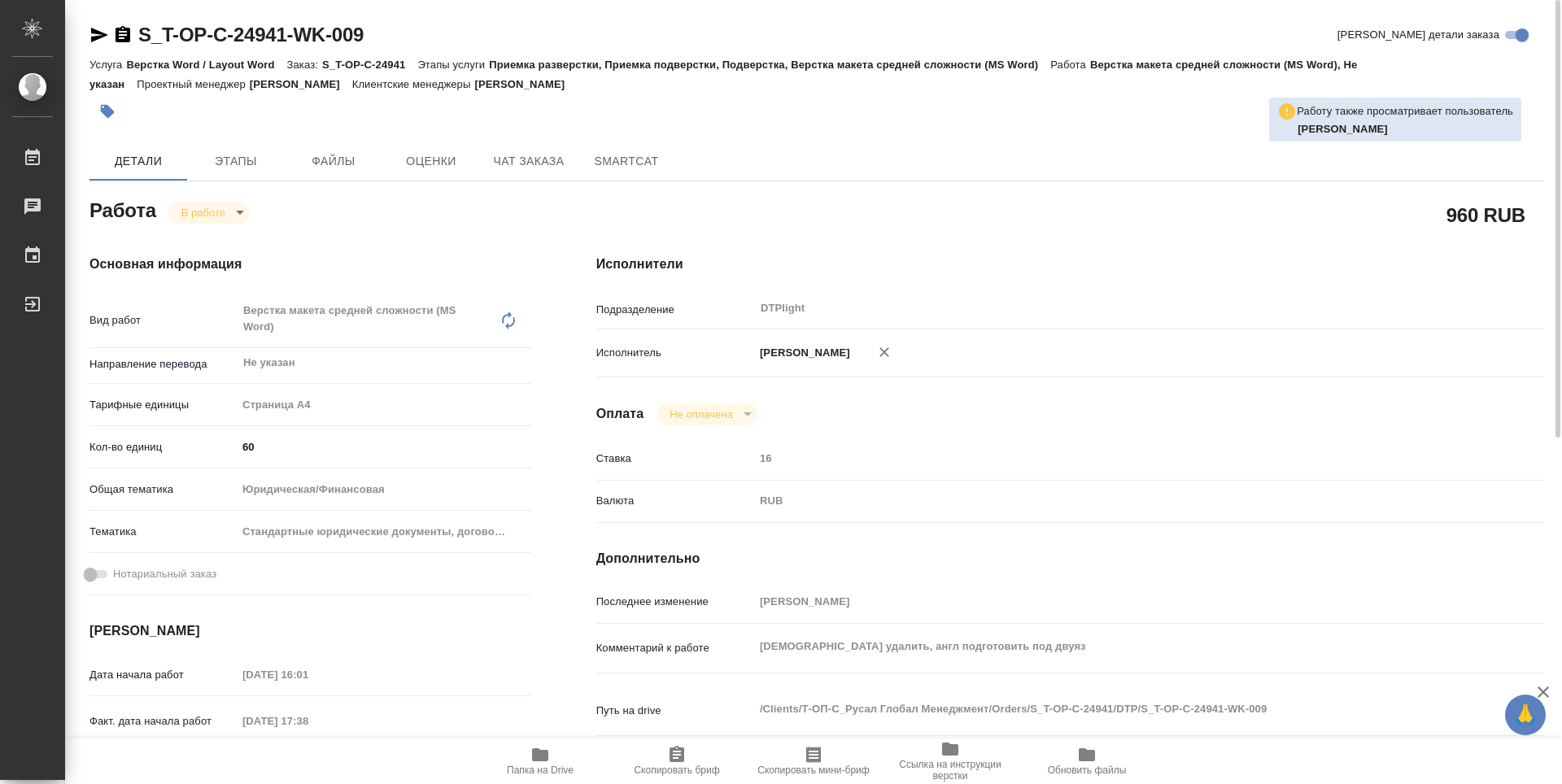
type textarea "x"
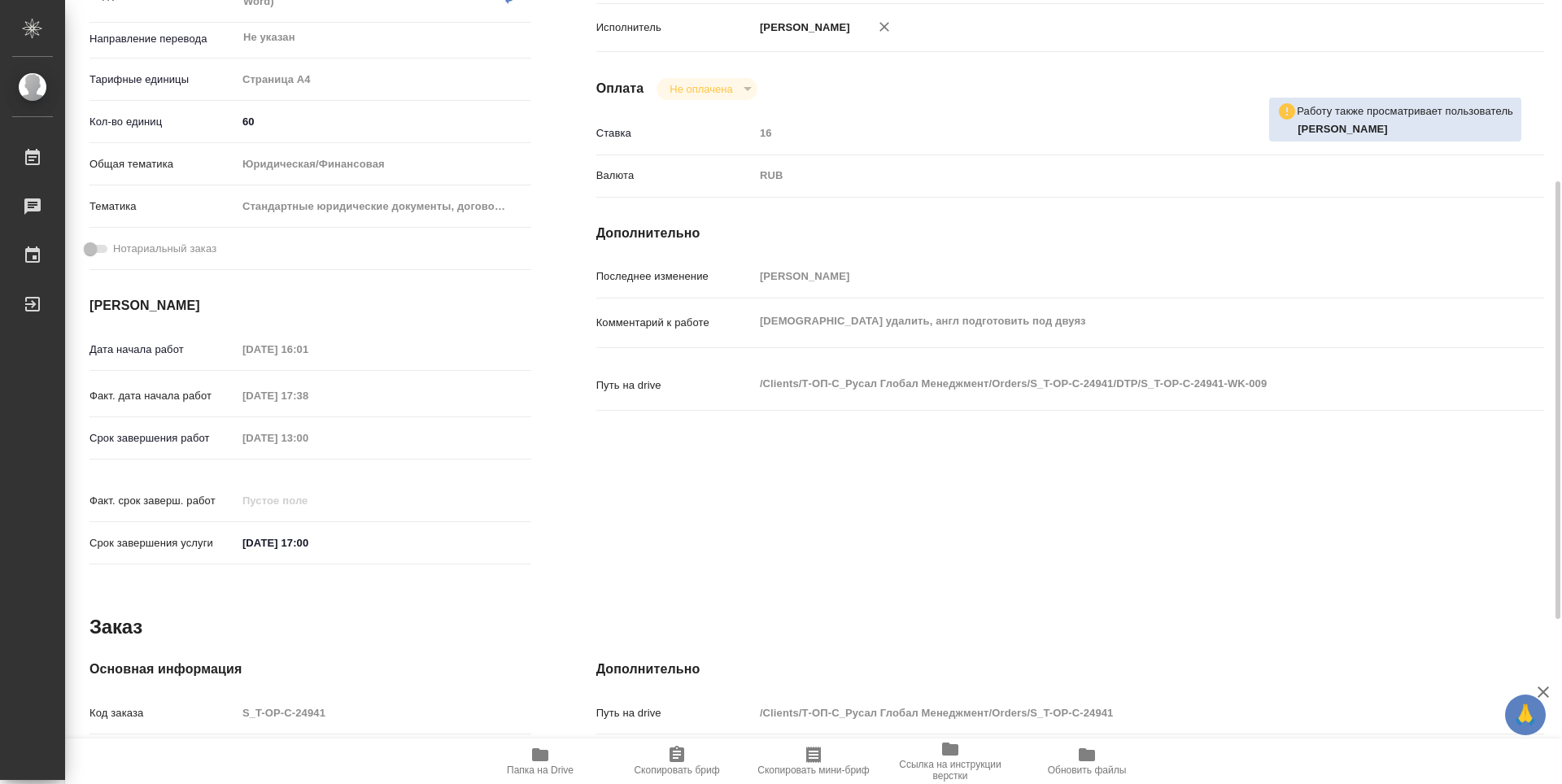
type textarea "x"
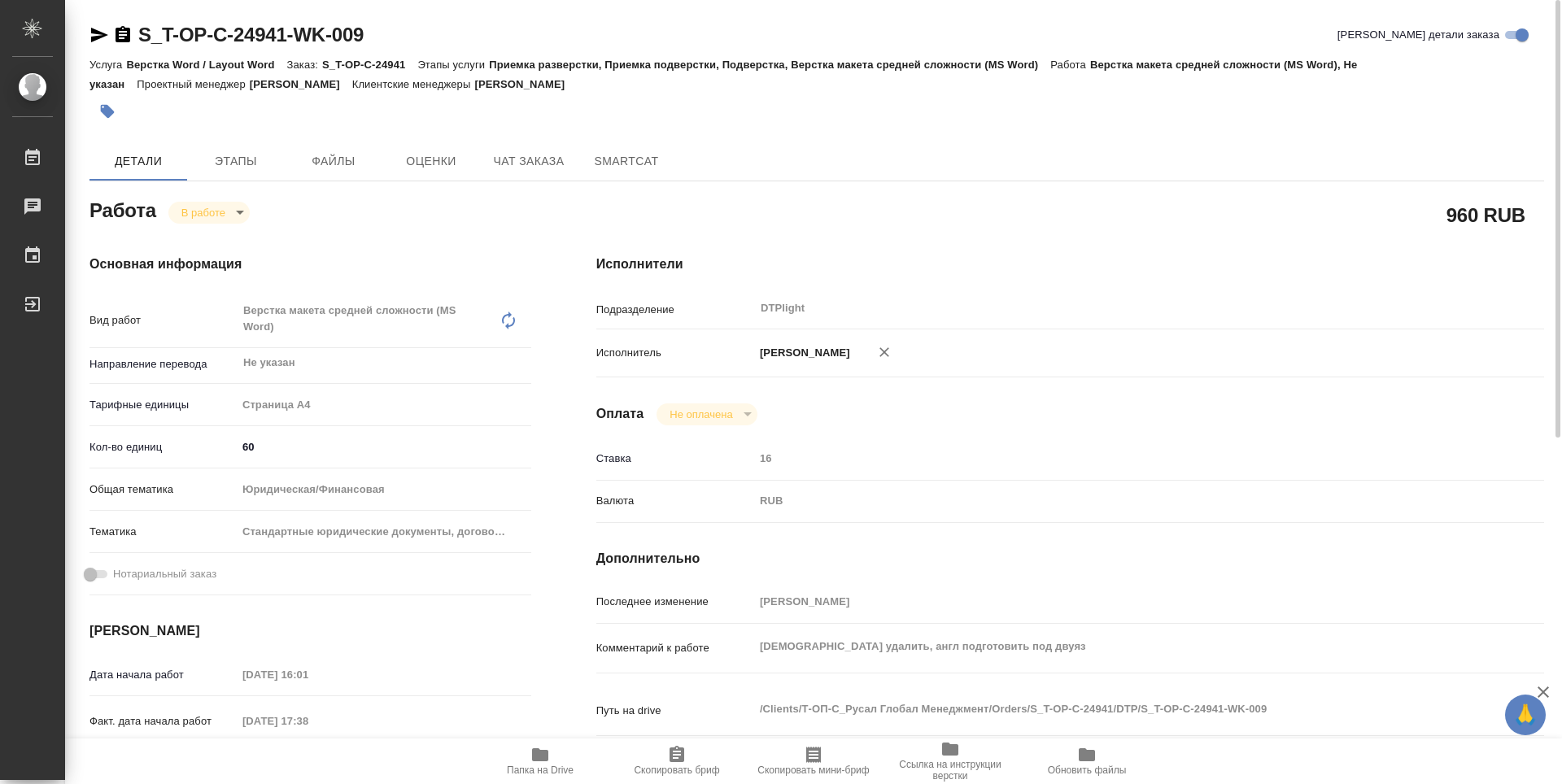
scroll to position [244, 0]
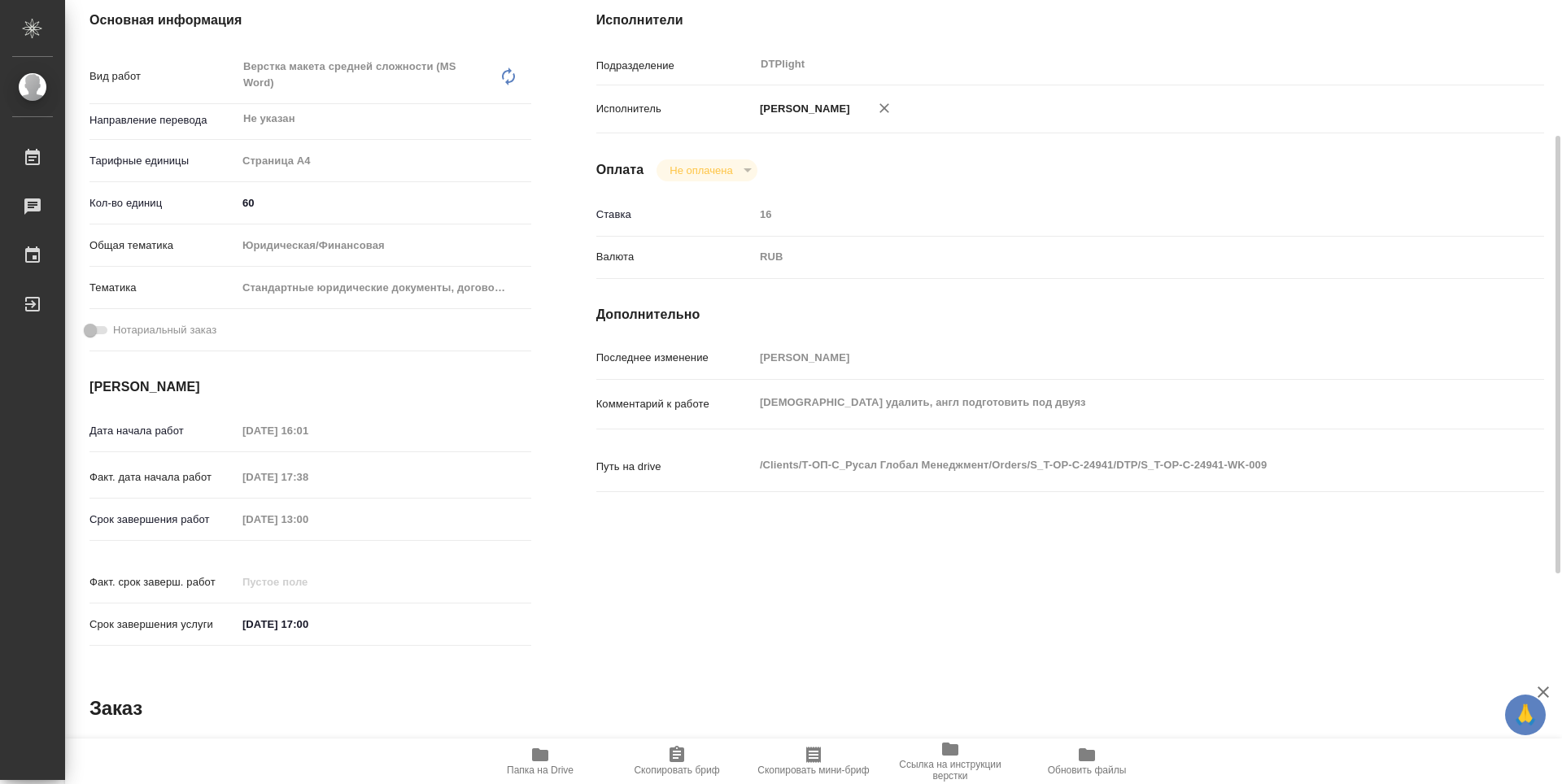
click at [549, 747] on icon "button" at bounding box center [541, 755] width 20 height 20
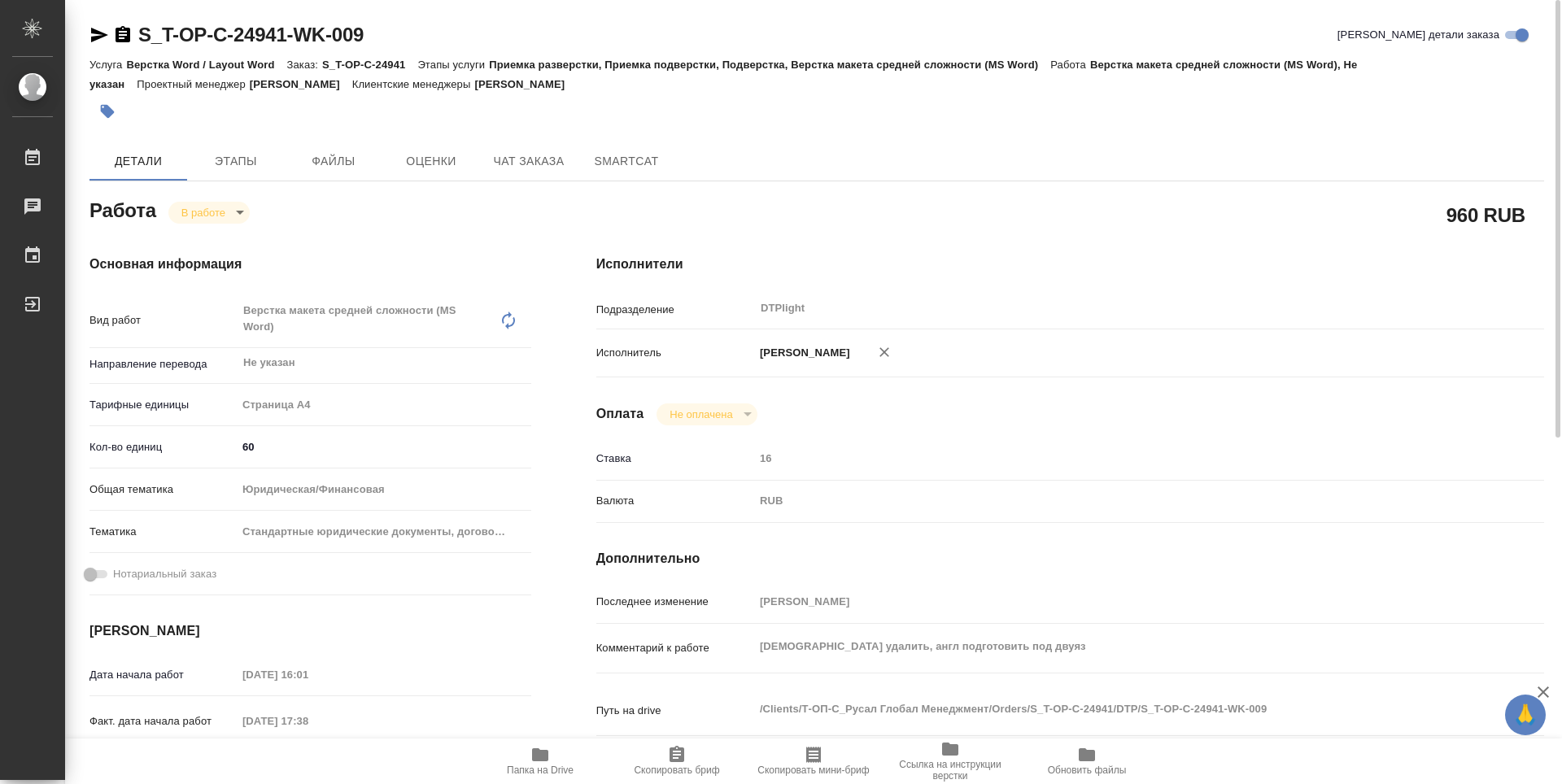
click at [122, 35] on icon "button" at bounding box center [123, 35] width 20 height 20
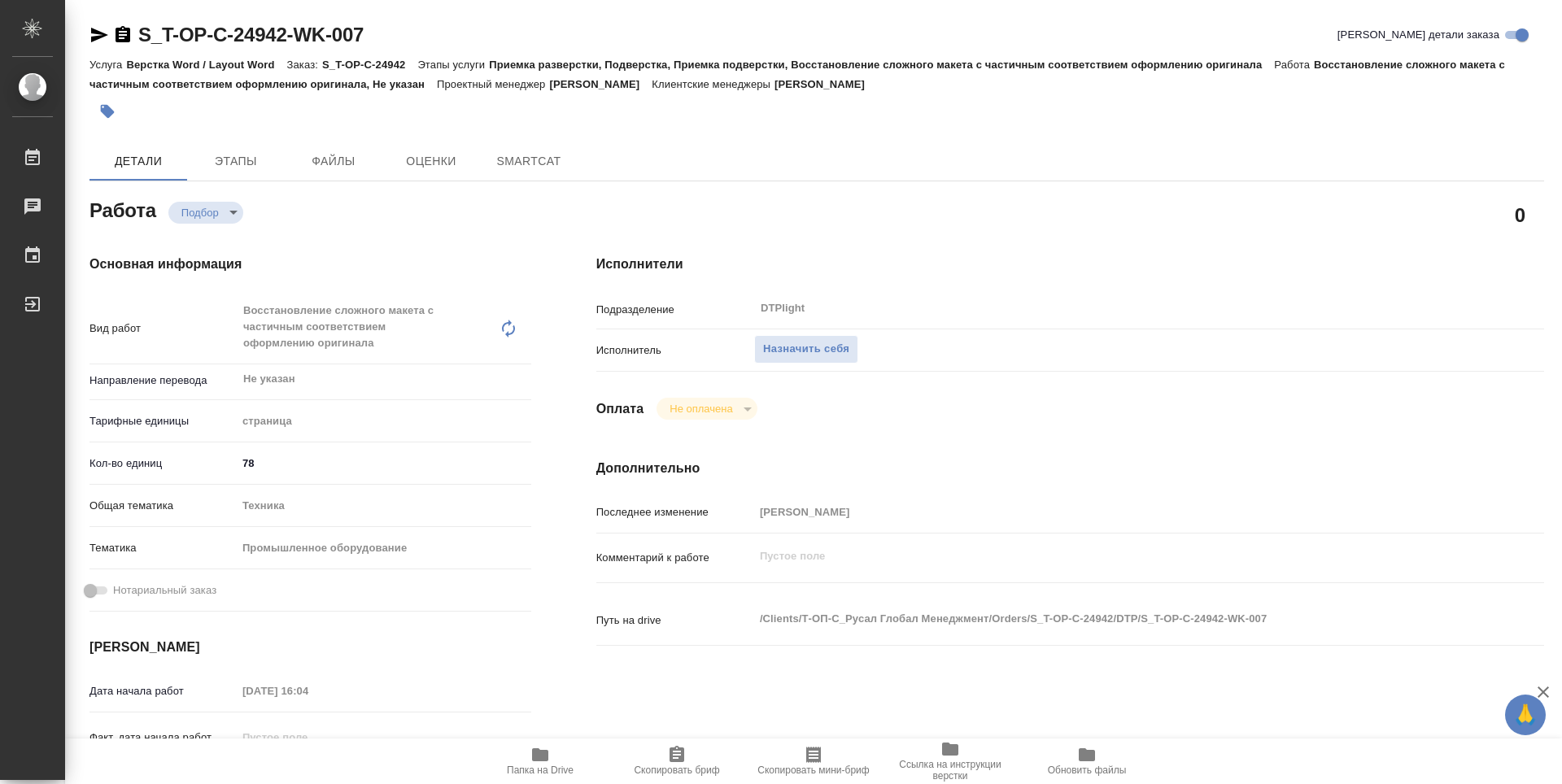
type textarea "x"
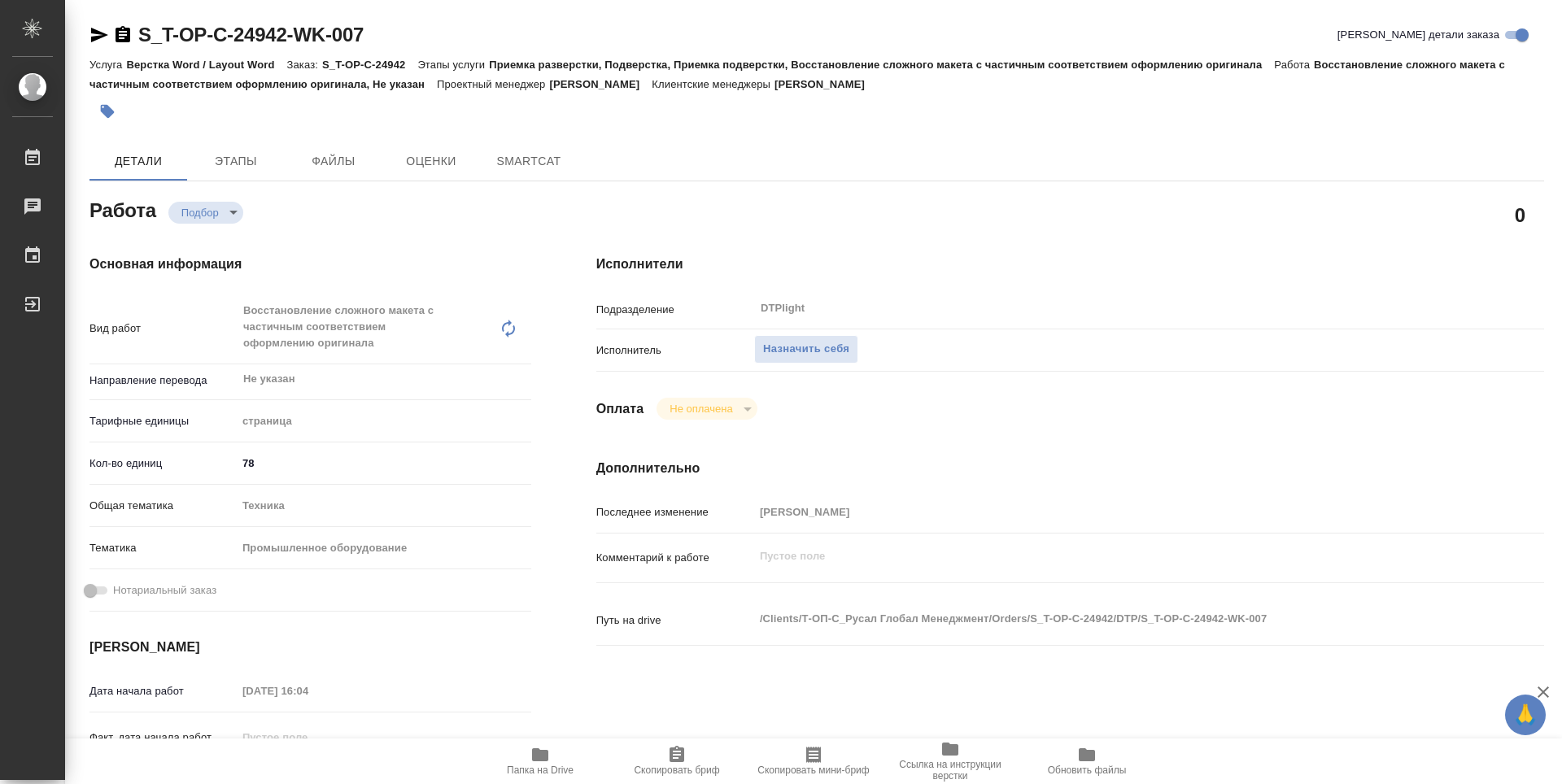
type textarea "x"
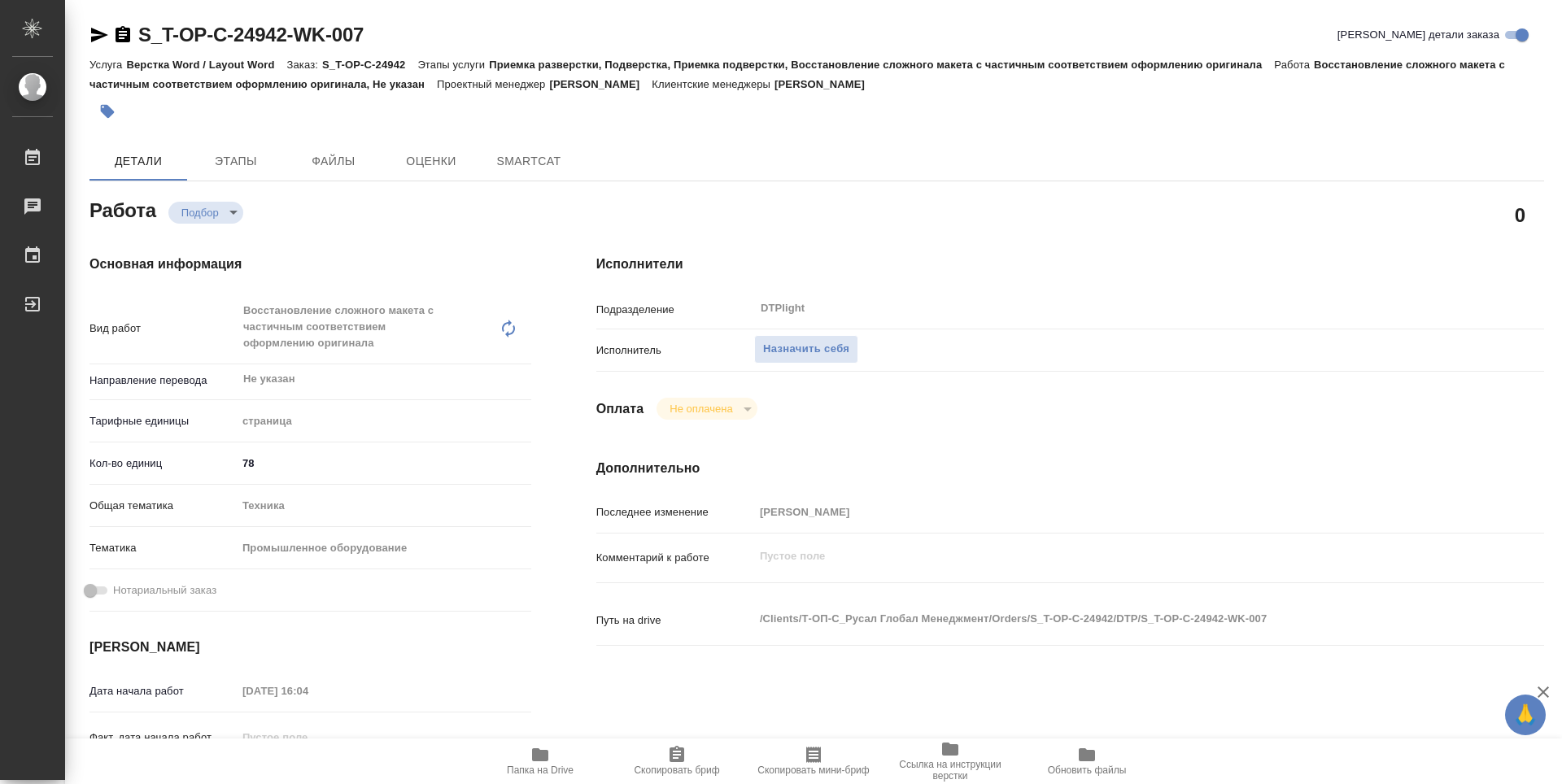
type textarea "x"
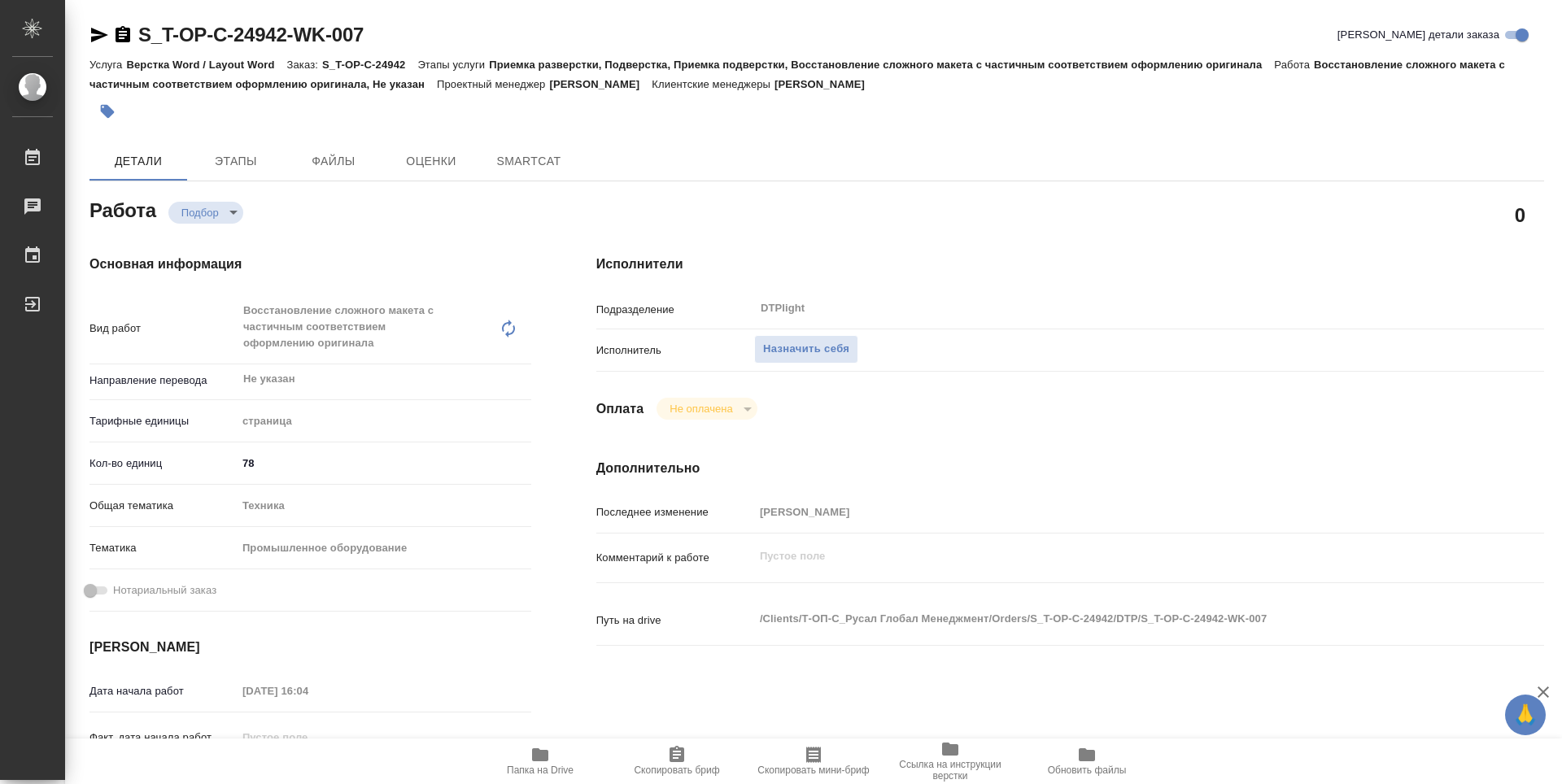
type textarea "x"
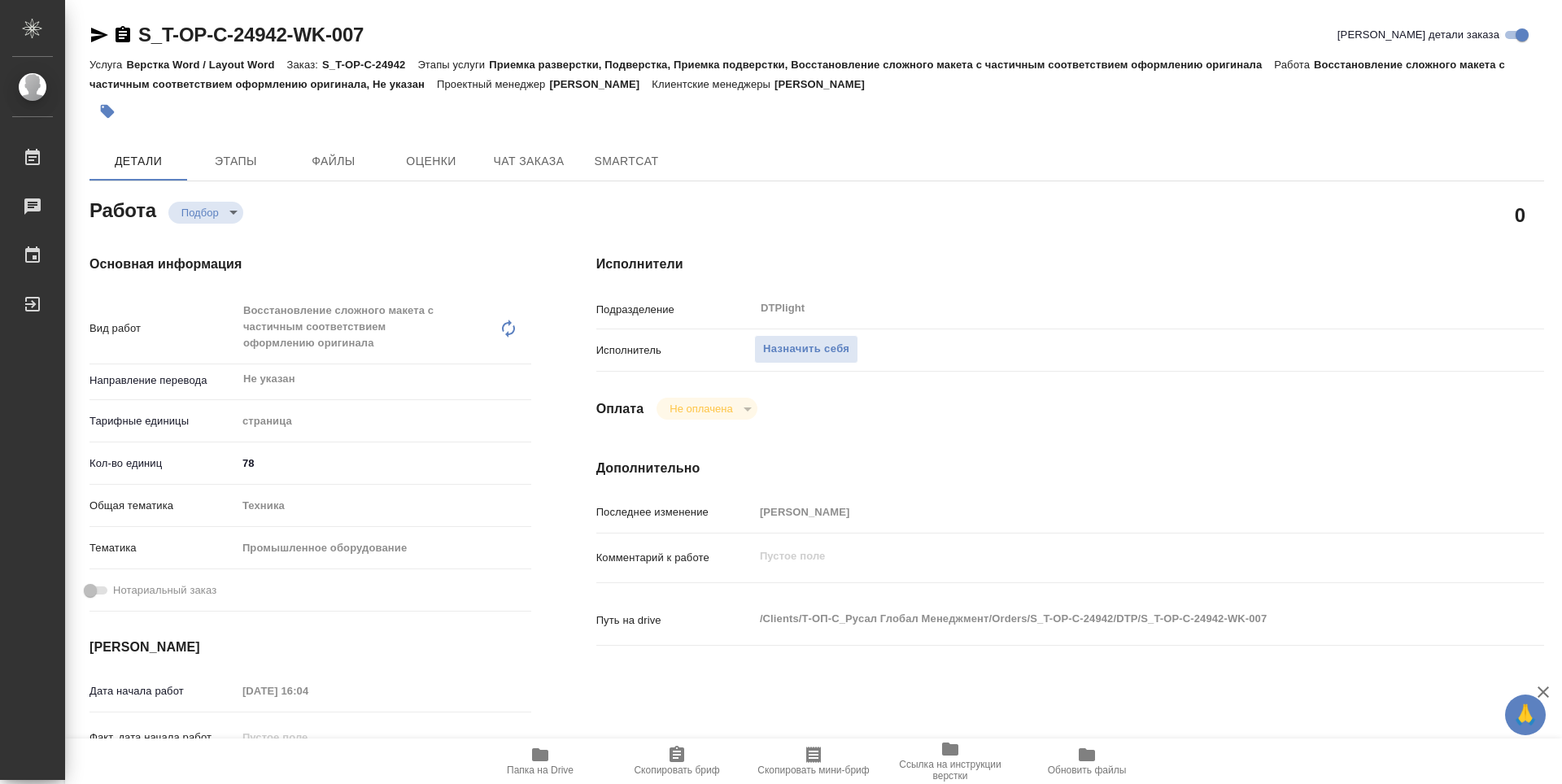
type textarea "x"
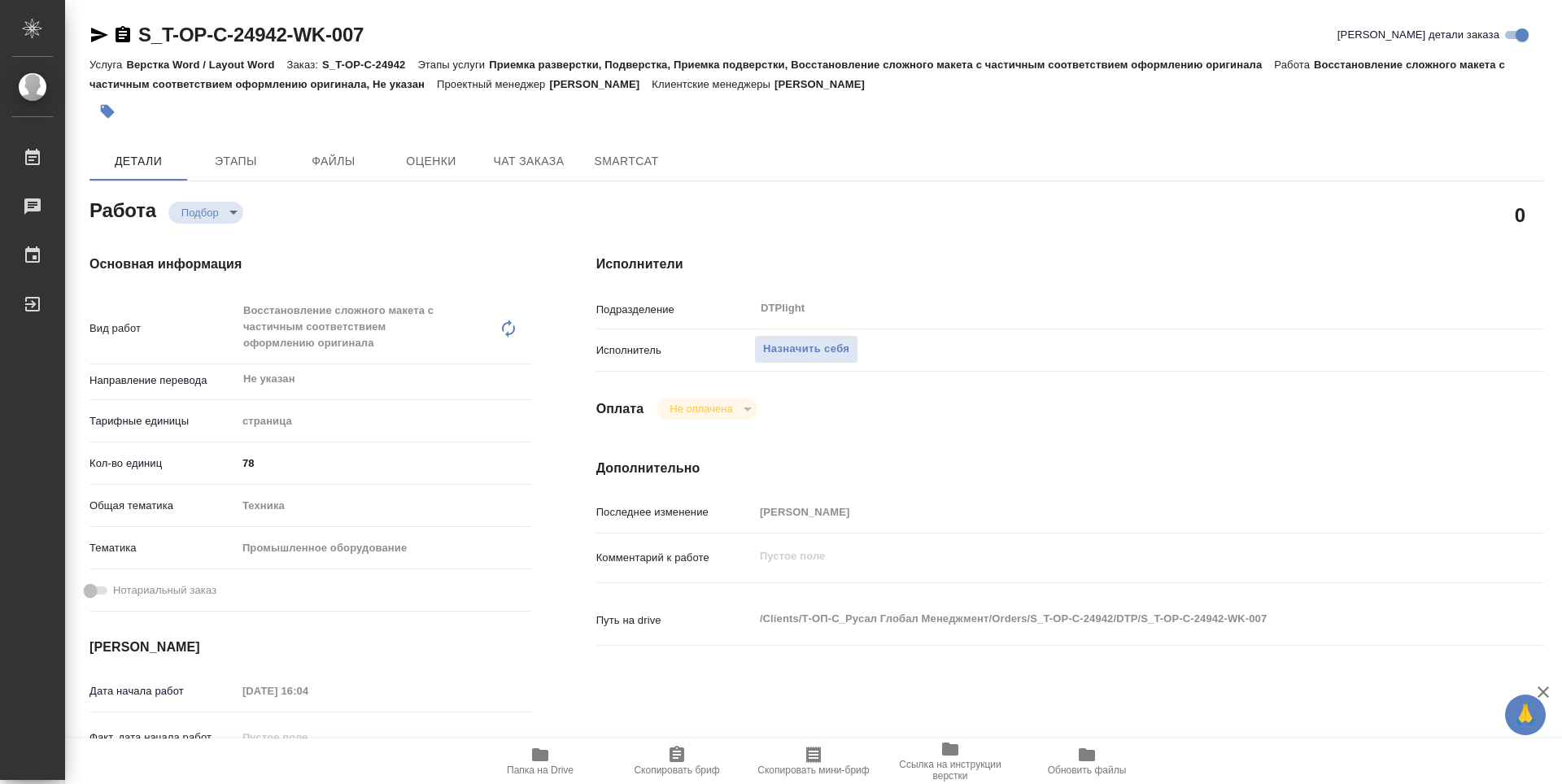
click at [551, 755] on span "Папка на Drive" at bounding box center [540, 760] width 117 height 31
type textarea "x"
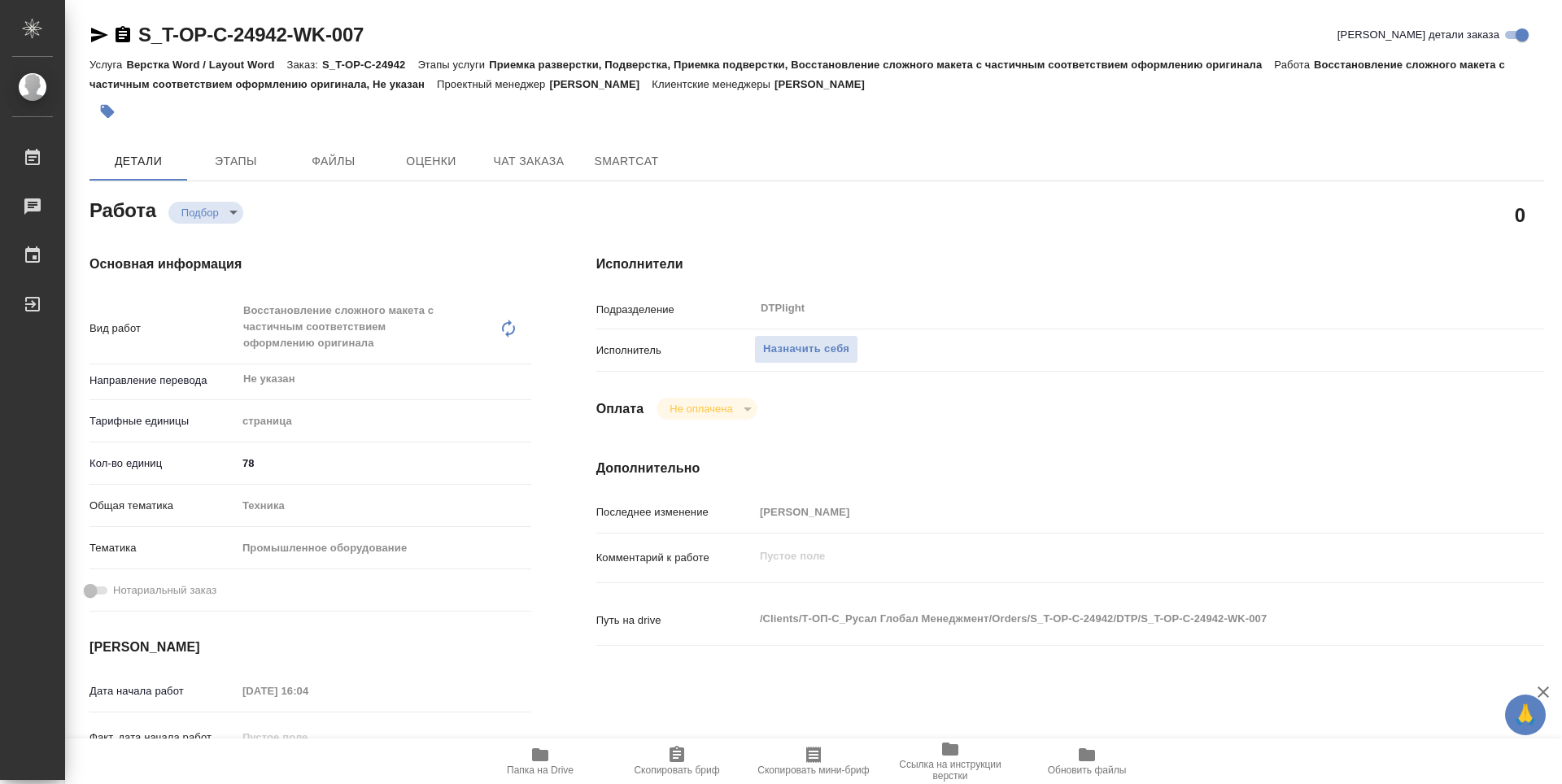
type textarea "x"
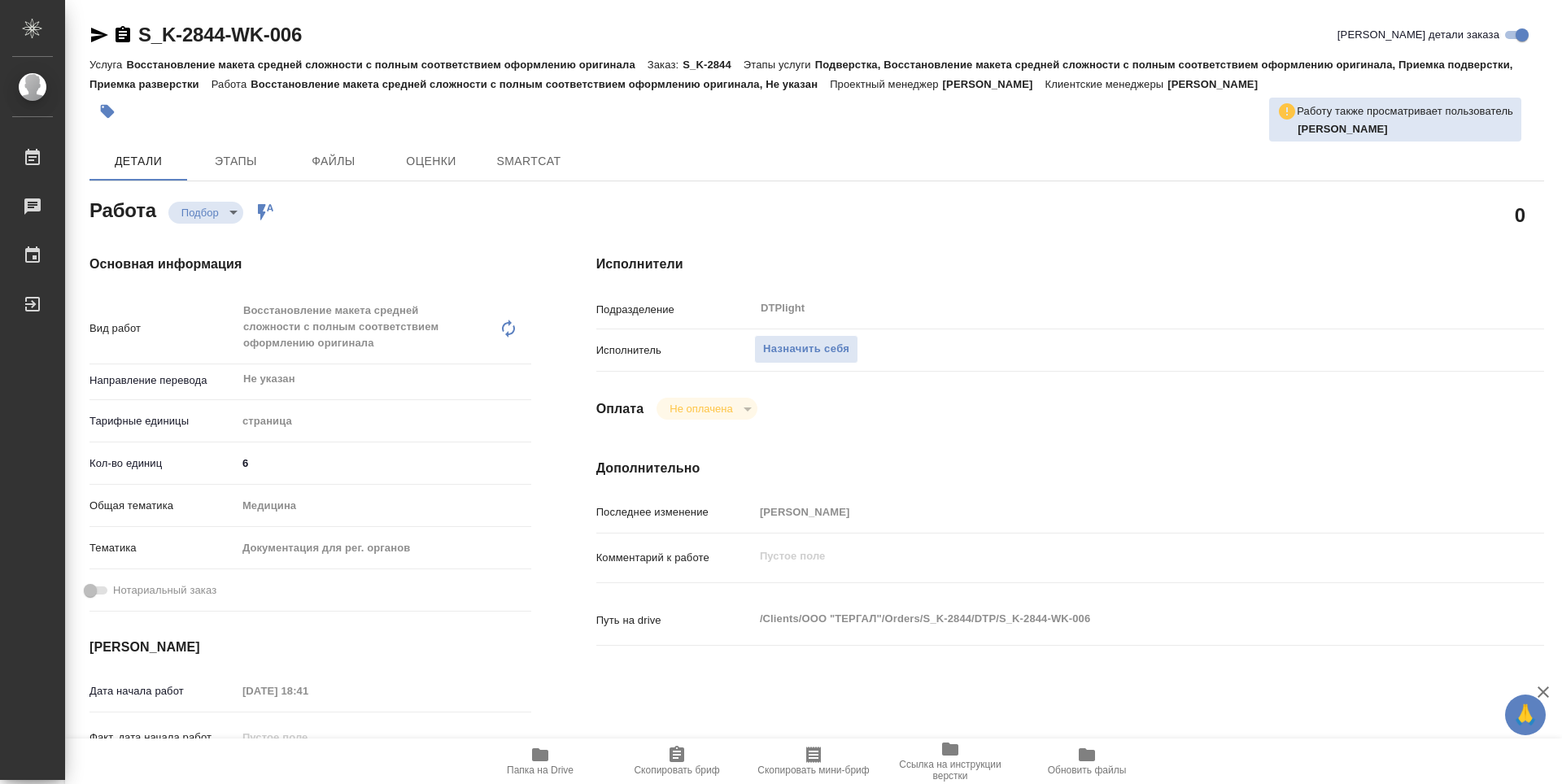
type textarea "x"
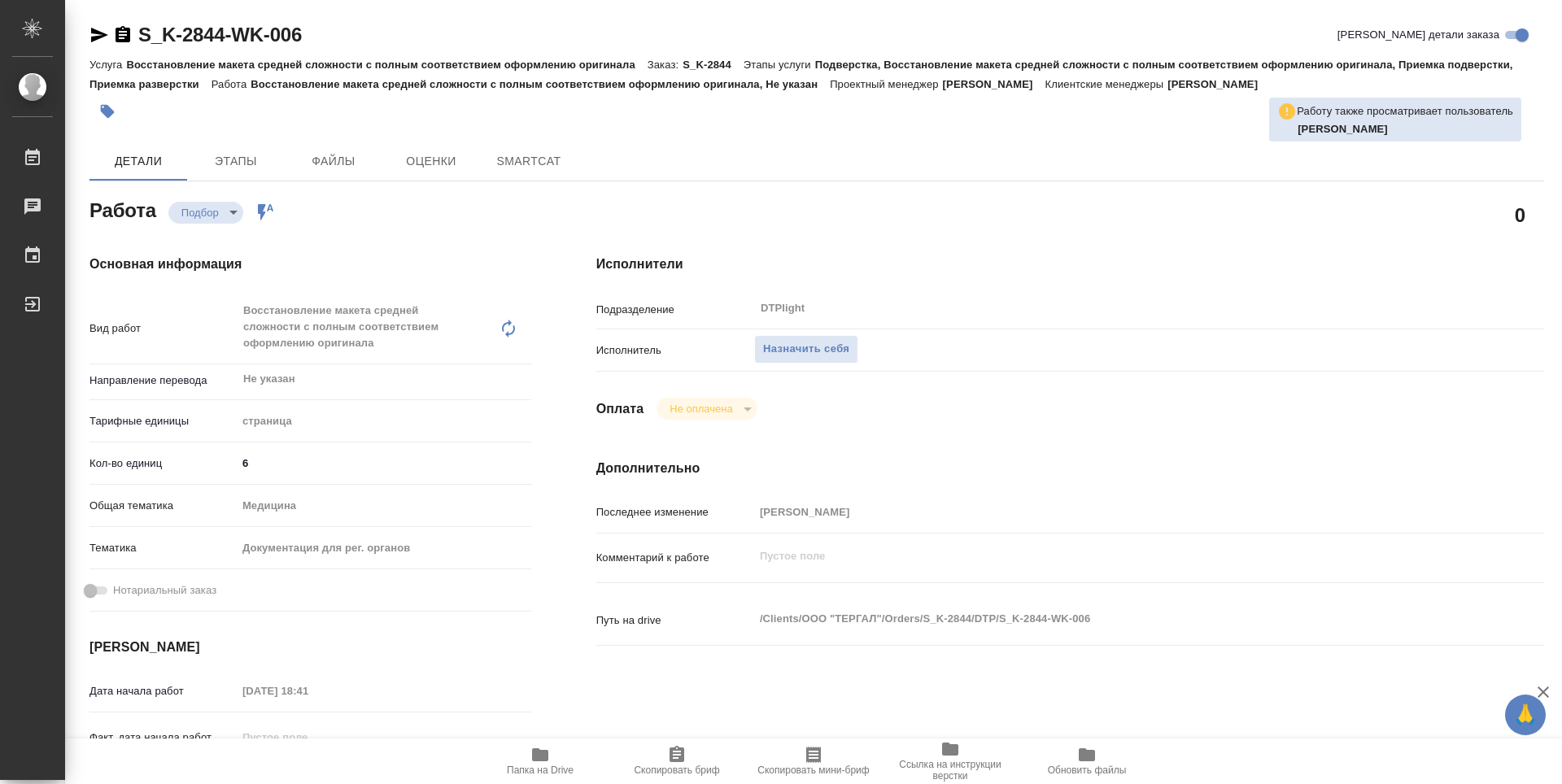
type textarea "x"
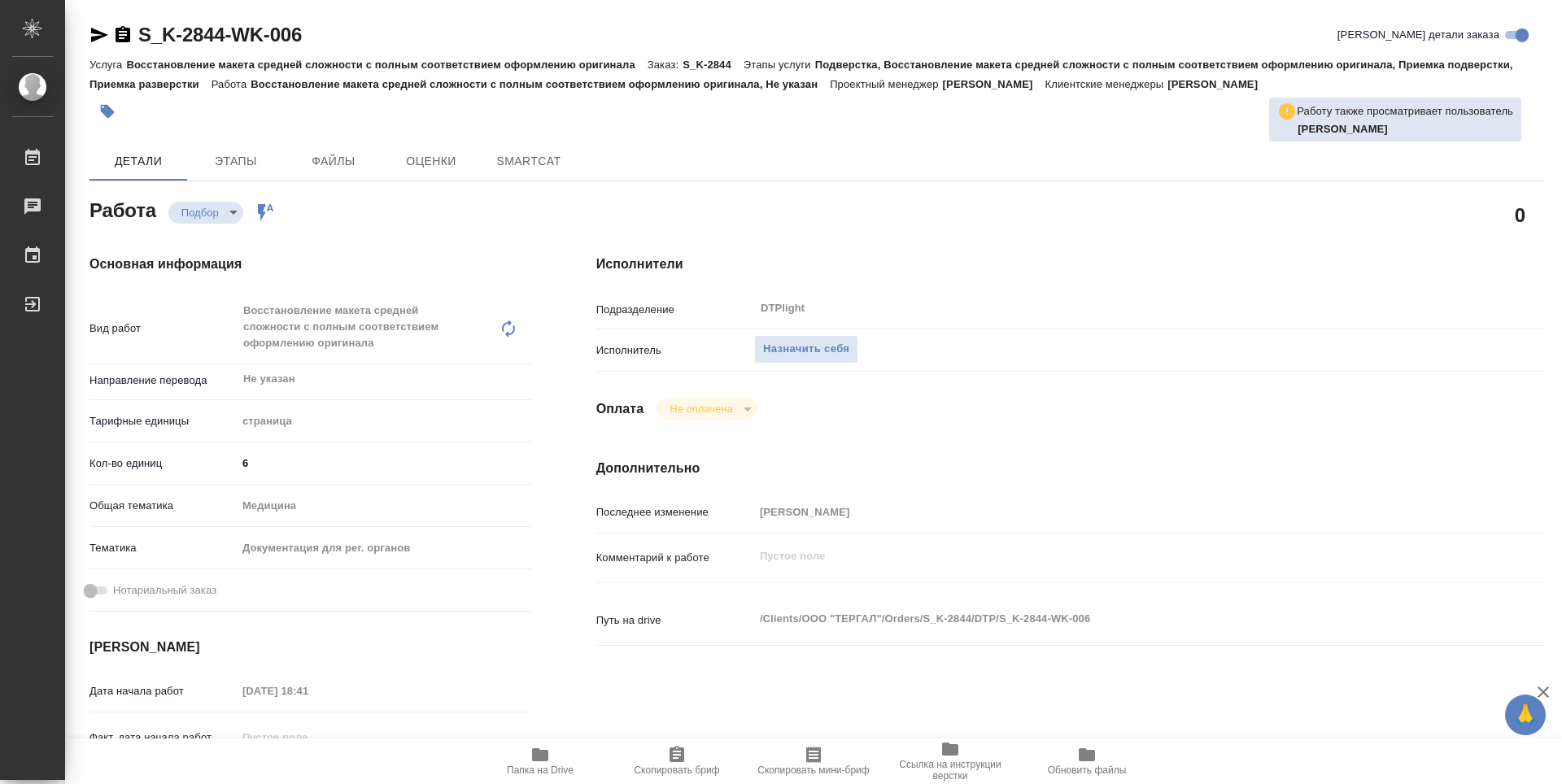
type textarea "x"
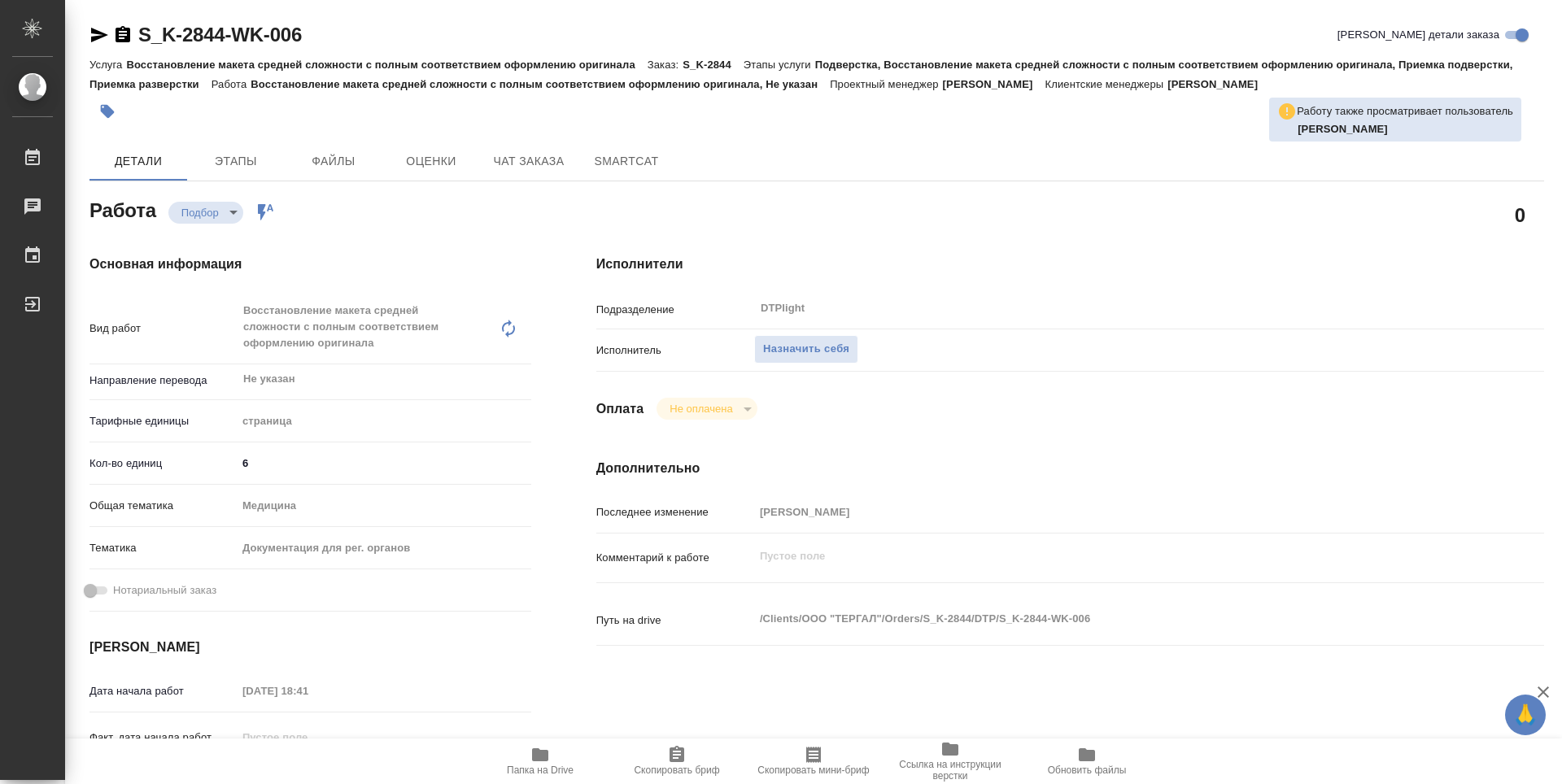
click at [541, 753] on icon "button" at bounding box center [541, 755] width 17 height 13
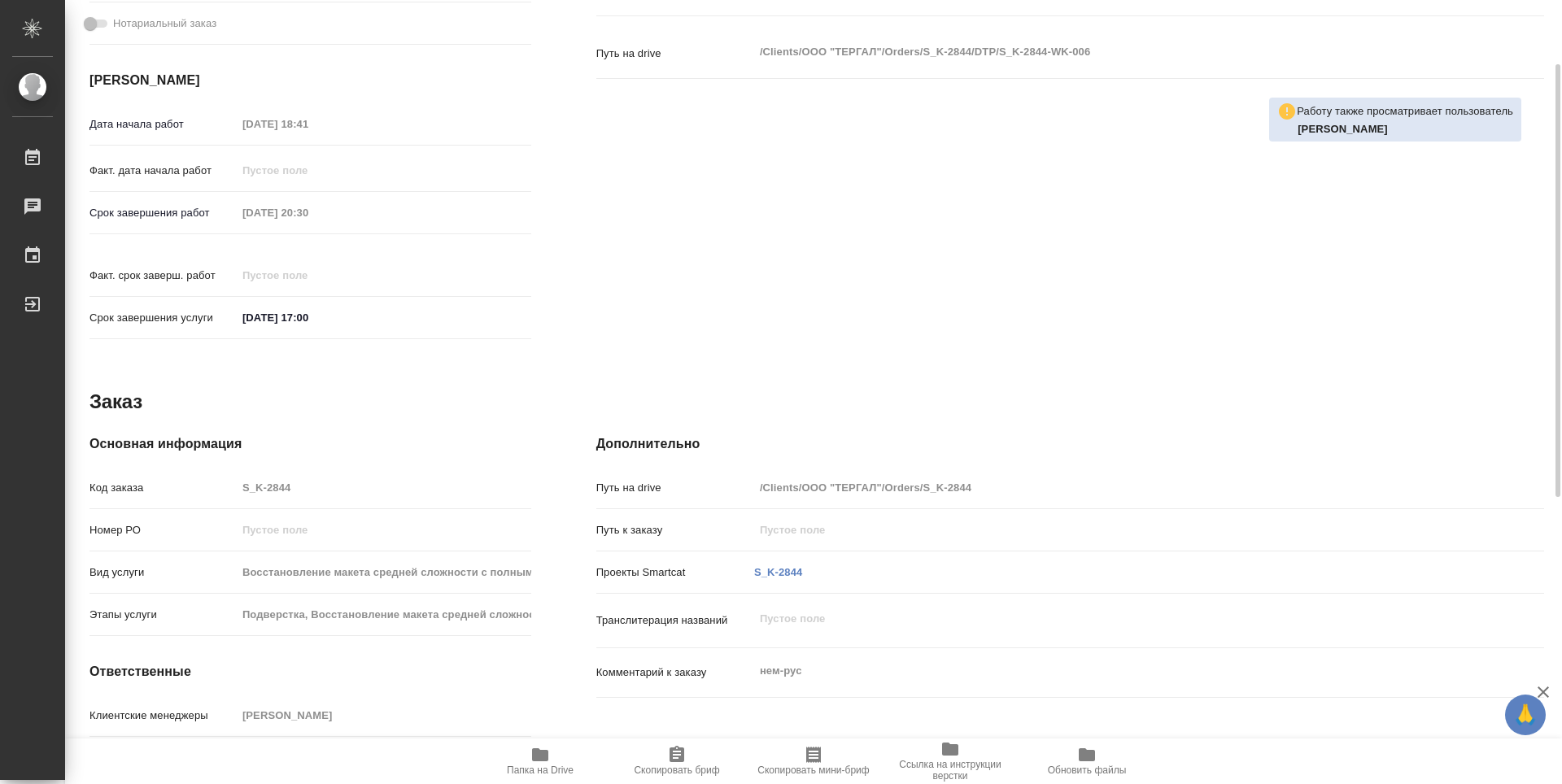
type textarea "x"
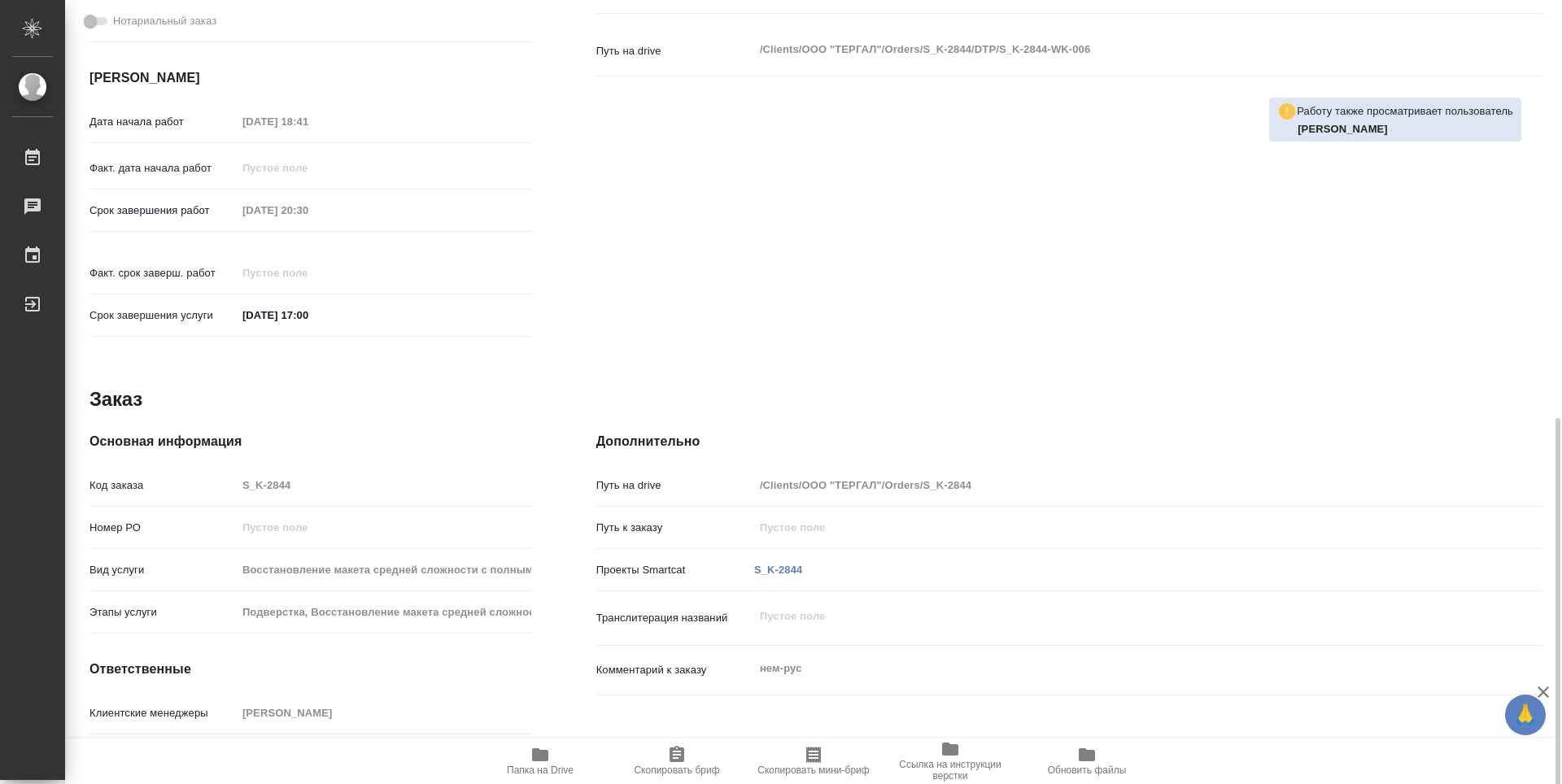
scroll to position [636, 0]
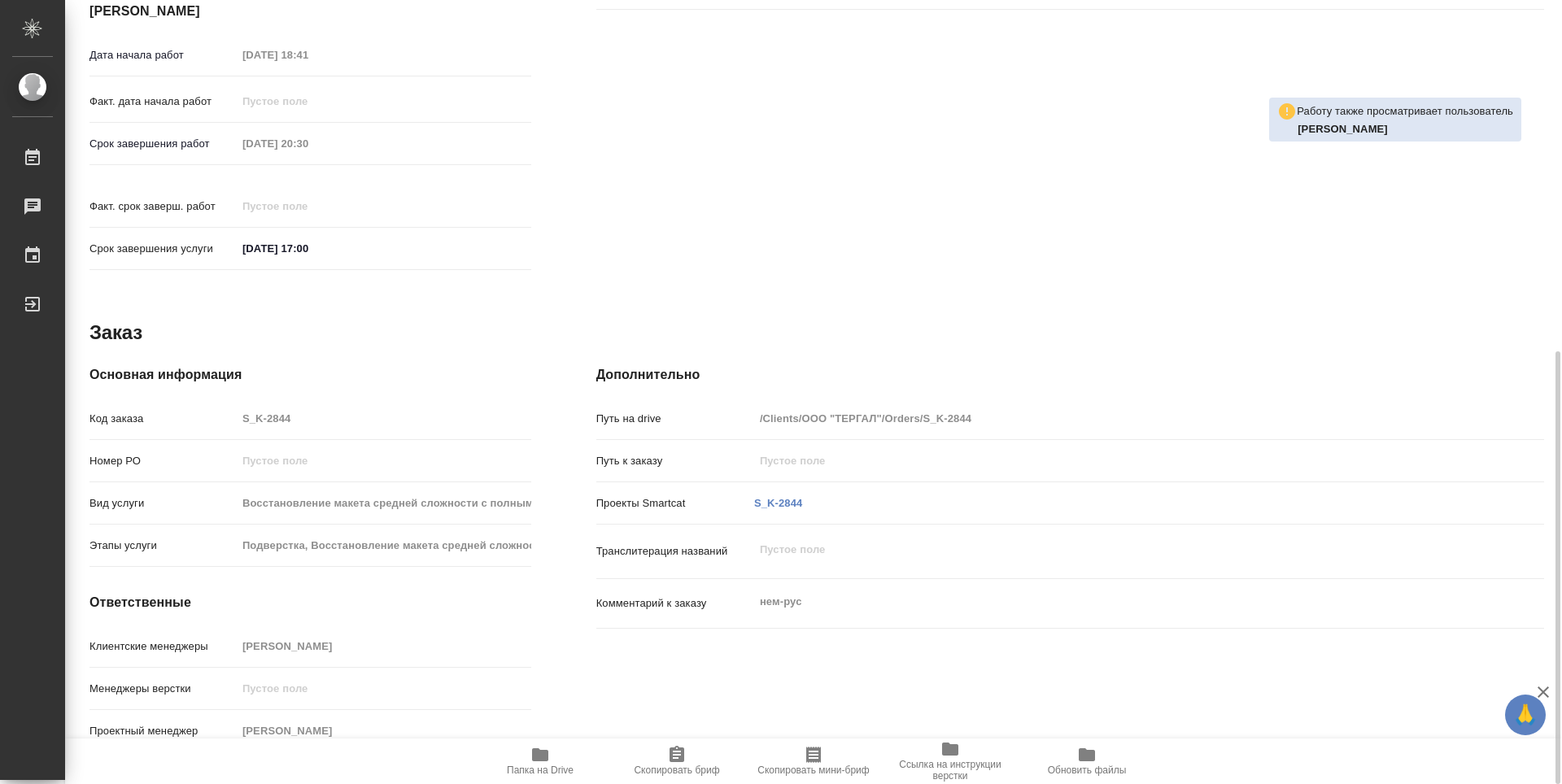
type textarea "x"
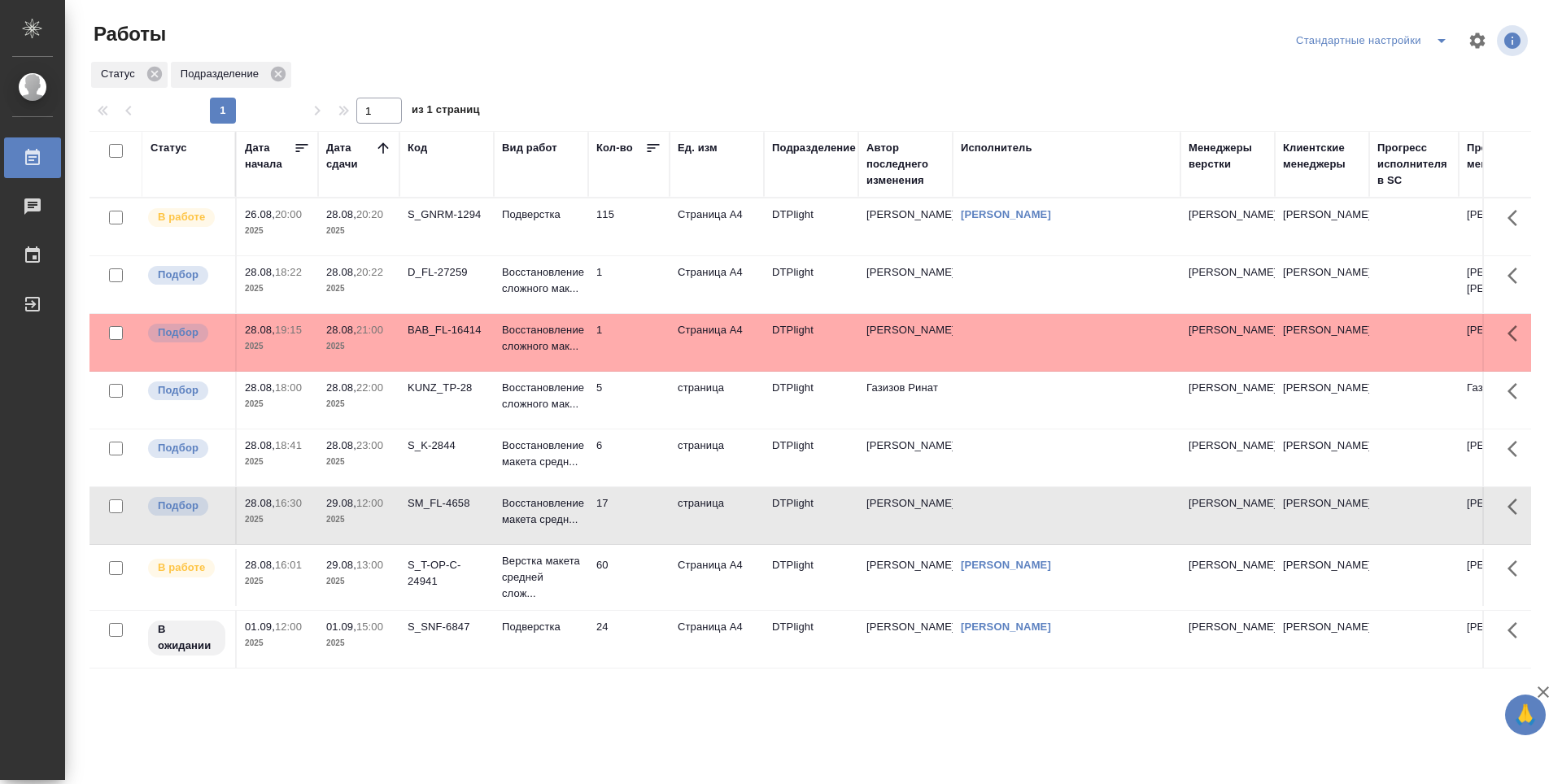
click at [376, 312] on td "28.08, 20:22 2025" at bounding box center [359, 284] width 81 height 57
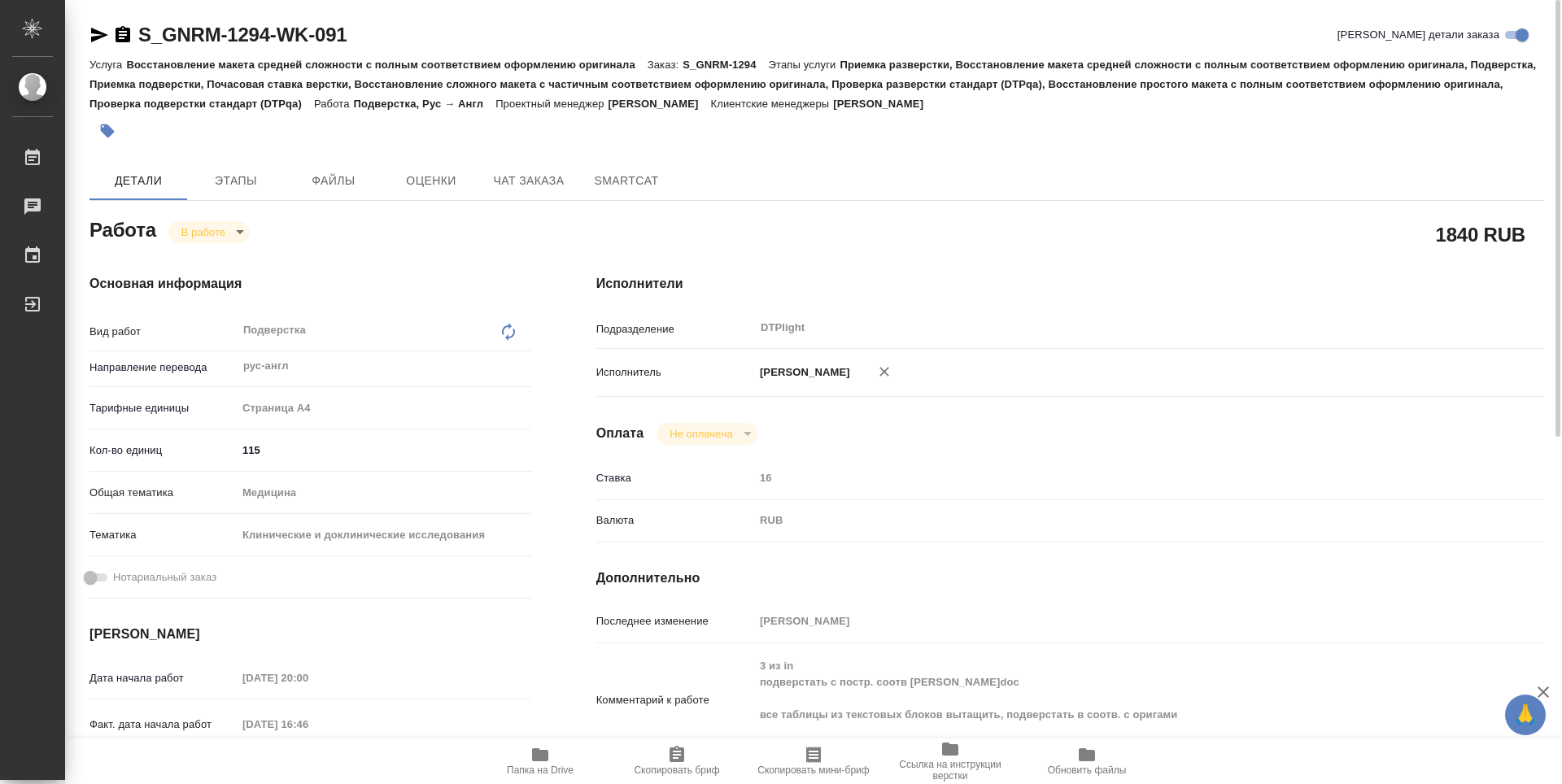
click at [543, 748] on icon "button" at bounding box center [541, 755] width 20 height 20
click at [238, 230] on body "🙏 .cls-1 fill:#fff; AWATERA Guselnikov Roman Работы 0 Чаты График Выйти S_GNRM-…" at bounding box center [781, 392] width 1562 height 784
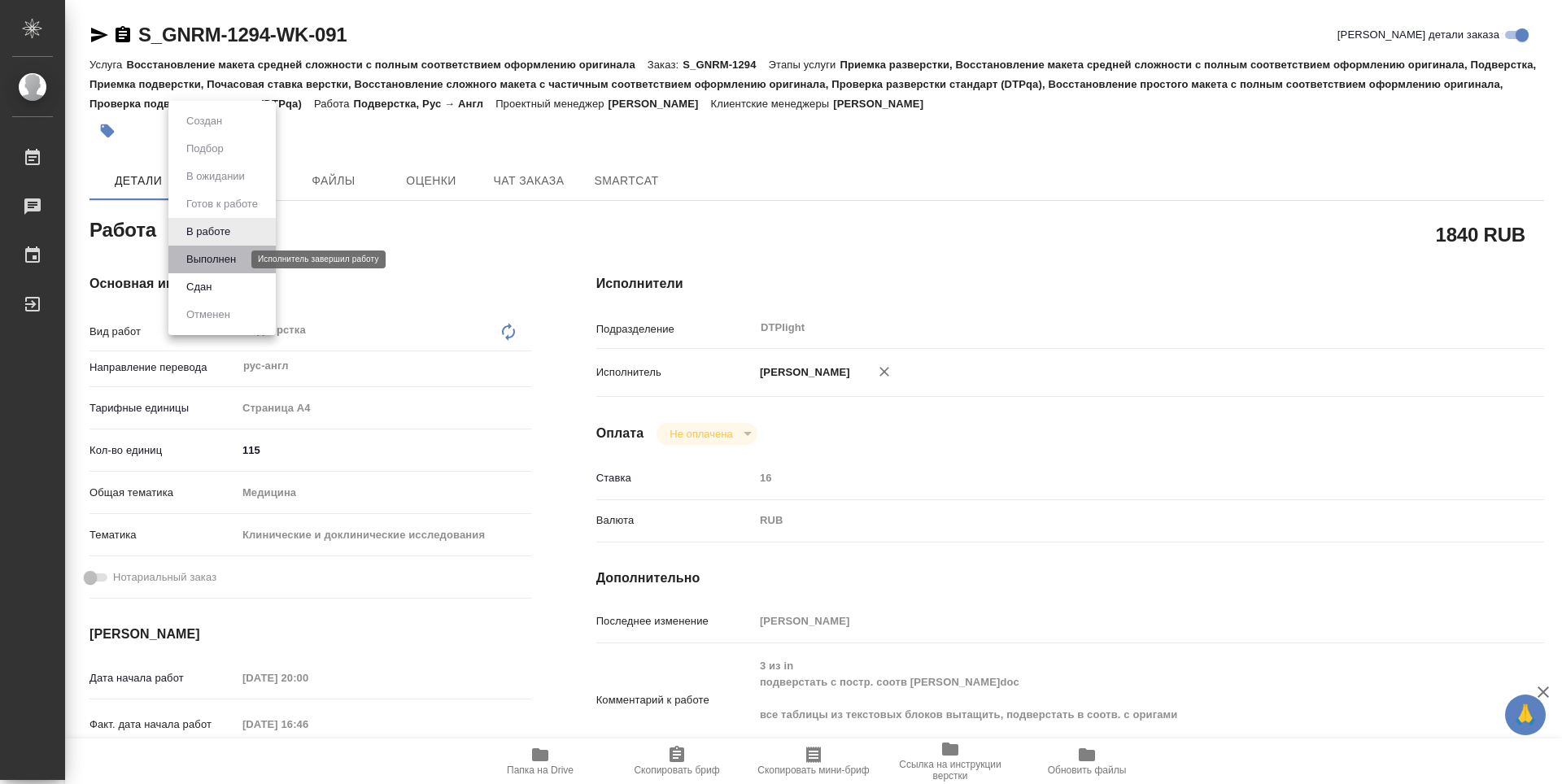
click at [216, 261] on button "Выполнен" at bounding box center [211, 259] width 60 height 18
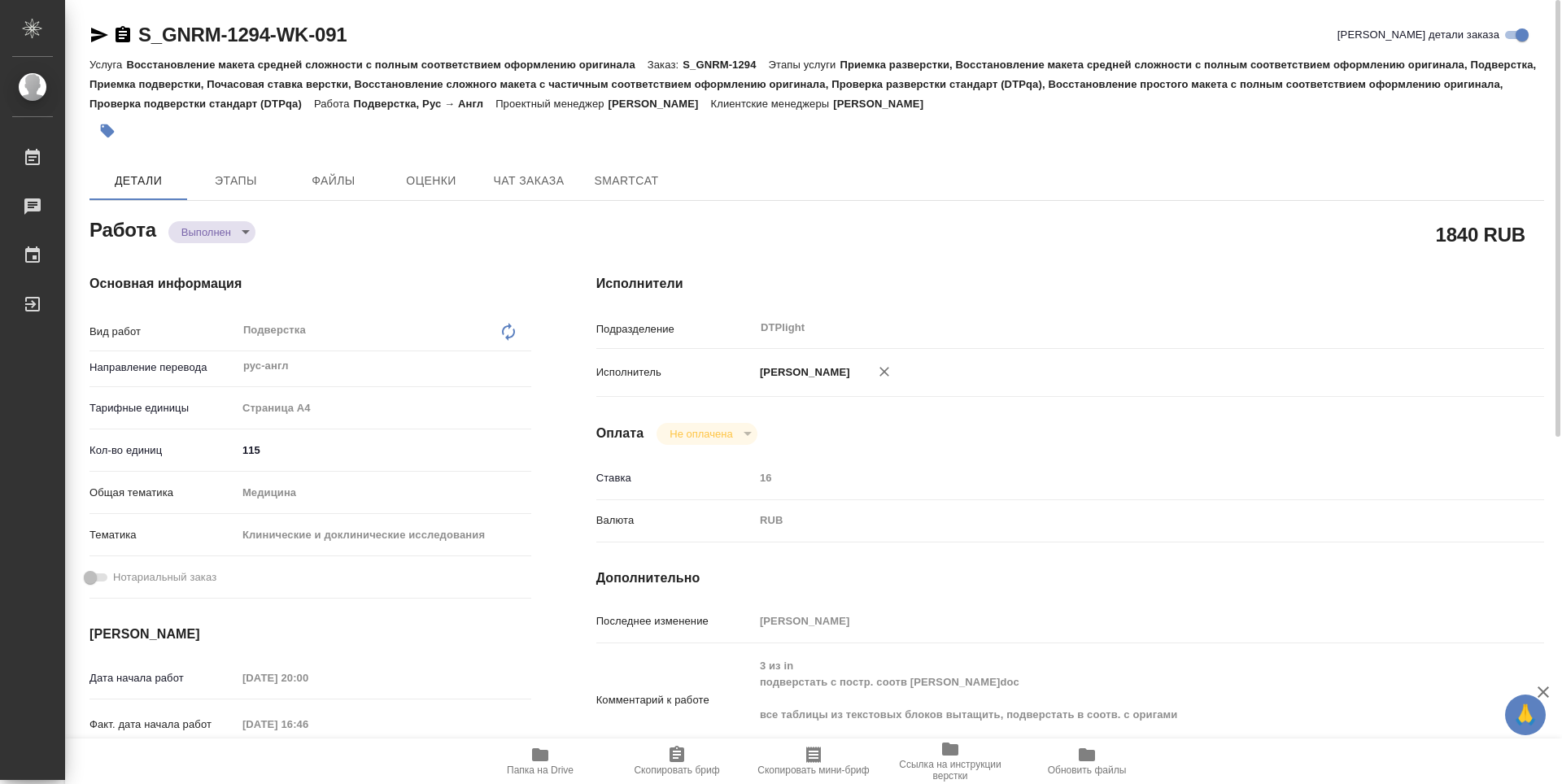
type textarea "x"
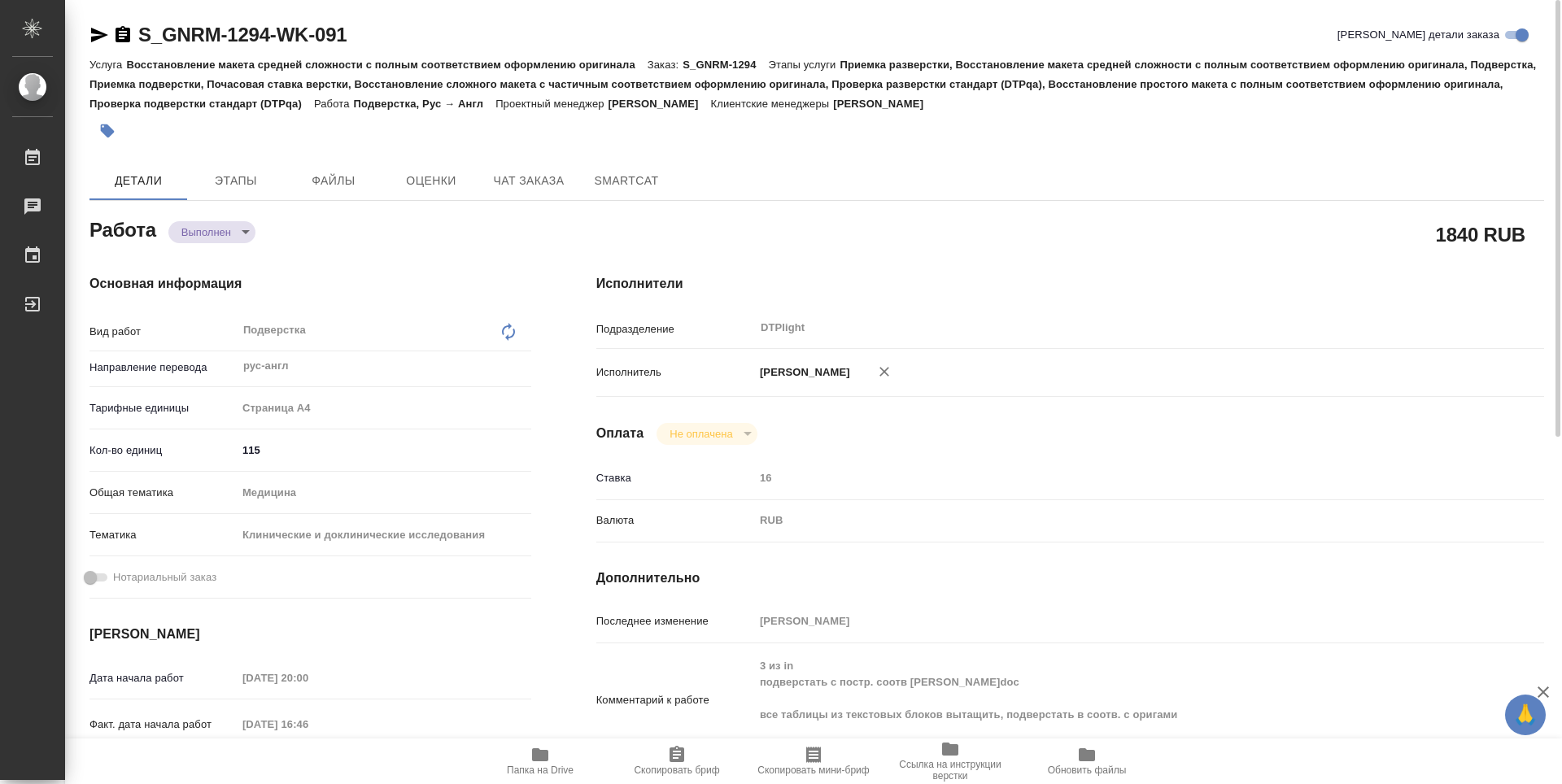
type textarea "x"
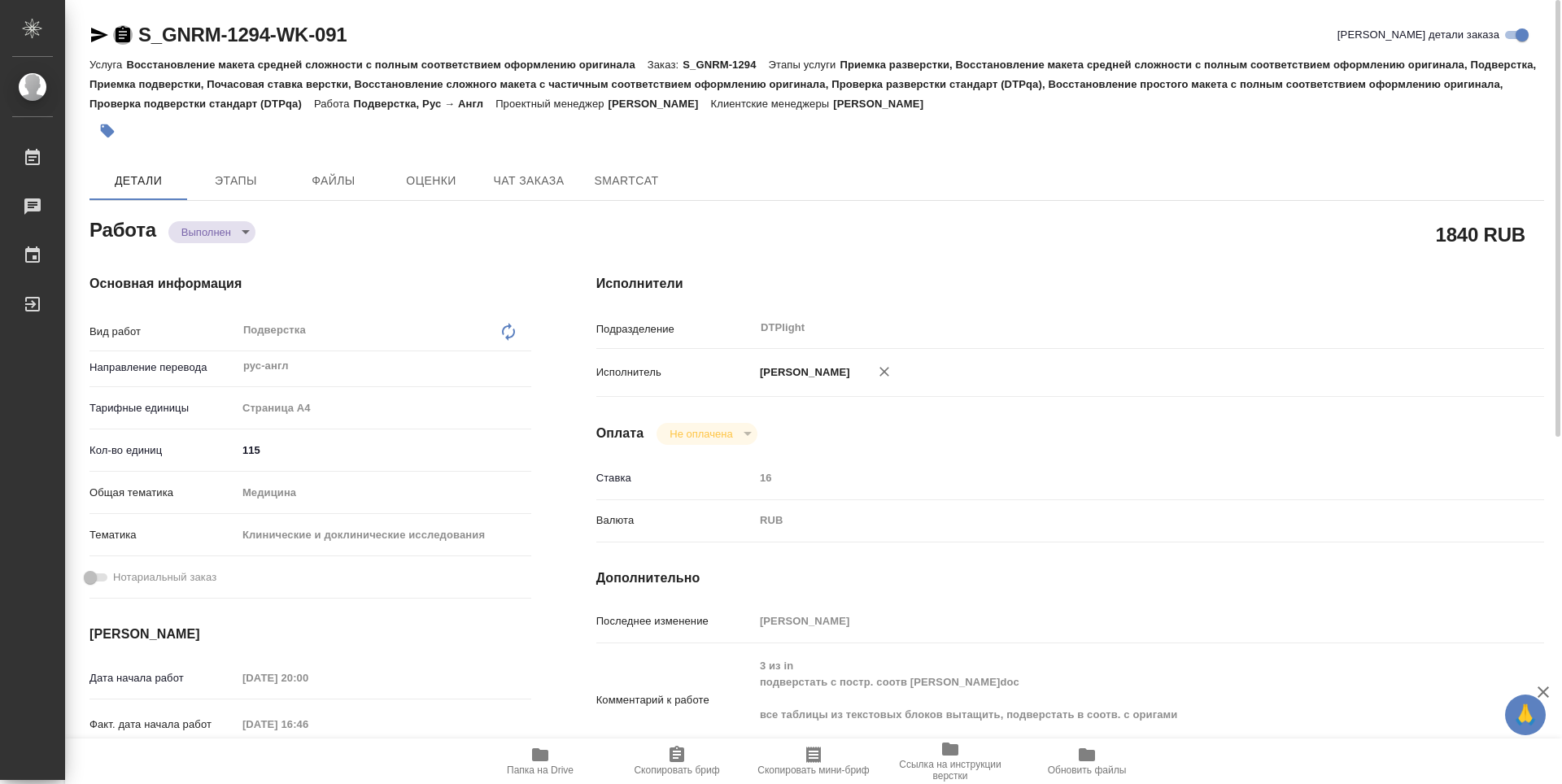
click at [118, 26] on icon "button" at bounding box center [123, 35] width 20 height 20
type textarea "x"
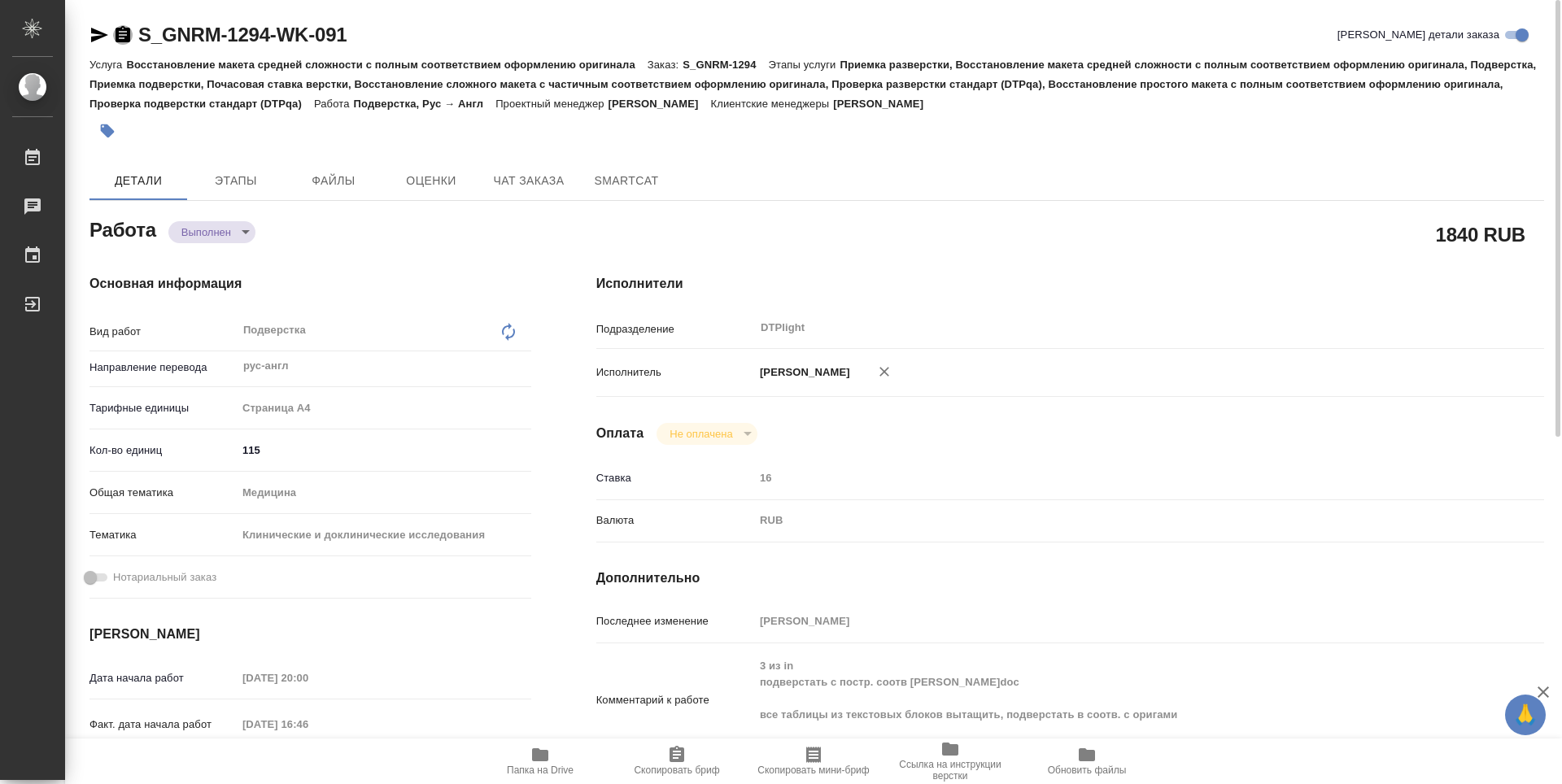
type textarea "x"
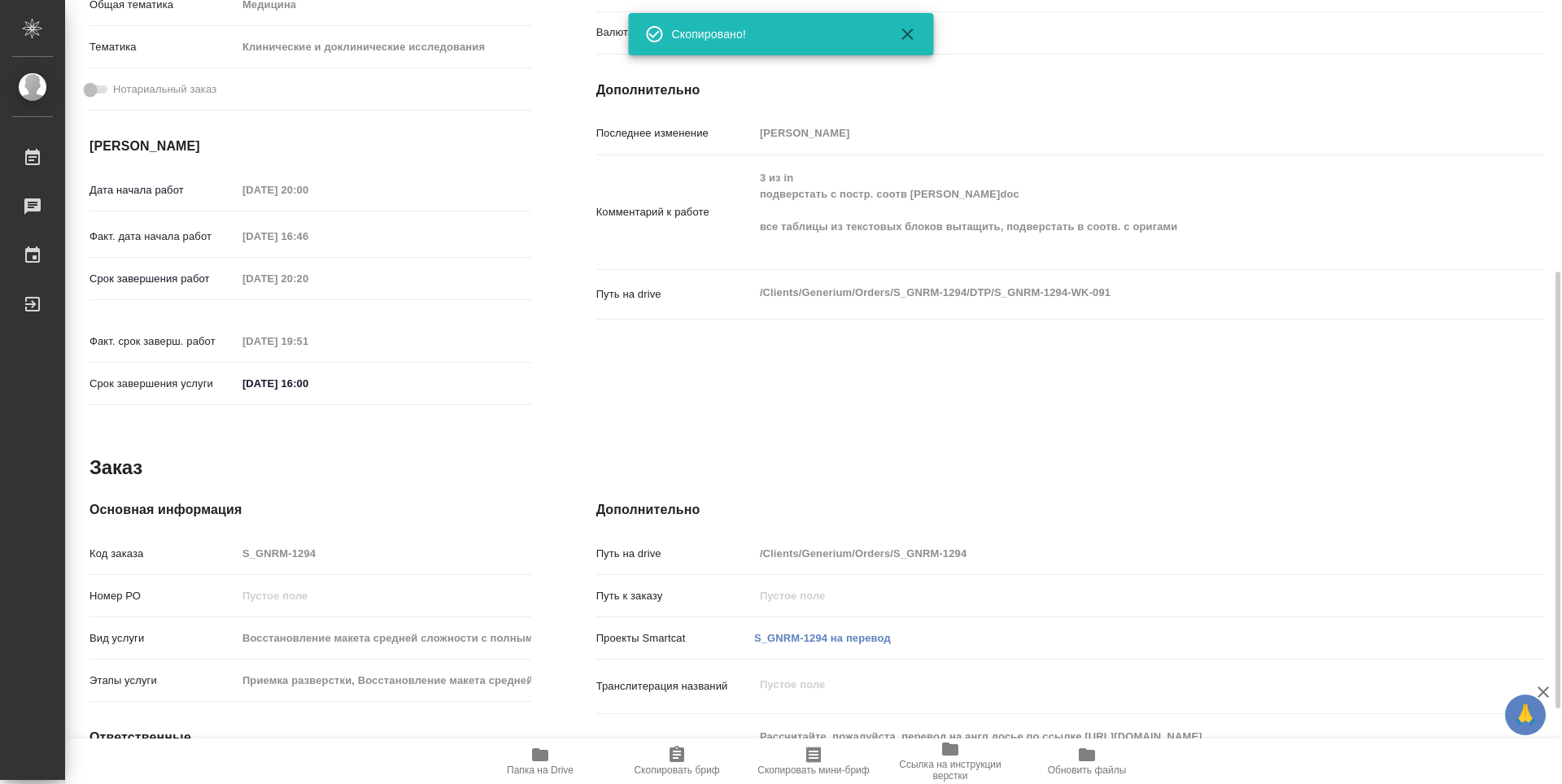
scroll to position [623, 0]
